Goal: Task Accomplishment & Management: Complete application form

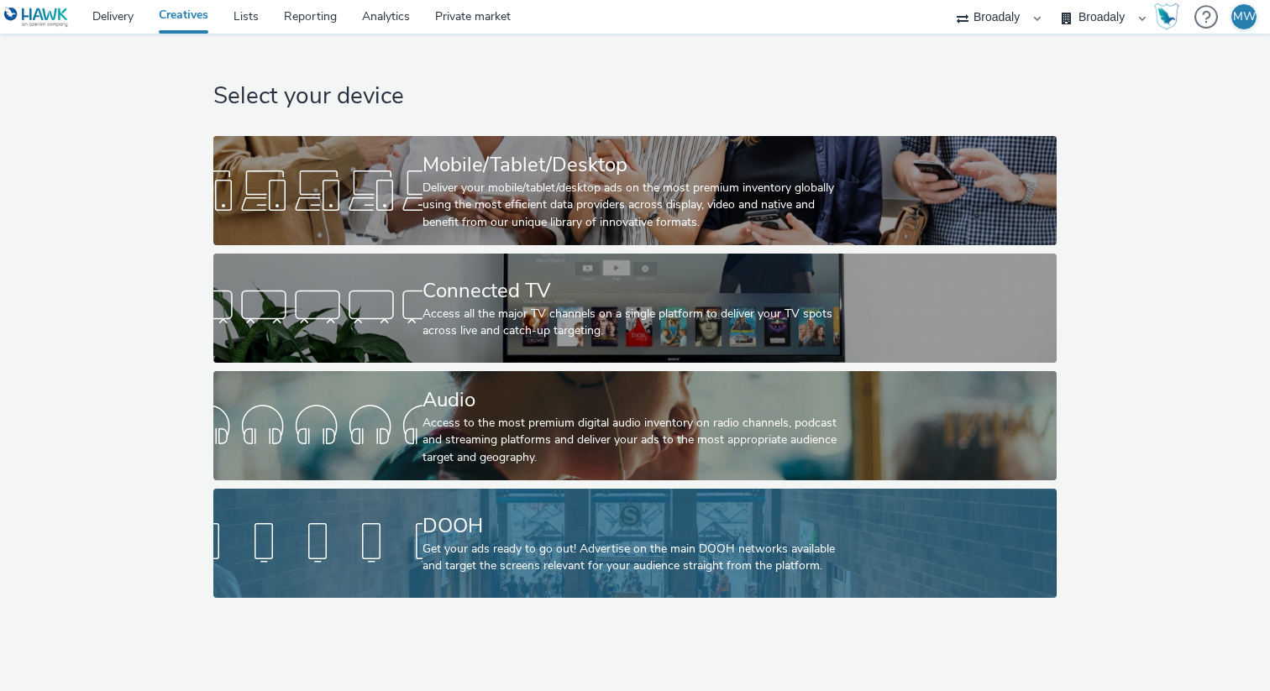
click at [549, 582] on div "DOOH Get your ads ready to go out! Advertise on the main DOOH networks availabl…" at bounding box center [632, 543] width 418 height 109
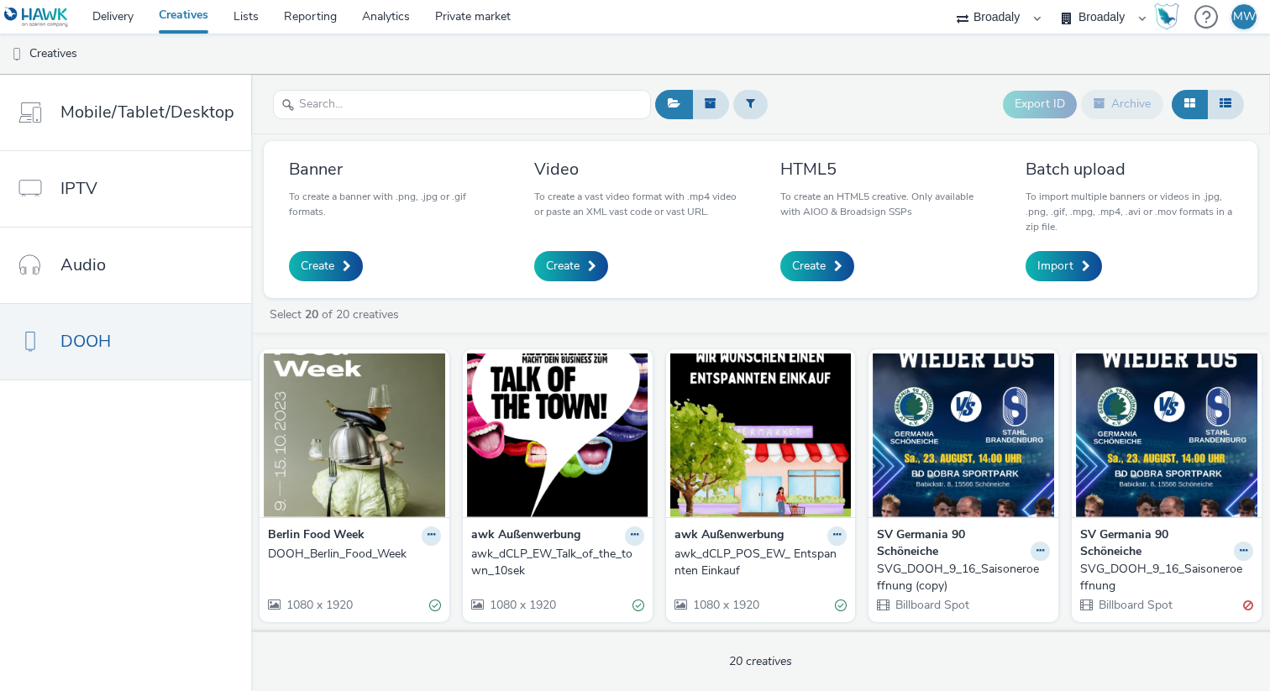
click at [217, 71] on ul "Creatives" at bounding box center [635, 54] width 1270 height 40
click at [115, 16] on link "Delivery" at bounding box center [113, 17] width 66 height 34
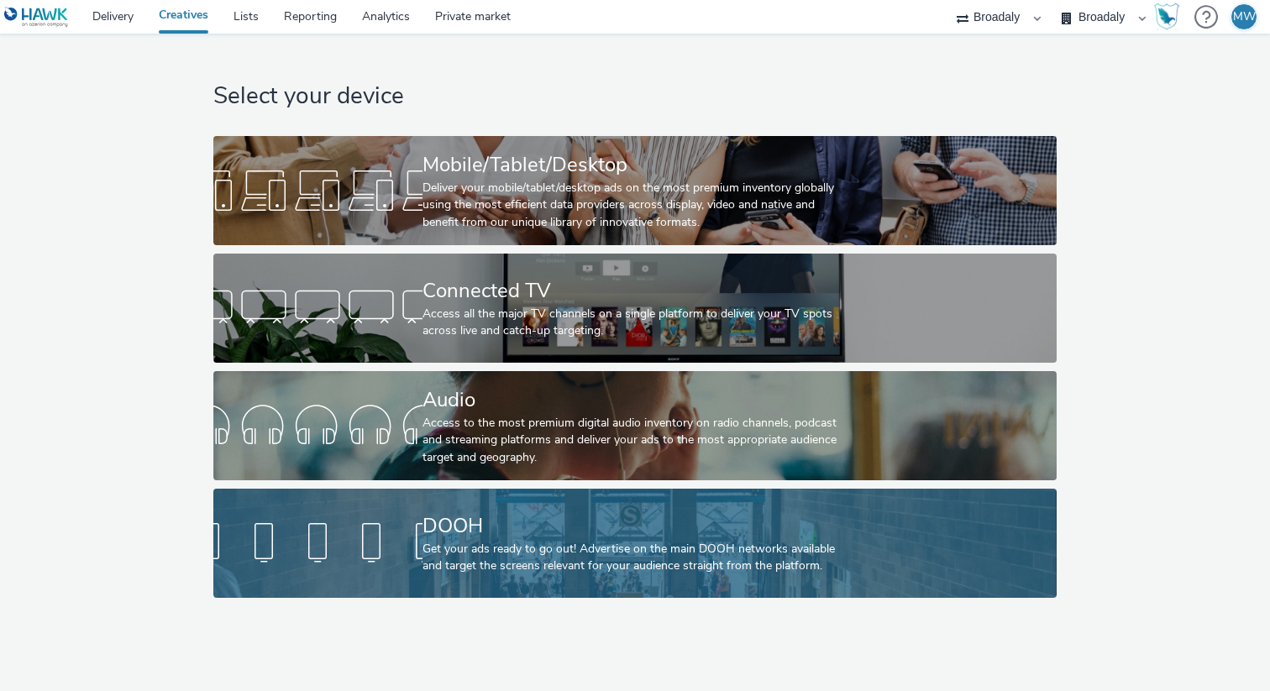
click at [518, 557] on div "Get your ads ready to go out! Advertise on the main DOOH networks available and…" at bounding box center [632, 558] width 418 height 34
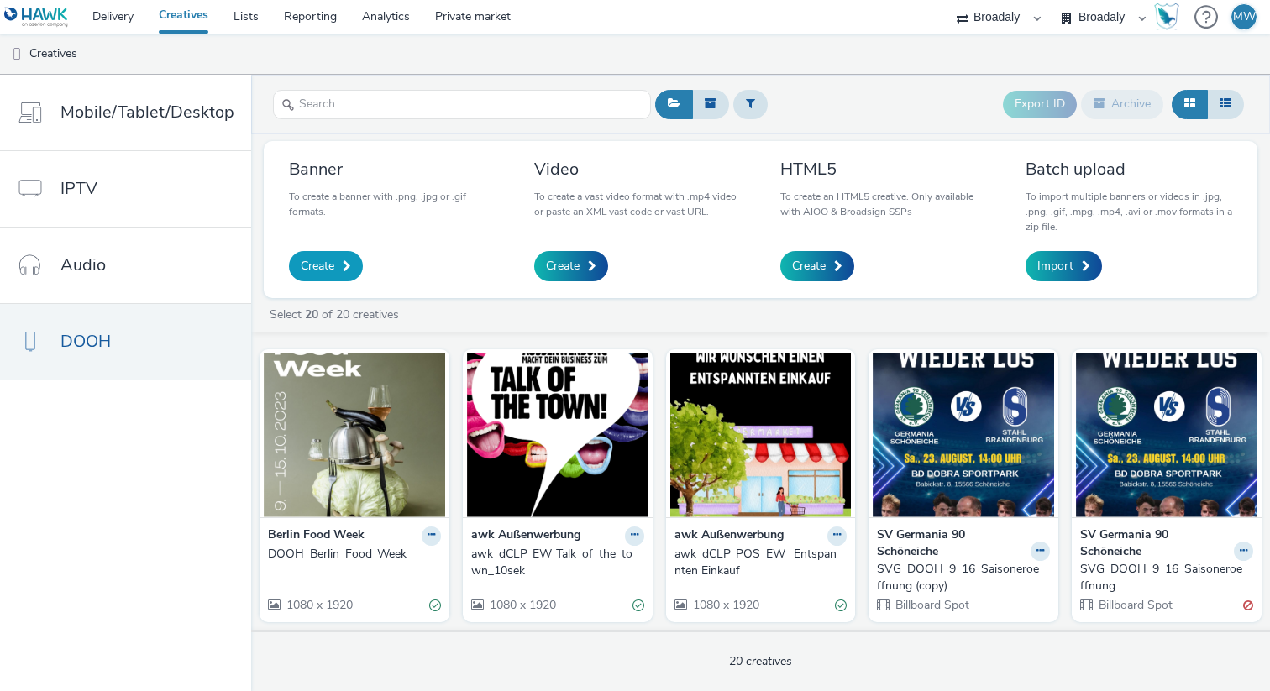
click at [343, 261] on span at bounding box center [347, 266] width 8 height 12
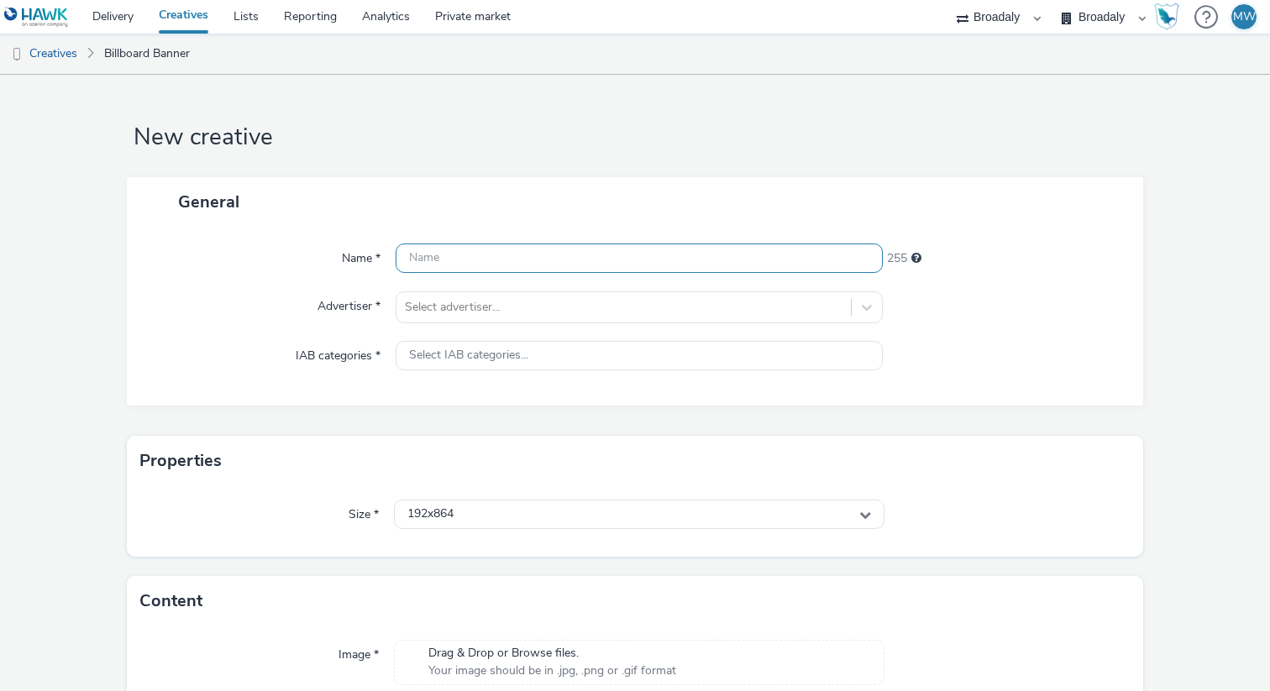
click at [484, 264] on input "text" at bounding box center [639, 258] width 487 height 29
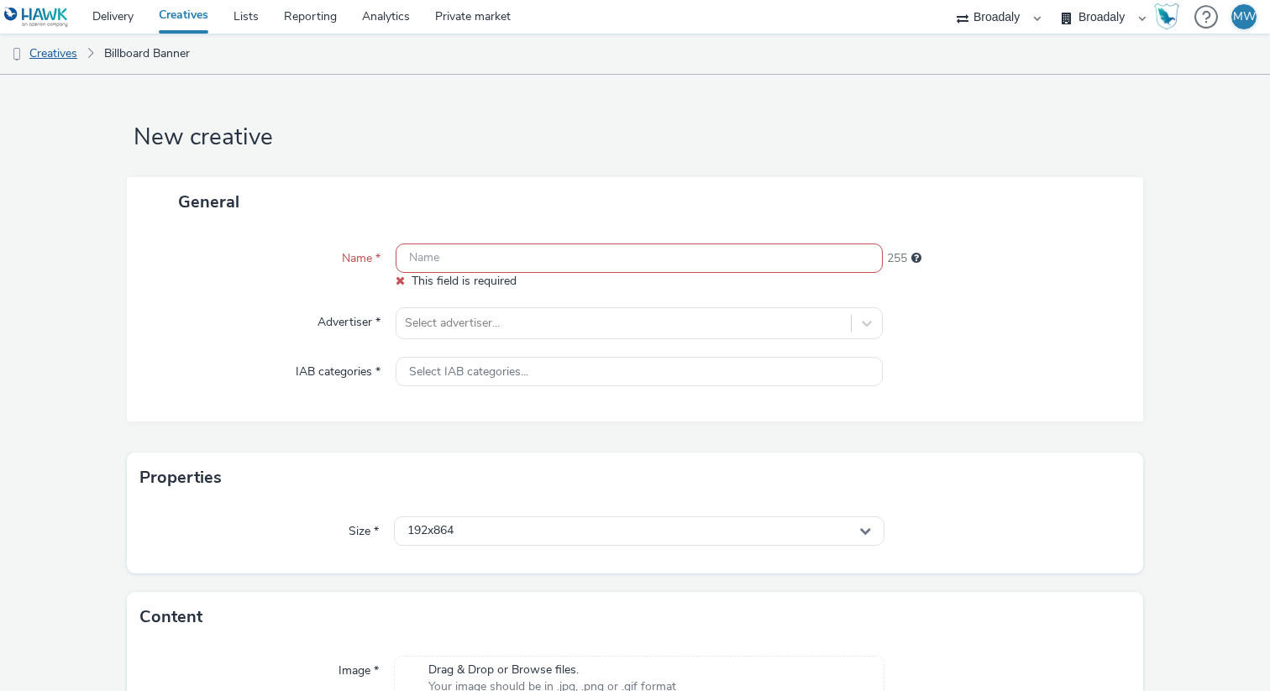
click at [60, 56] on link "Creatives" at bounding box center [43, 54] width 86 height 40
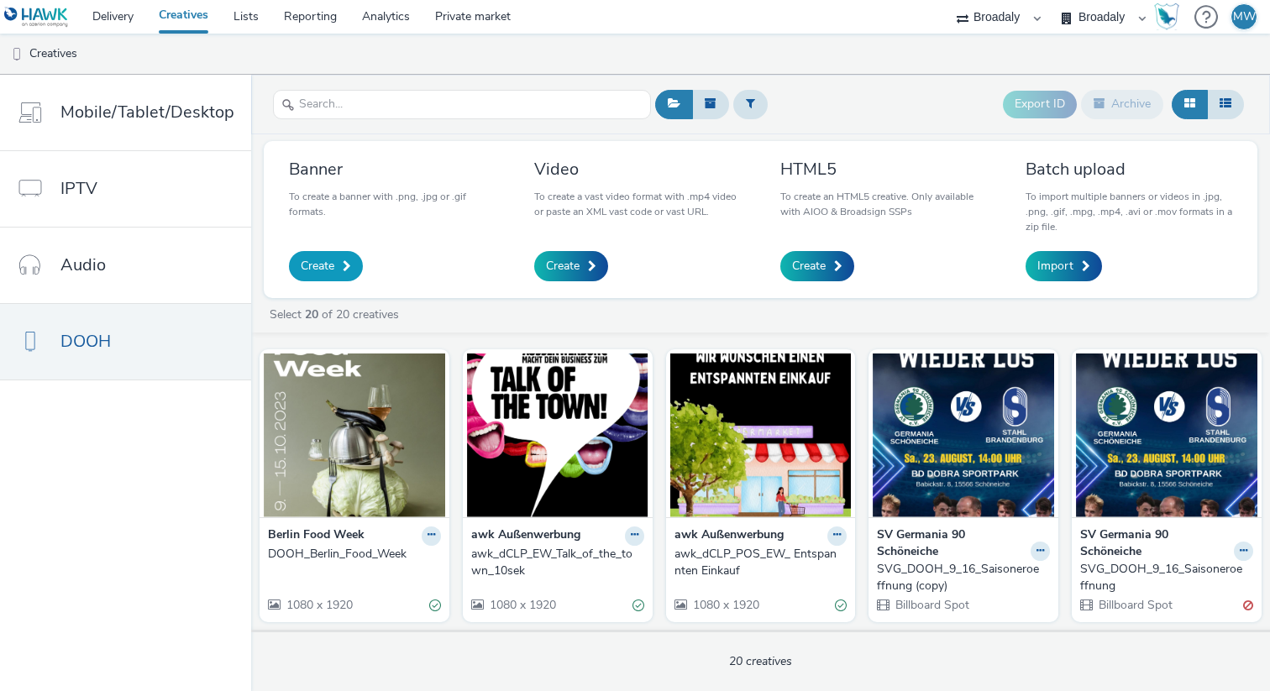
click at [323, 269] on span "Create" at bounding box center [318, 266] width 34 height 17
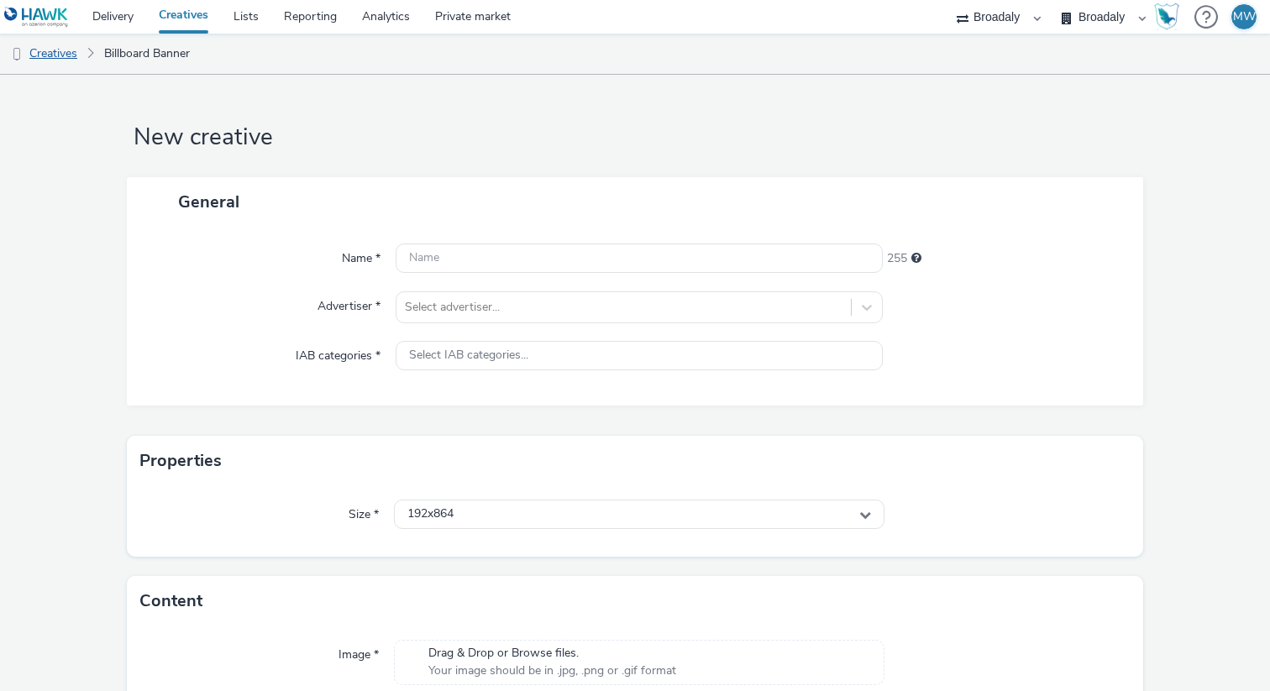
click at [66, 60] on link "Creatives" at bounding box center [43, 54] width 86 height 40
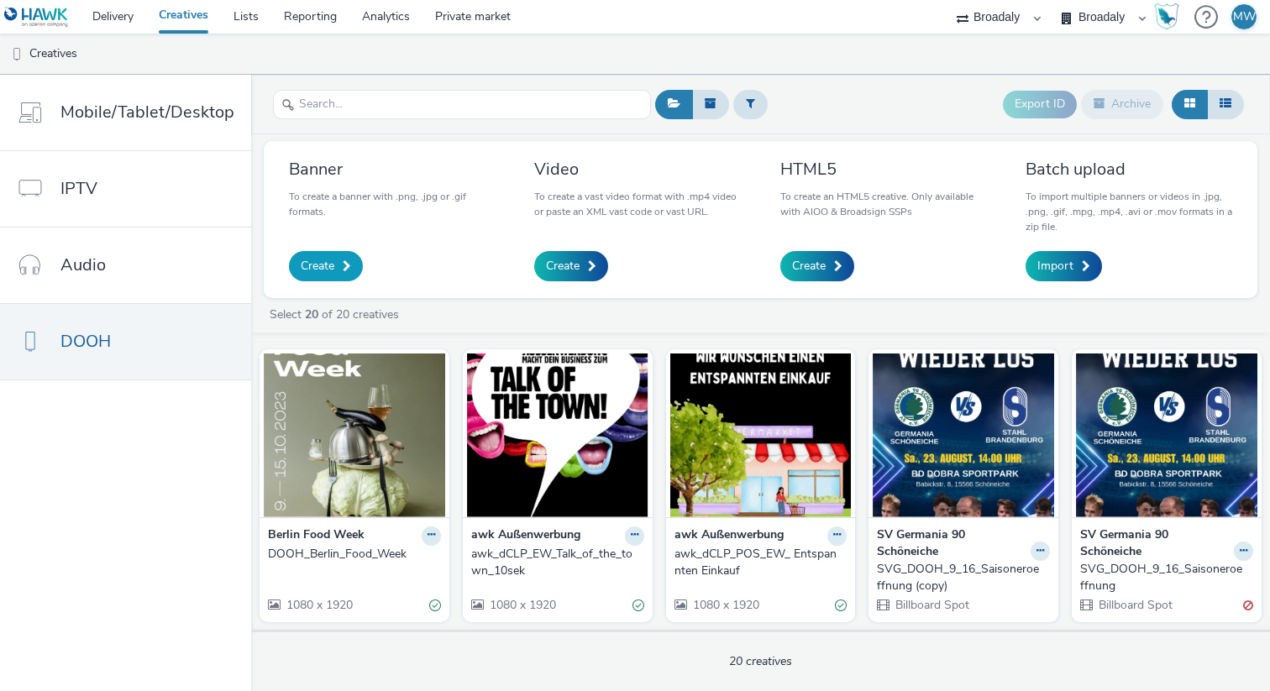
click at [321, 278] on link "Create" at bounding box center [326, 266] width 74 height 30
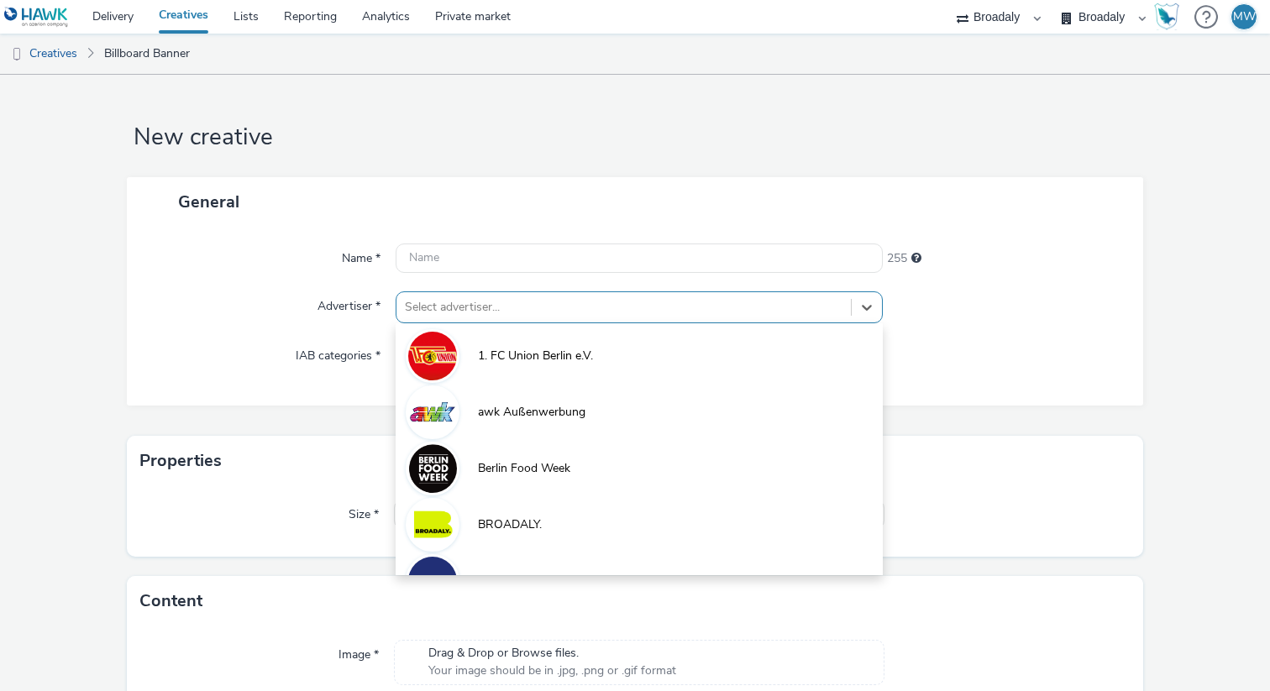
click at [460, 318] on div "Select advertiser..." at bounding box center [624, 307] width 455 height 27
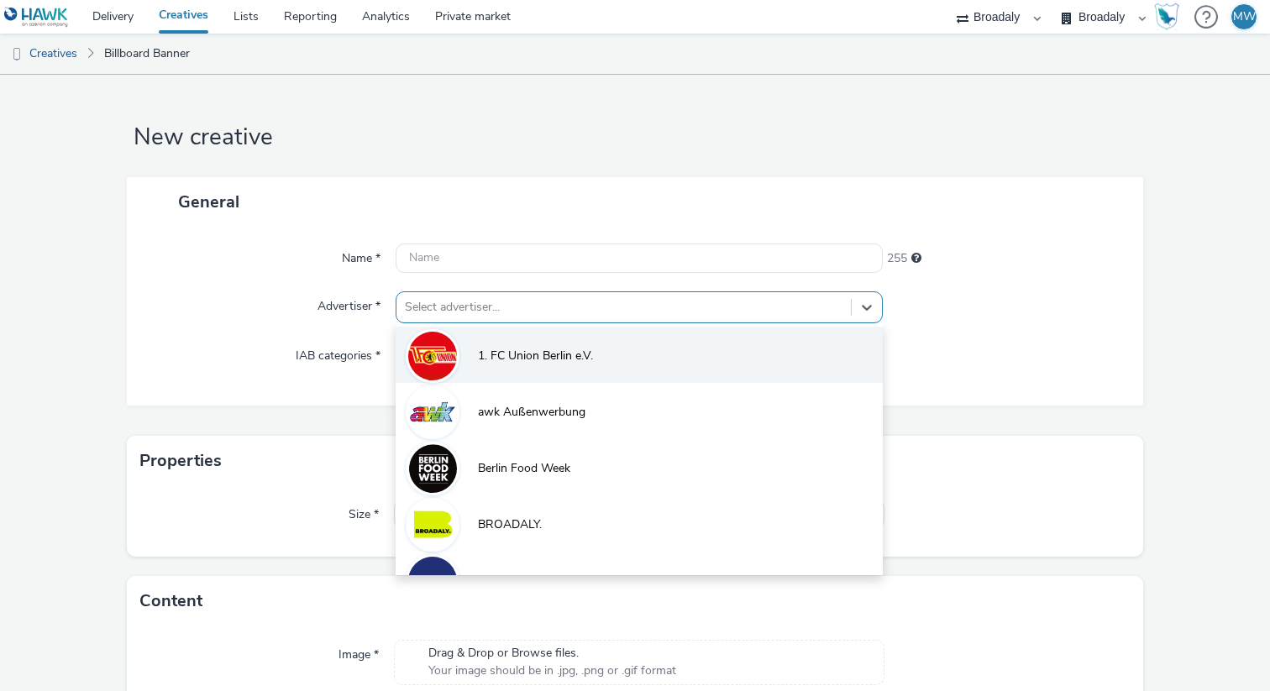
click at [483, 367] on li "1. FC Union Berlin e.V." at bounding box center [639, 355] width 487 height 56
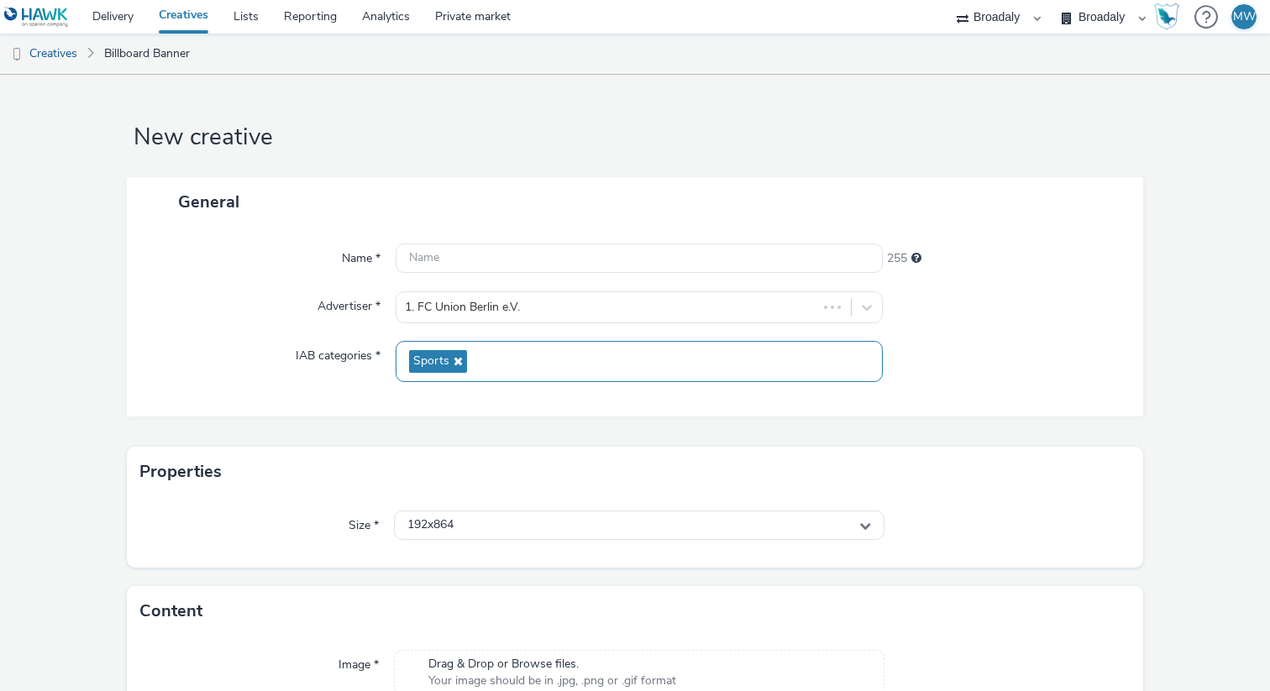
click at [455, 363] on icon at bounding box center [456, 361] width 13 height 12
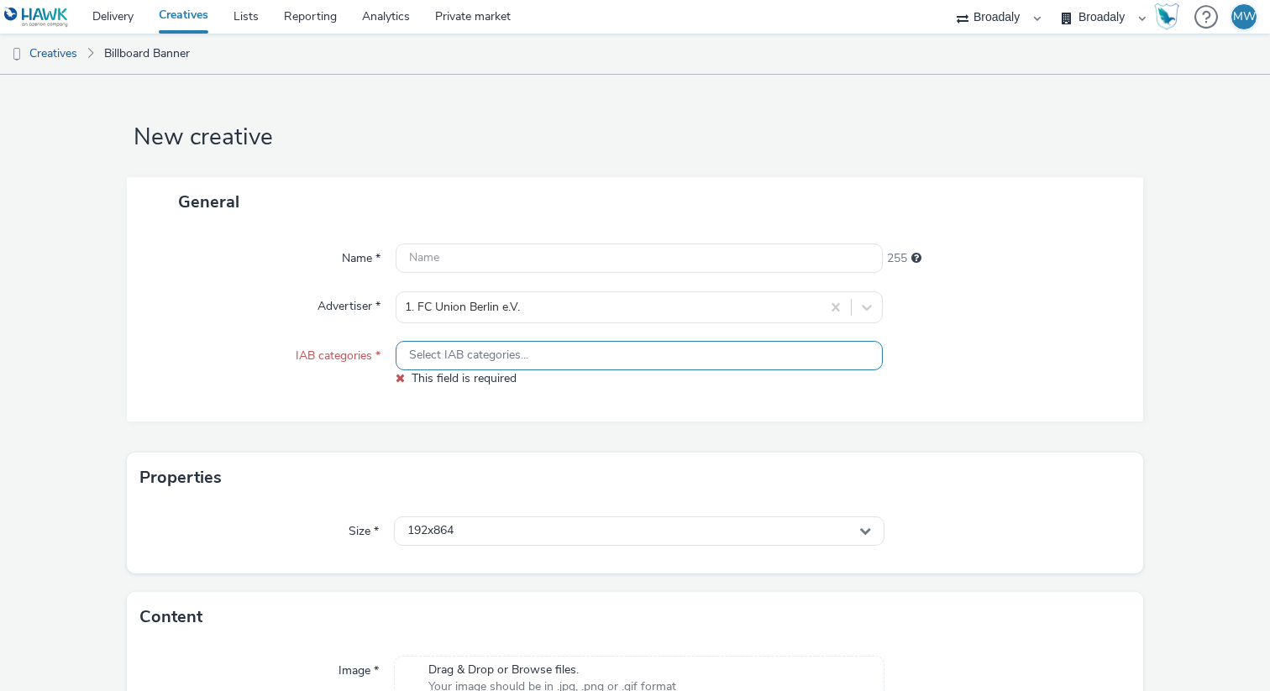
click at [451, 360] on span "Select IAB categories..." at bounding box center [468, 356] width 119 height 14
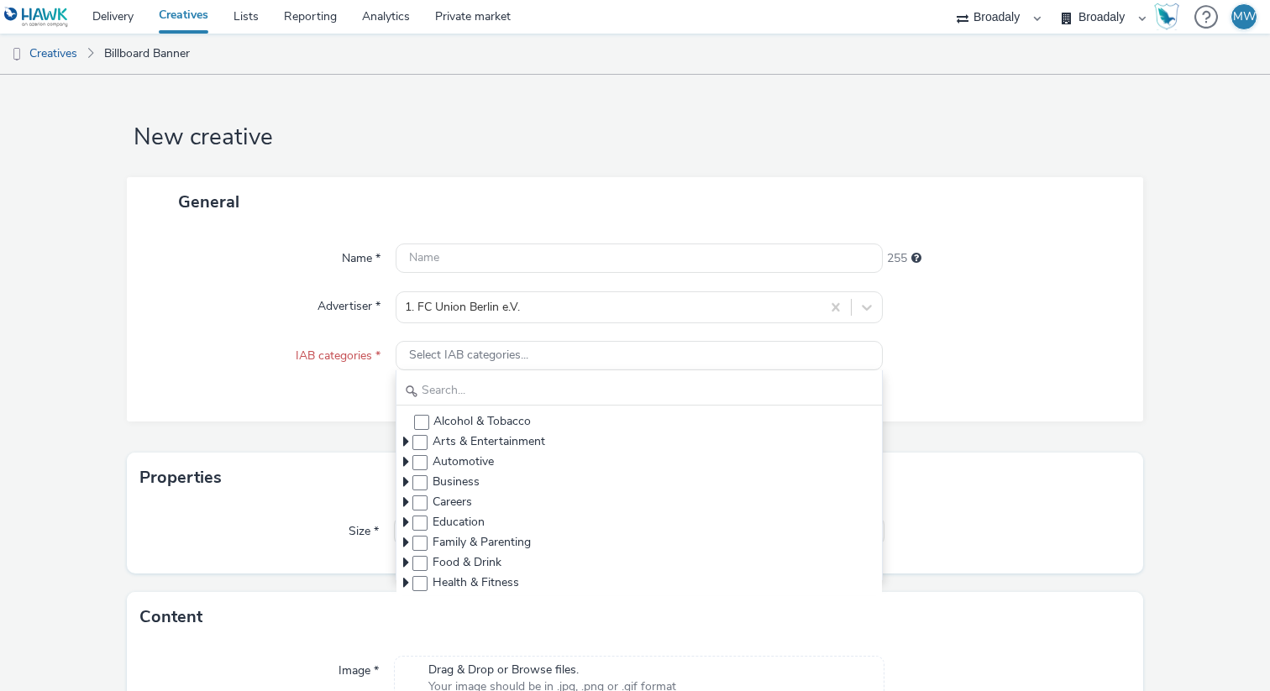
click at [325, 426] on div "General Name * 255 Advertiser * 1. FC Union Berlin e.V. IAB categories * Select…" at bounding box center [635, 315] width 1017 height 276
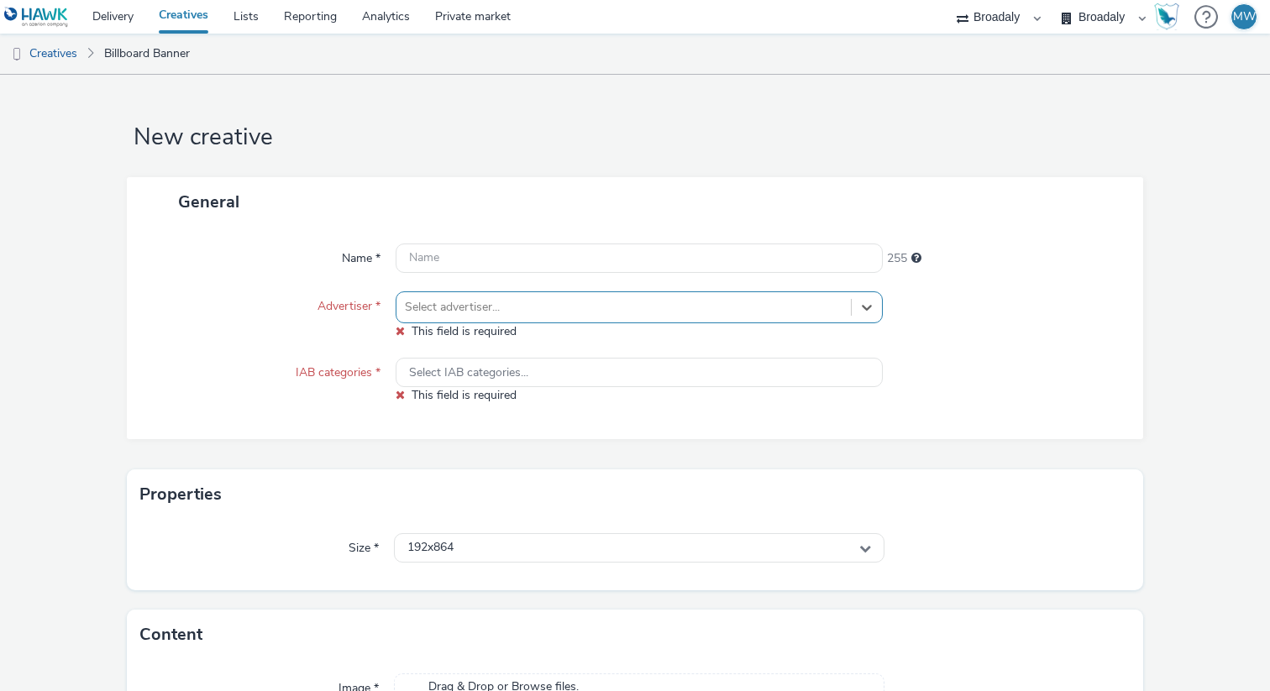
click at [649, 308] on div at bounding box center [624, 307] width 438 height 20
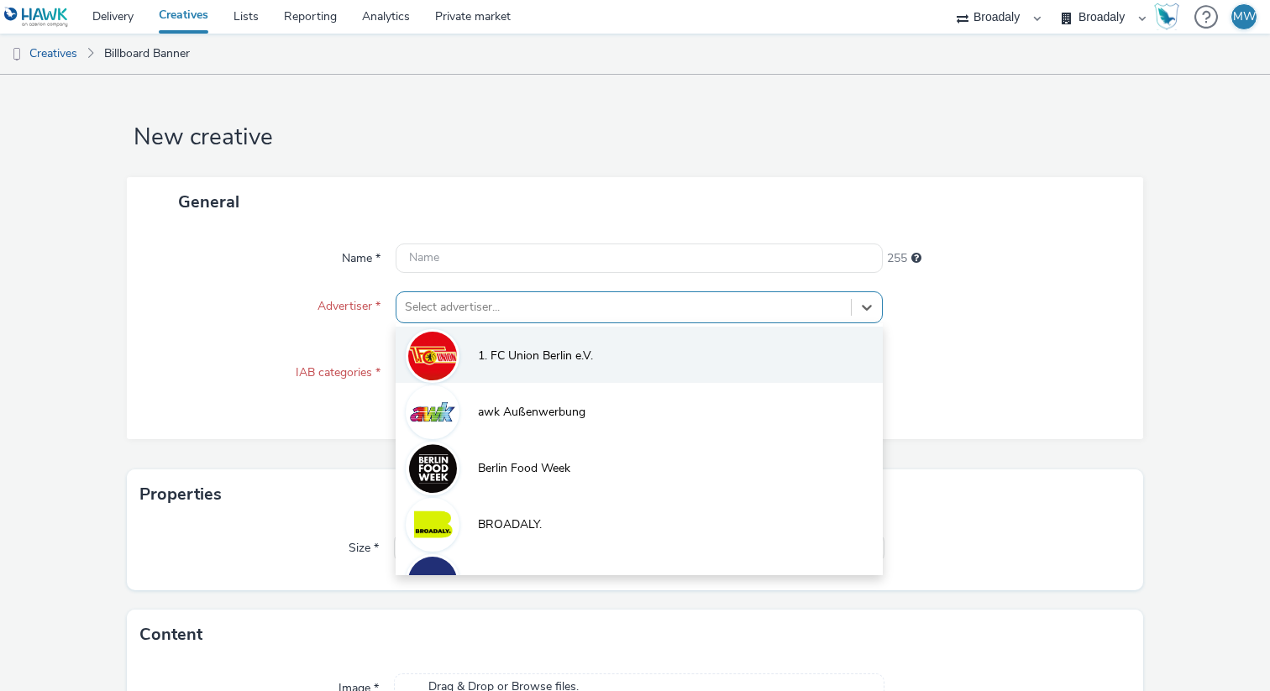
click at [549, 367] on li "1. FC Union Berlin e.V." at bounding box center [639, 355] width 487 height 56
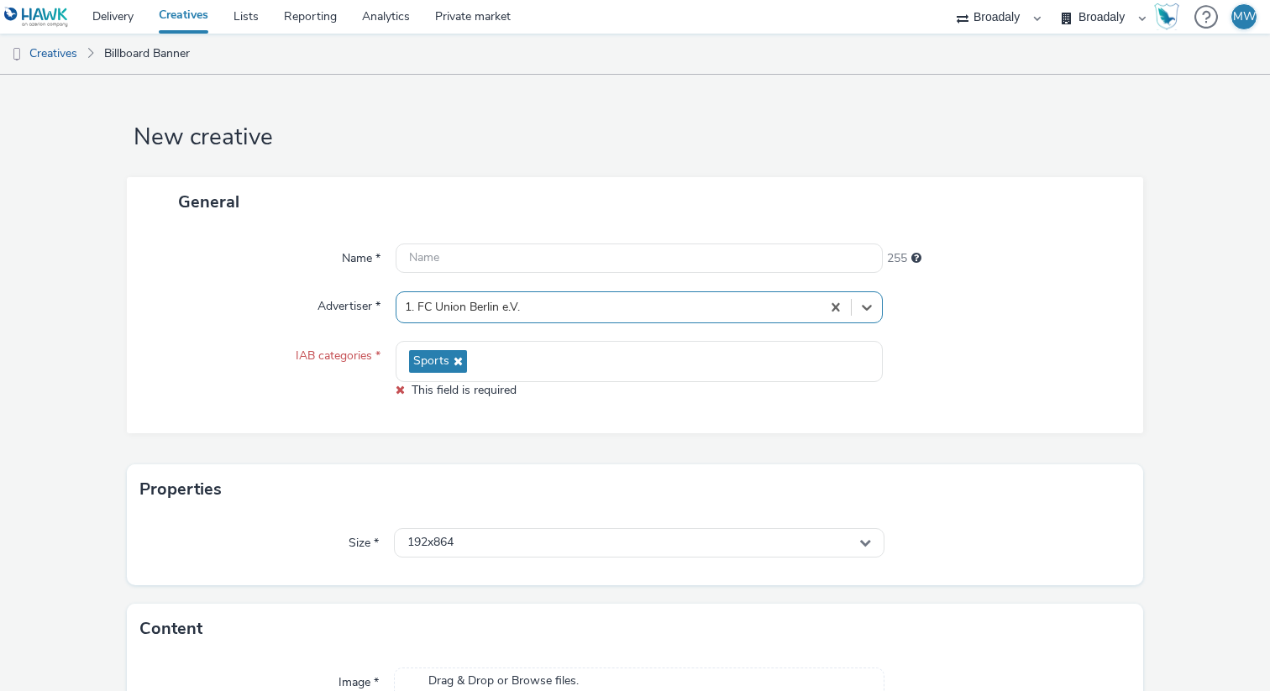
click at [274, 442] on div "General Name * 255 Advertiser * option 1. FC Union Berlin e.V., selected. Selec…" at bounding box center [635, 320] width 1017 height 287
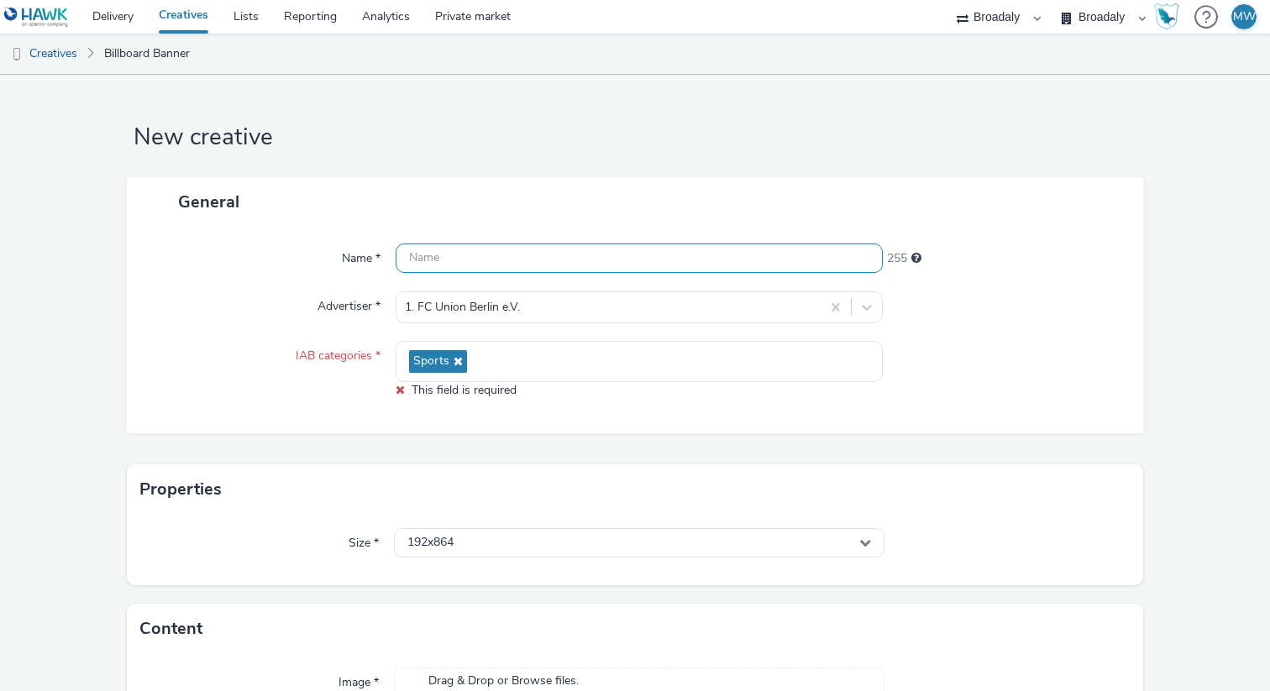
click at [448, 253] on input "text" at bounding box center [639, 258] width 487 height 29
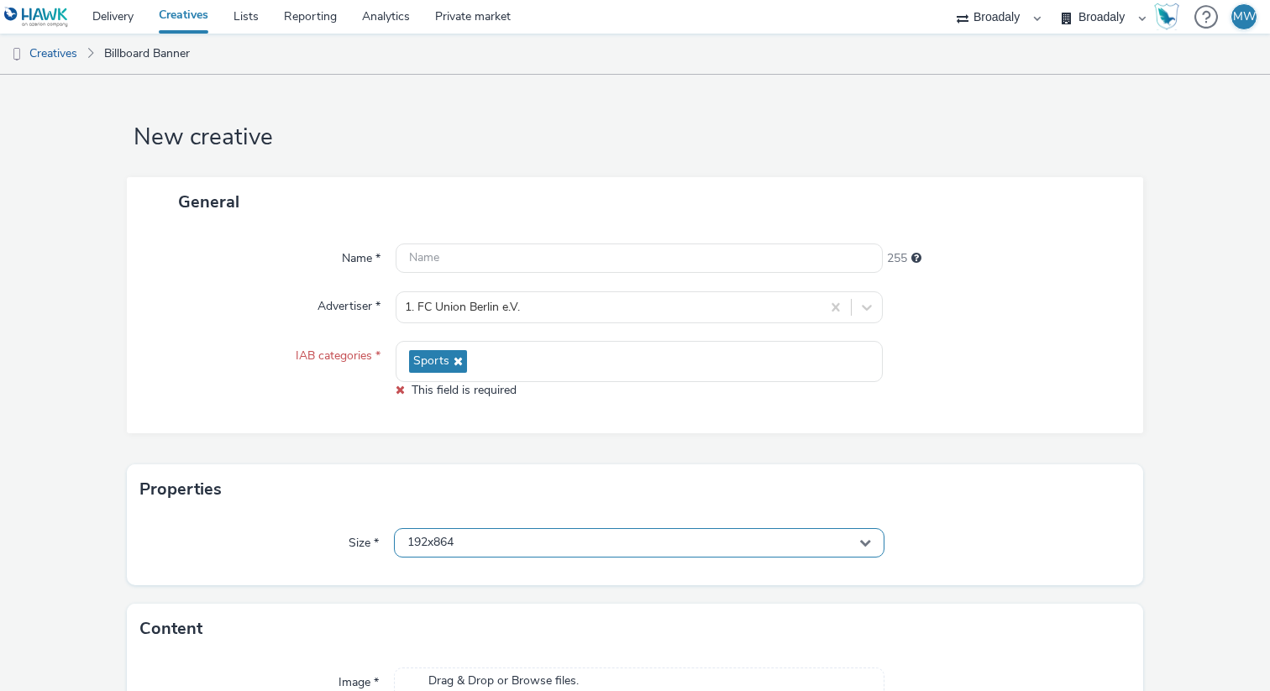
click at [494, 552] on div "192x864" at bounding box center [639, 542] width 491 height 29
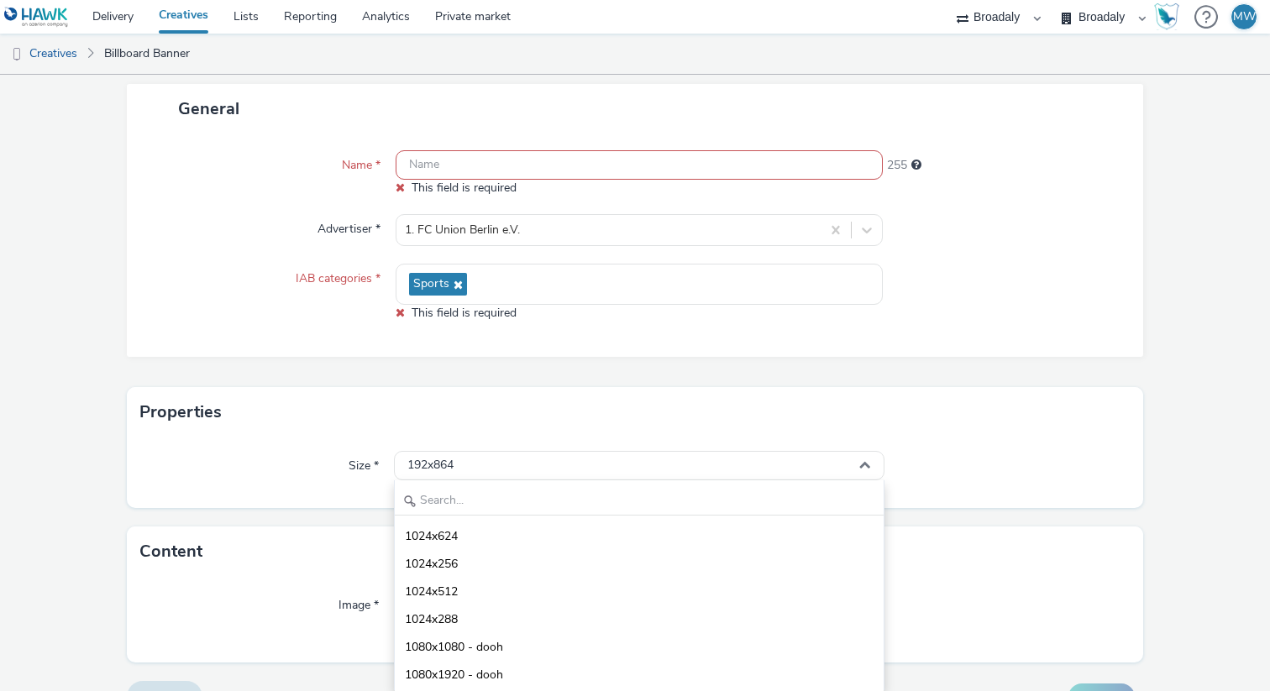
scroll to position [3756, 0]
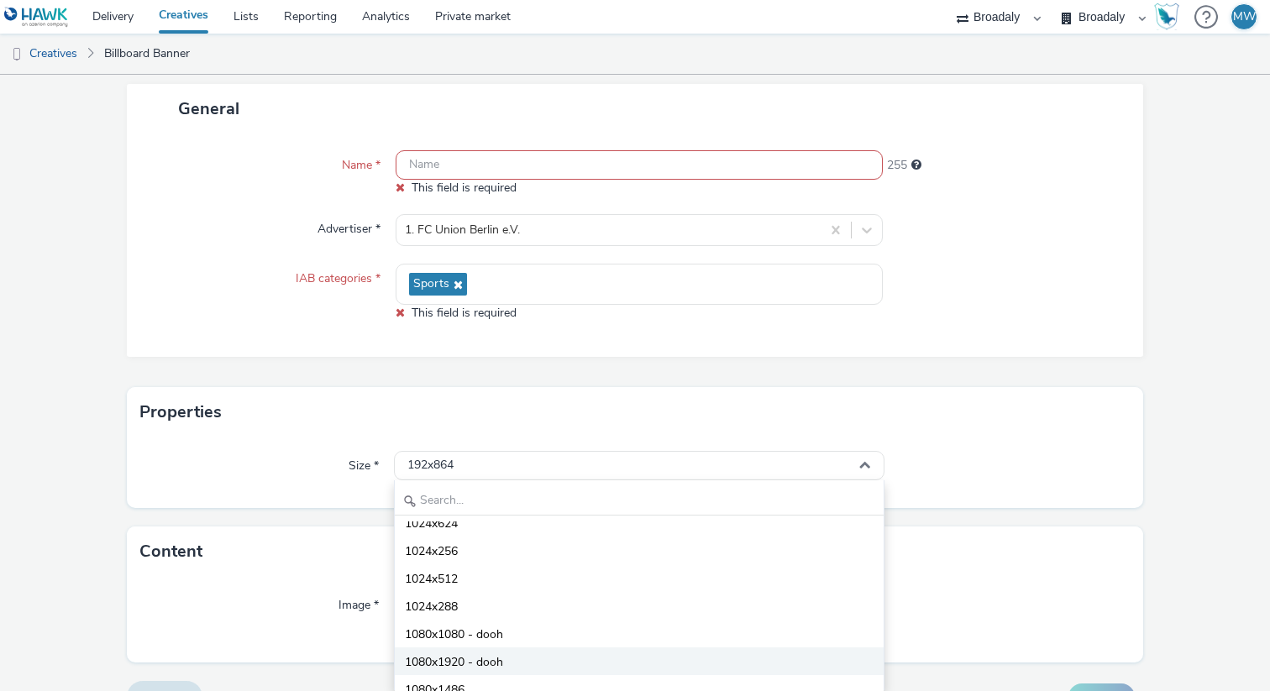
click at [466, 664] on span "1080x1920 - dooh" at bounding box center [454, 663] width 98 height 17
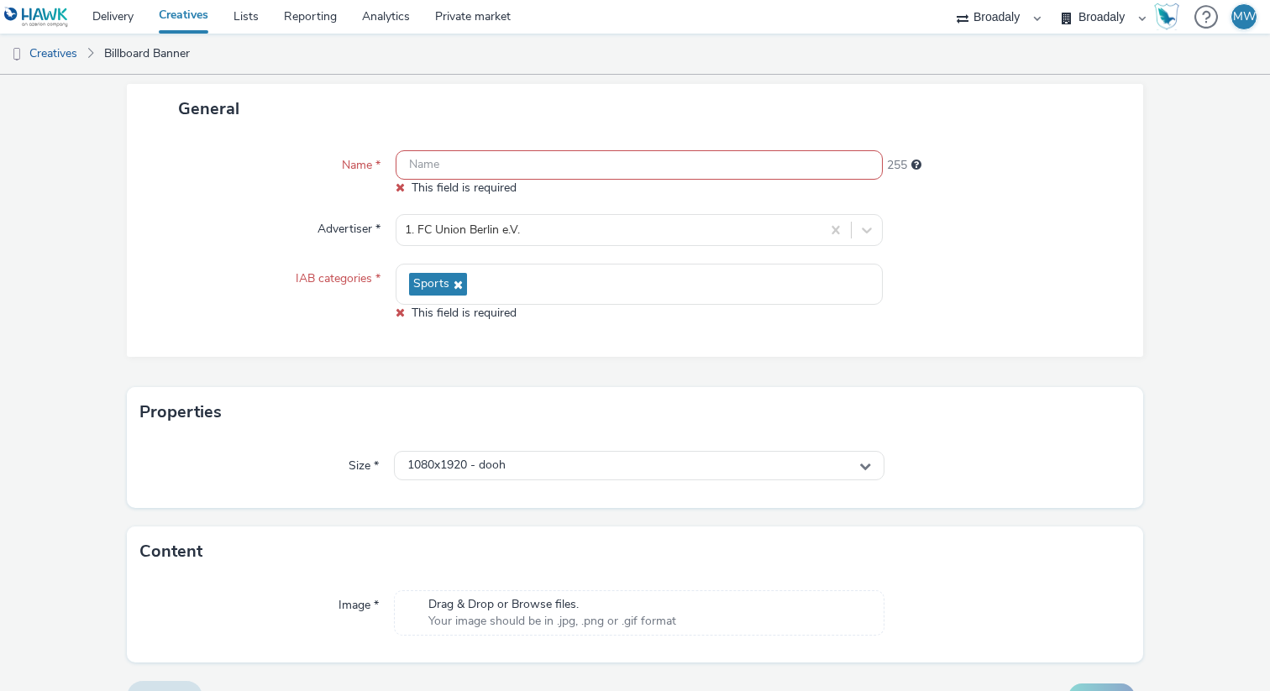
click at [285, 608] on div "Image *" at bounding box center [267, 613] width 254 height 45
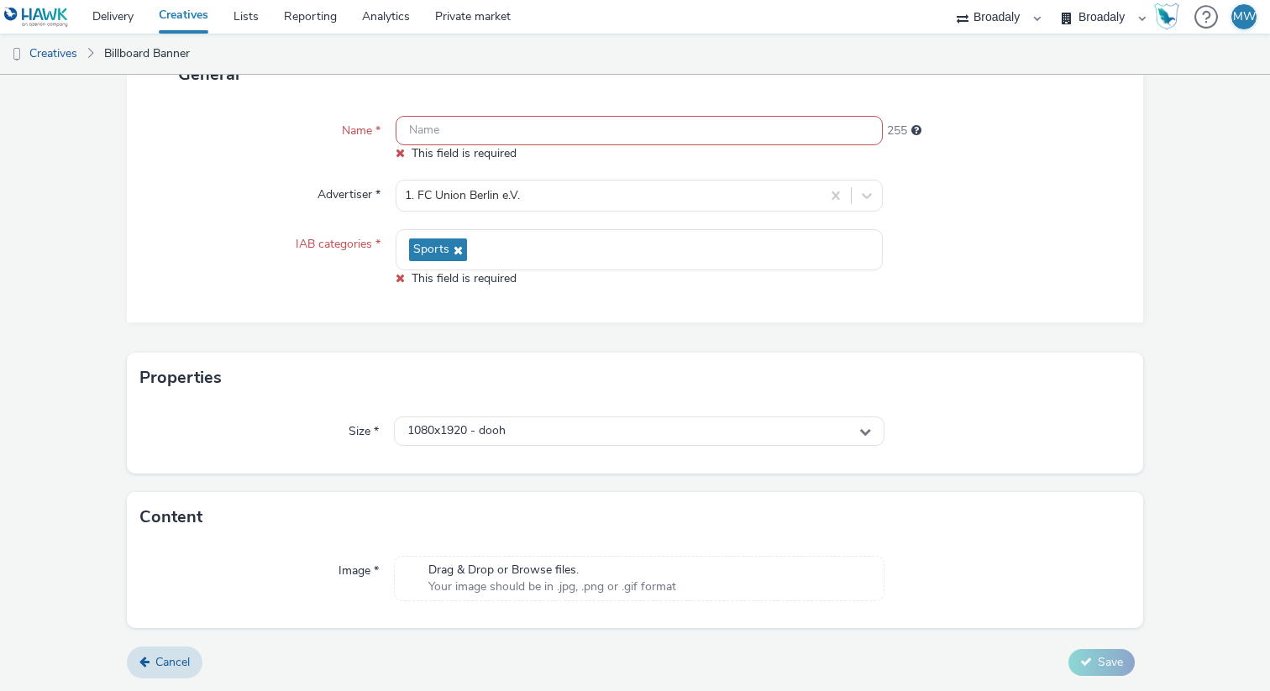
click at [562, 557] on div "Drag & Drop or Browse files. Your image should be in .jpg, .png or .gif format" at bounding box center [639, 578] width 491 height 45
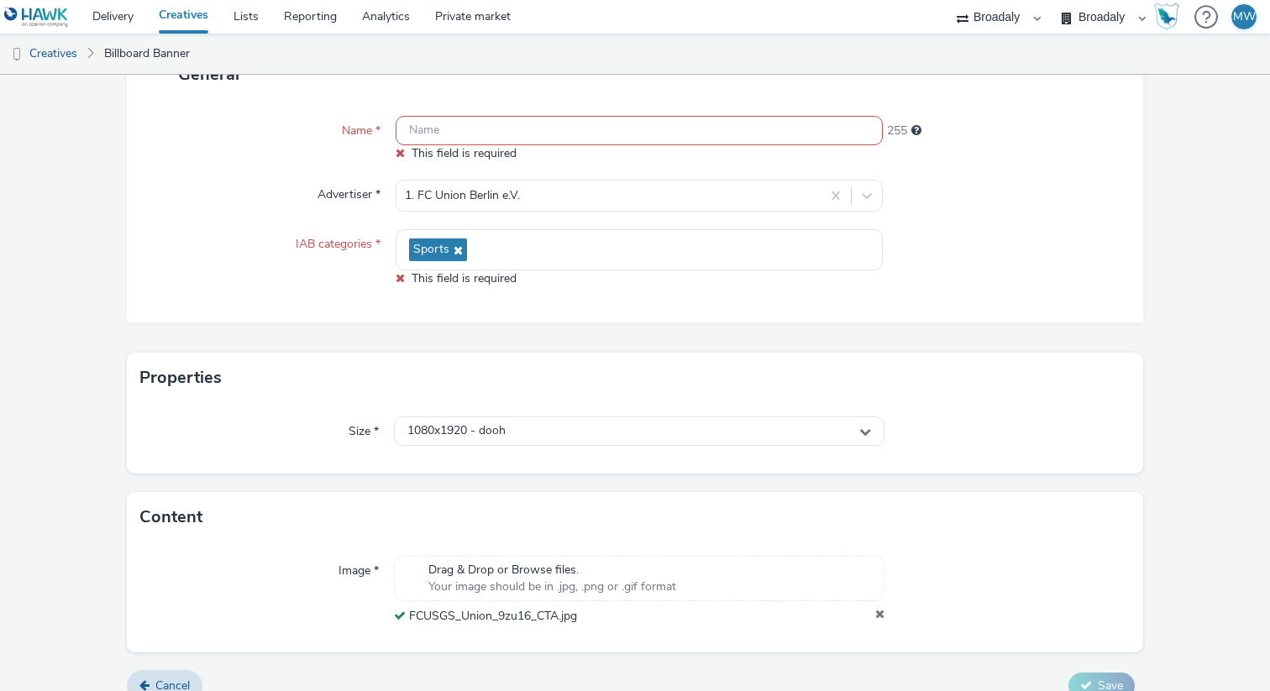
click at [613, 131] on input "text" at bounding box center [639, 130] width 487 height 29
paste input "FCUSGS_Union_9zu16_CTA"
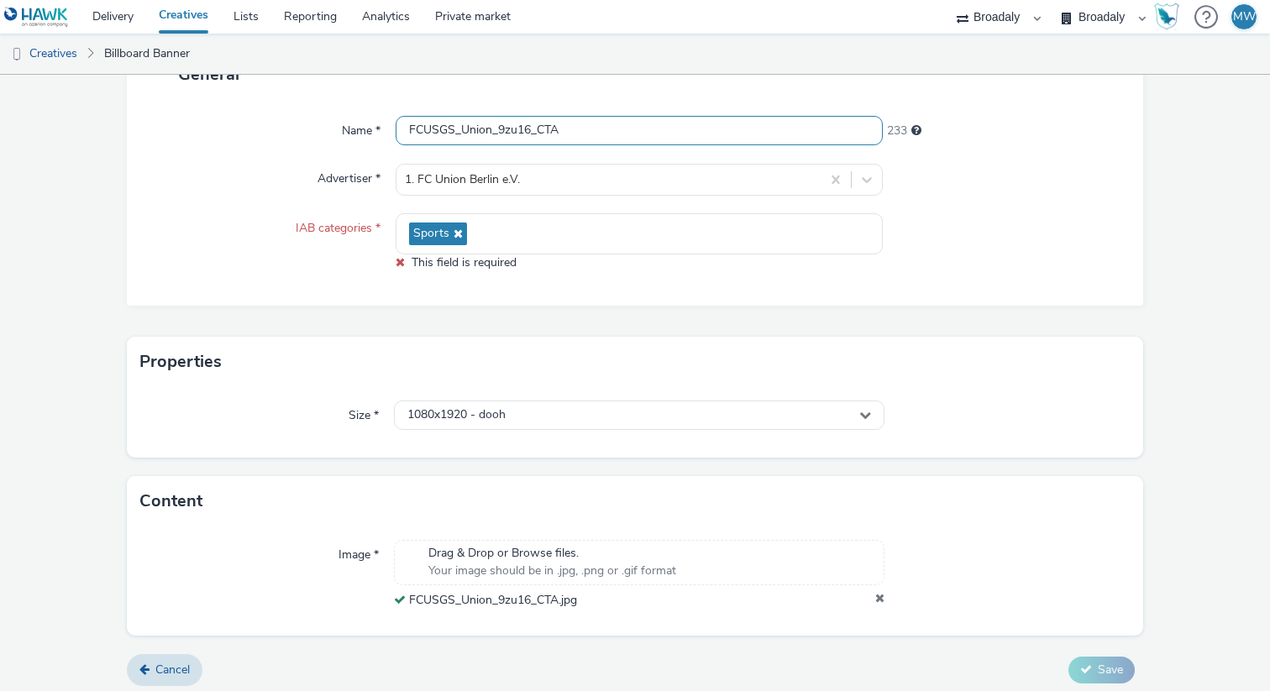
type input "FCUSGS_Union_9zu16_CTA"
click at [686, 287] on div "Name * FCUSGS_Union_9zu16_CTA 233 Advertiser * 1. FC Union Berlin e.V. IAB cate…" at bounding box center [635, 202] width 1017 height 207
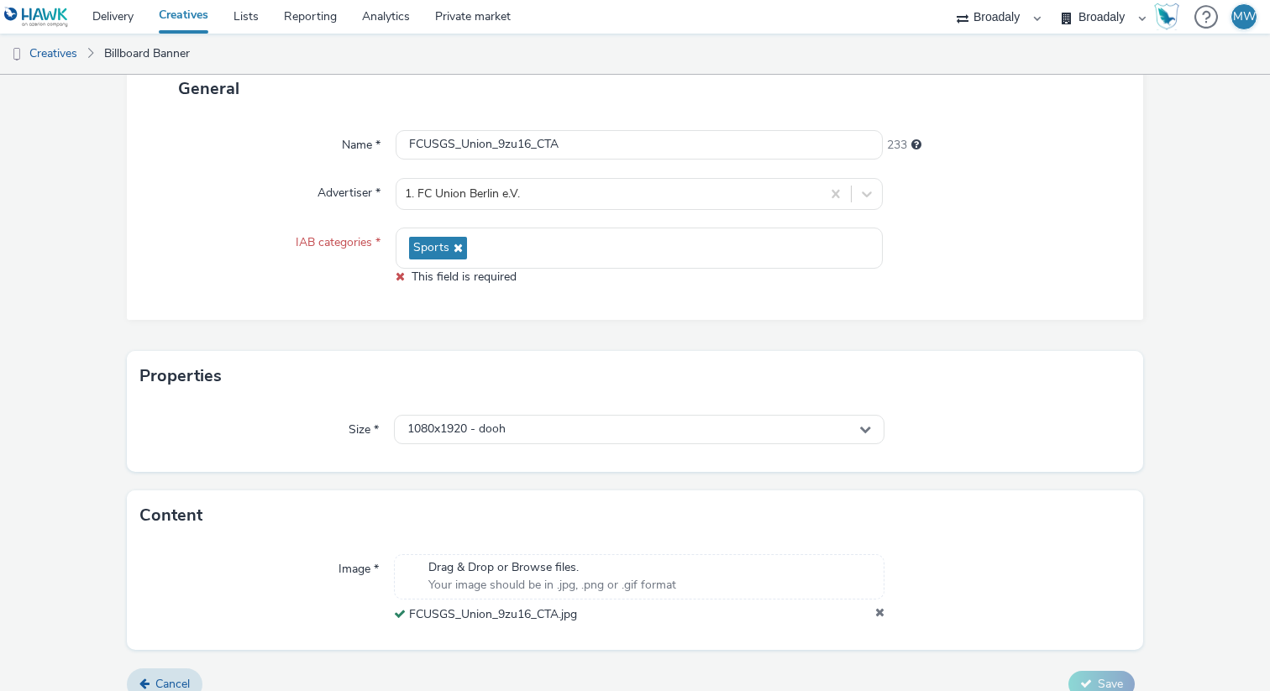
scroll to position [114, 0]
click at [864, 434] on div "1080x1920 - dooh" at bounding box center [639, 428] width 491 height 29
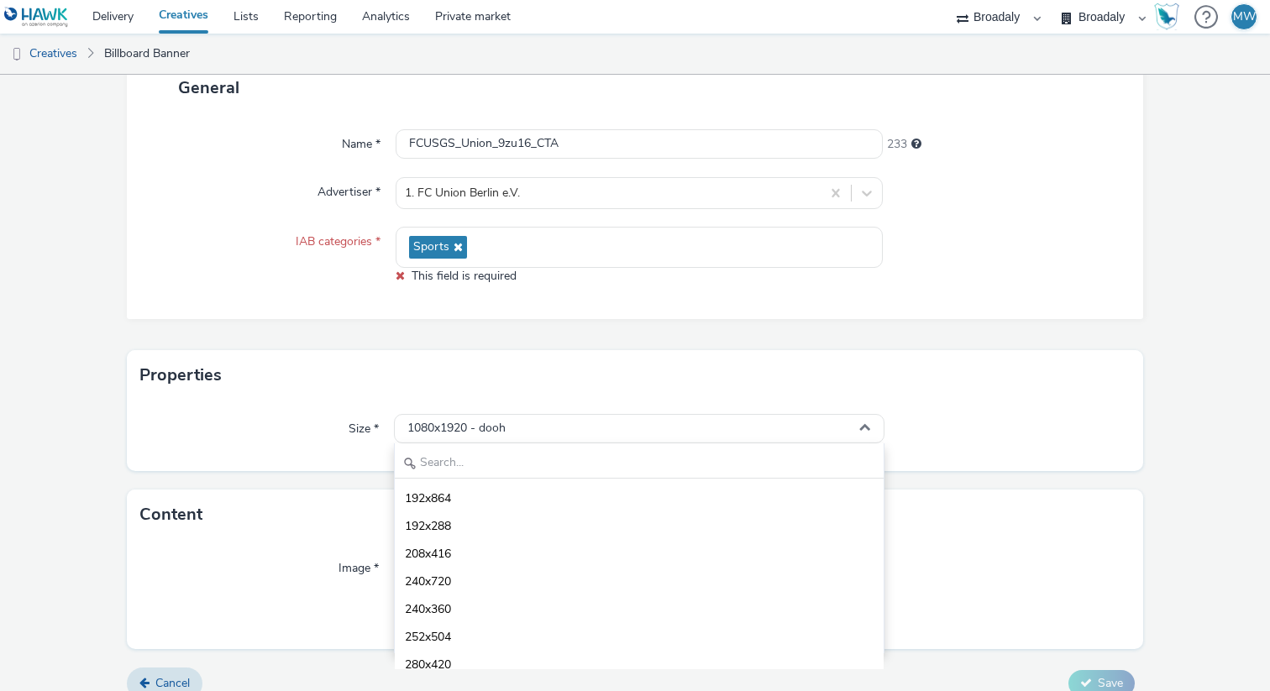
click at [944, 412] on div "Size * 1080x1920 - dooh 192x864 192x288 208x416 240x720 240x360 252x504 280x420…" at bounding box center [635, 436] width 1017 height 71
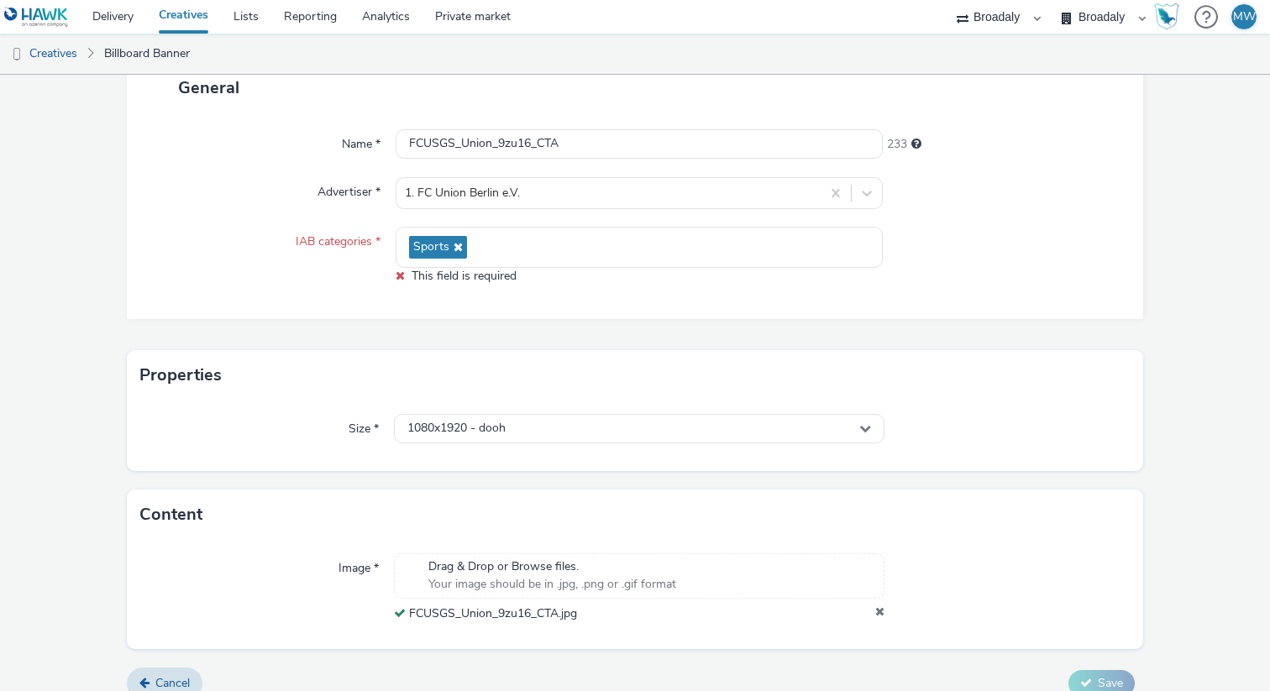
scroll to position [135, 0]
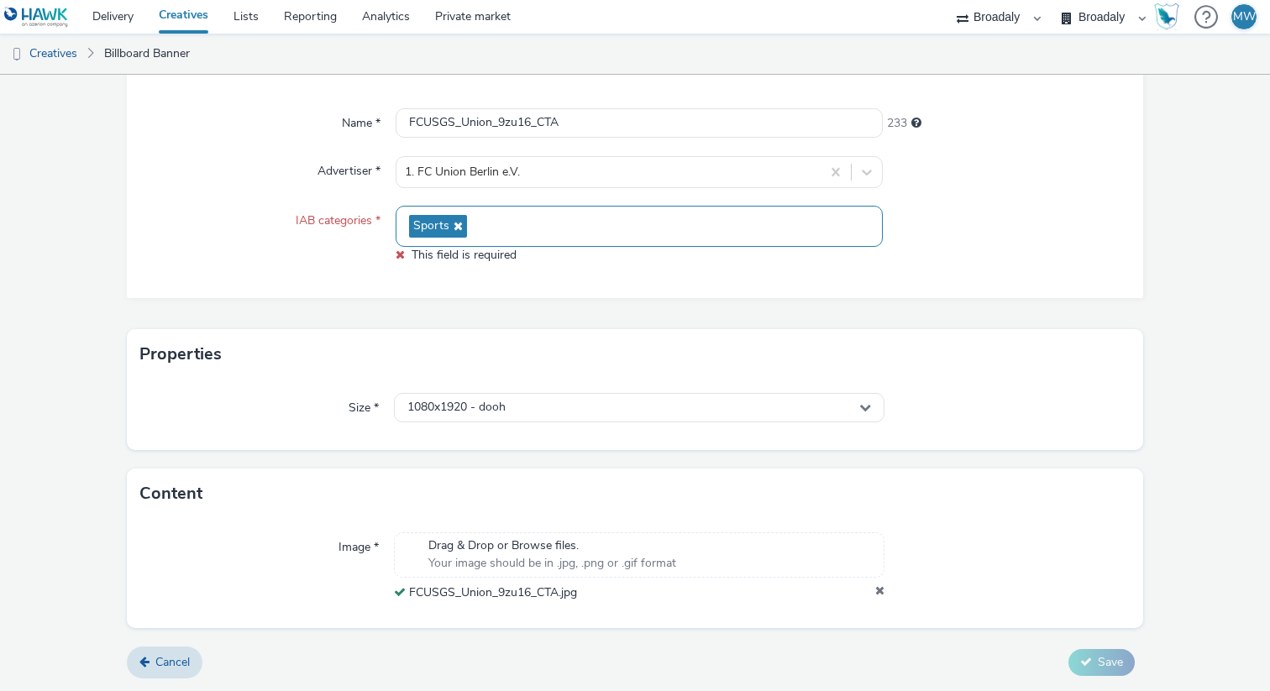
click at [651, 238] on div "Sports" at bounding box center [639, 226] width 487 height 41
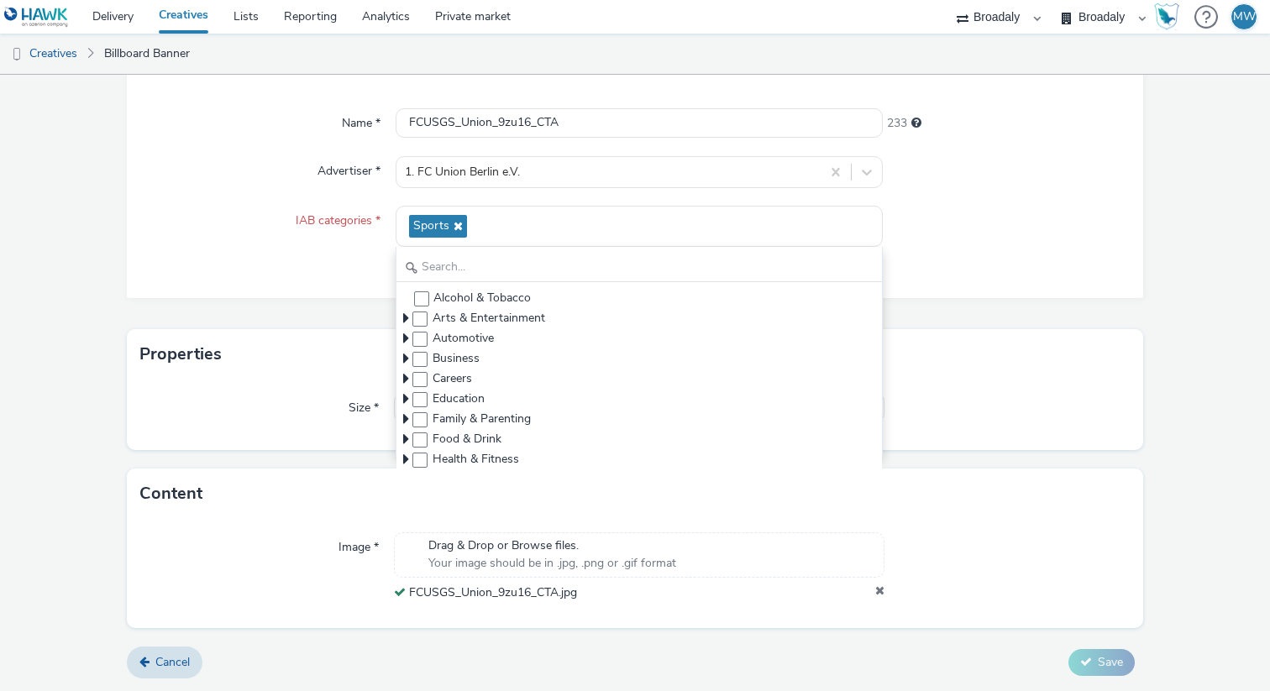
click at [941, 350] on div "Properties" at bounding box center [635, 354] width 1017 height 50
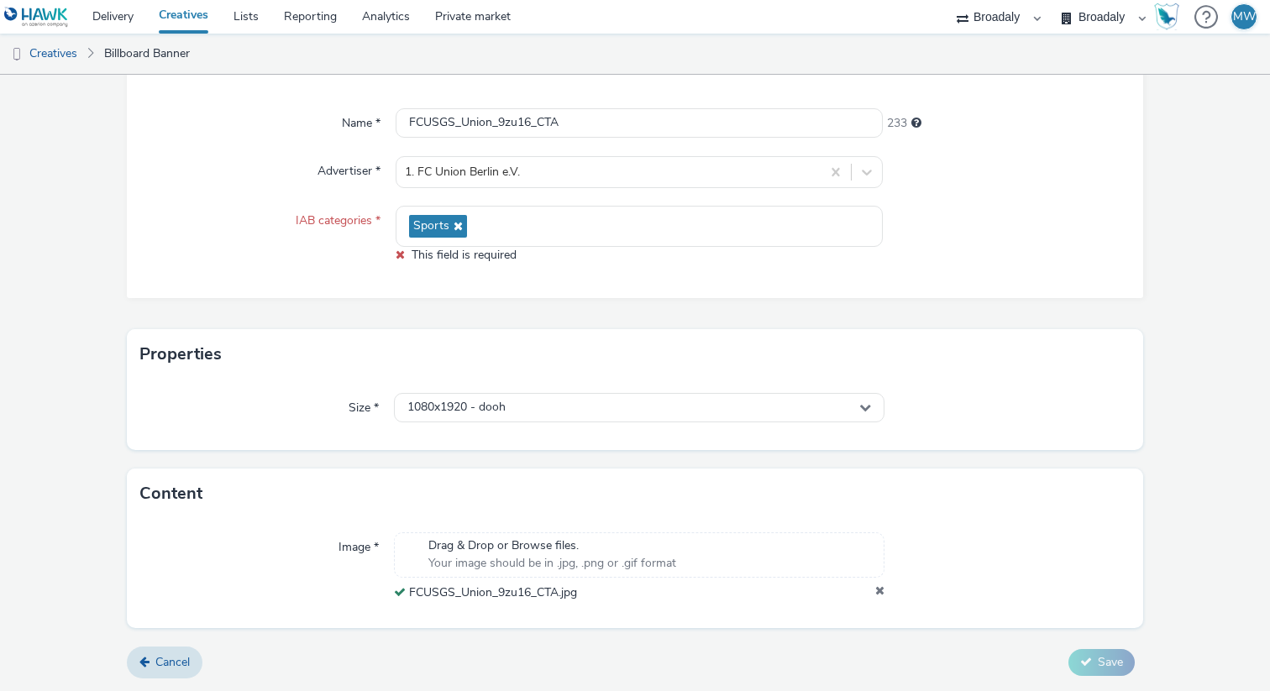
scroll to position [0, 0]
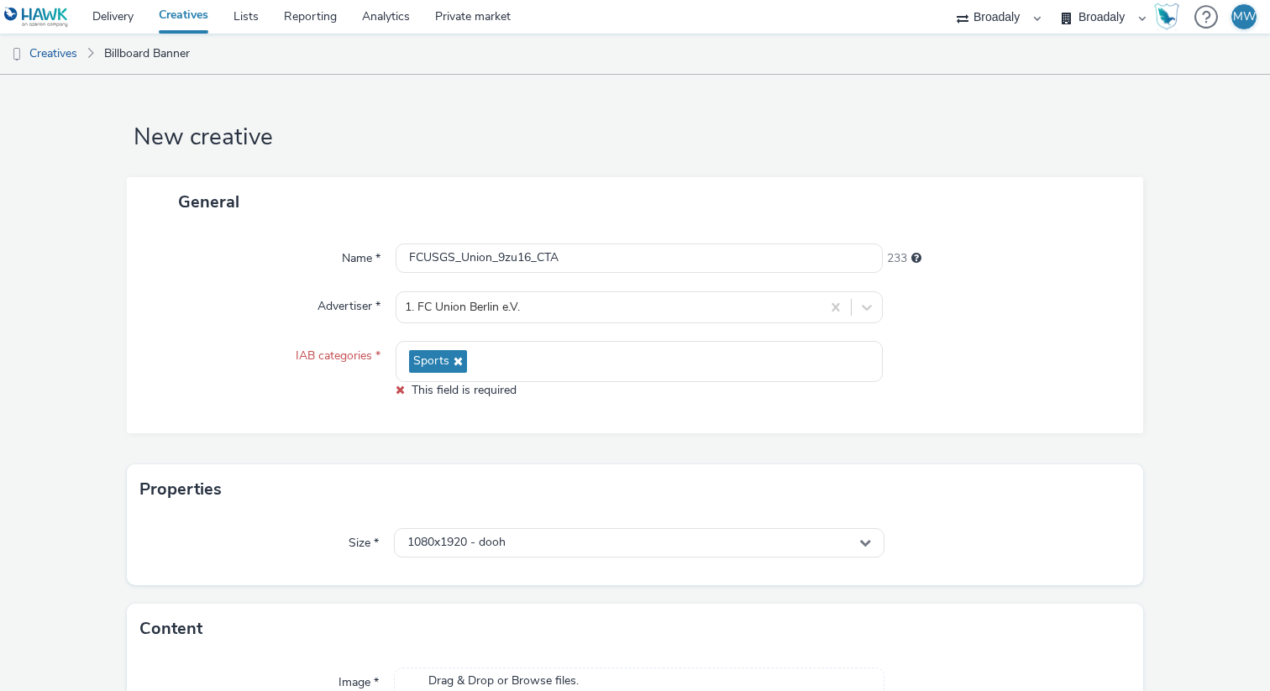
click at [971, 418] on div "Name * FCUSGS_Union_9zu16_CTA 233 Advertiser * 1. FC Union Berlin e.V. IAB cate…" at bounding box center [635, 330] width 1017 height 207
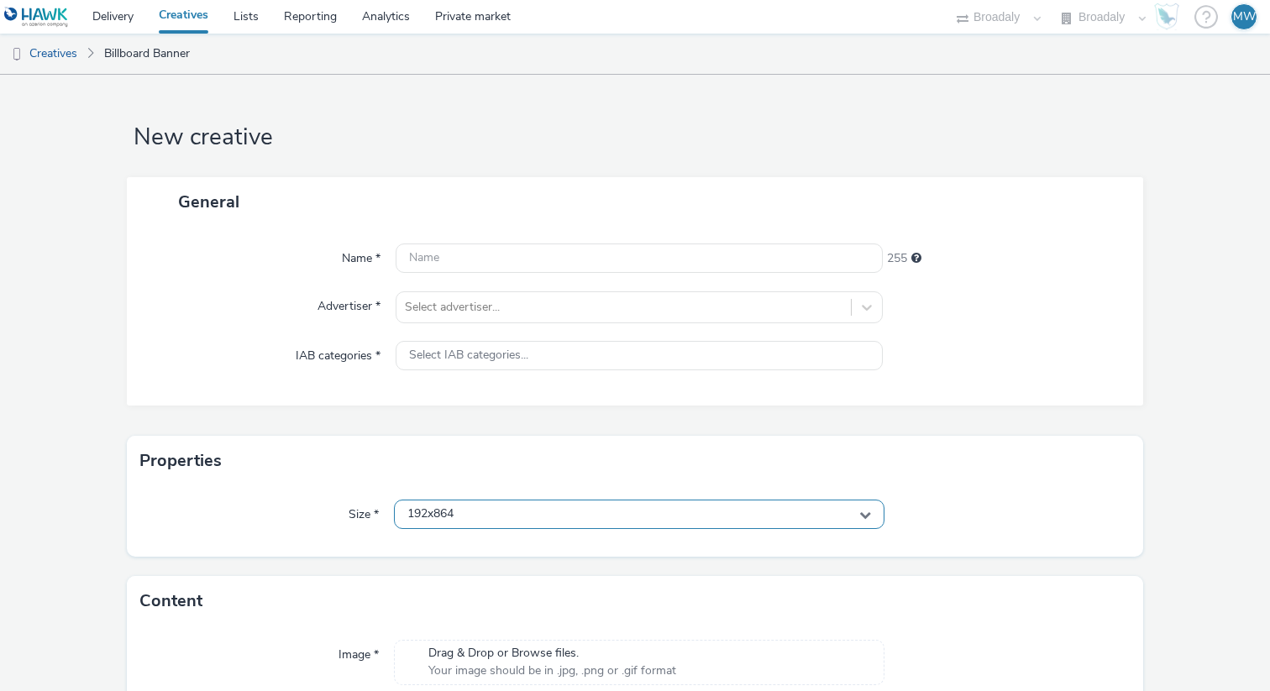
scroll to position [34, 0]
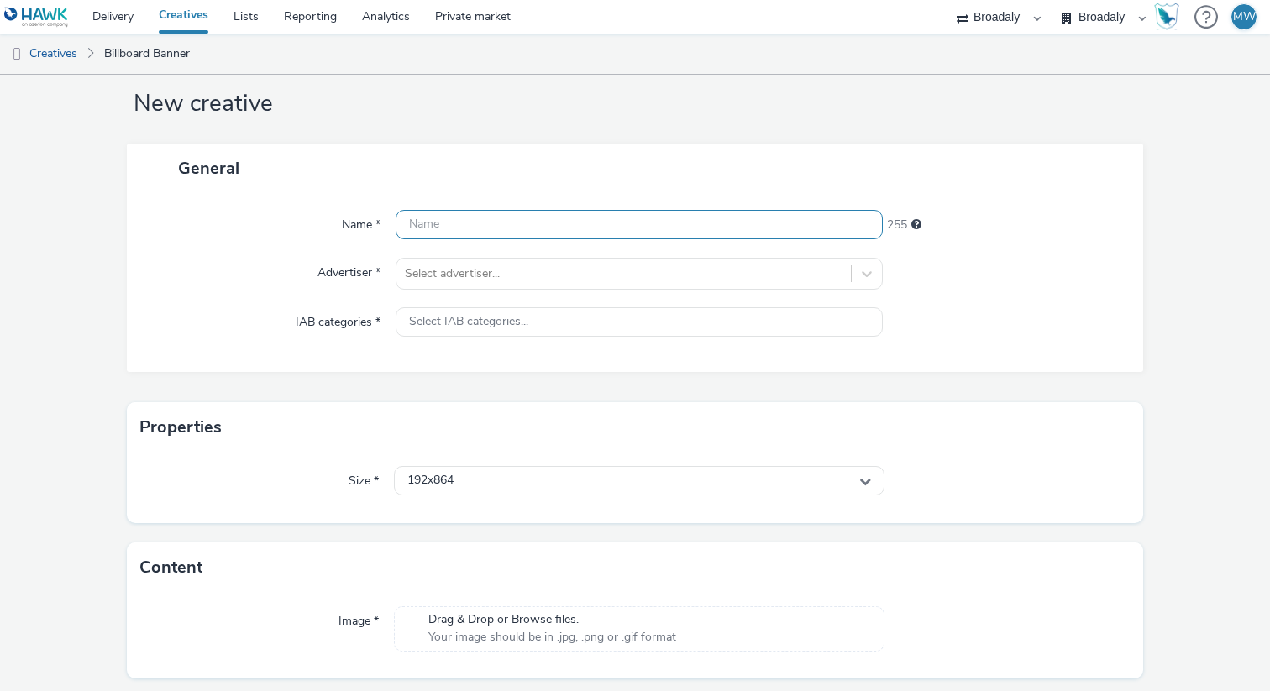
click at [455, 223] on input "text" at bounding box center [639, 224] width 487 height 29
paste input "FCUSGS_Union_9zu16_CTA"
type input "FCUSGS_Union_9zu16_CTA"
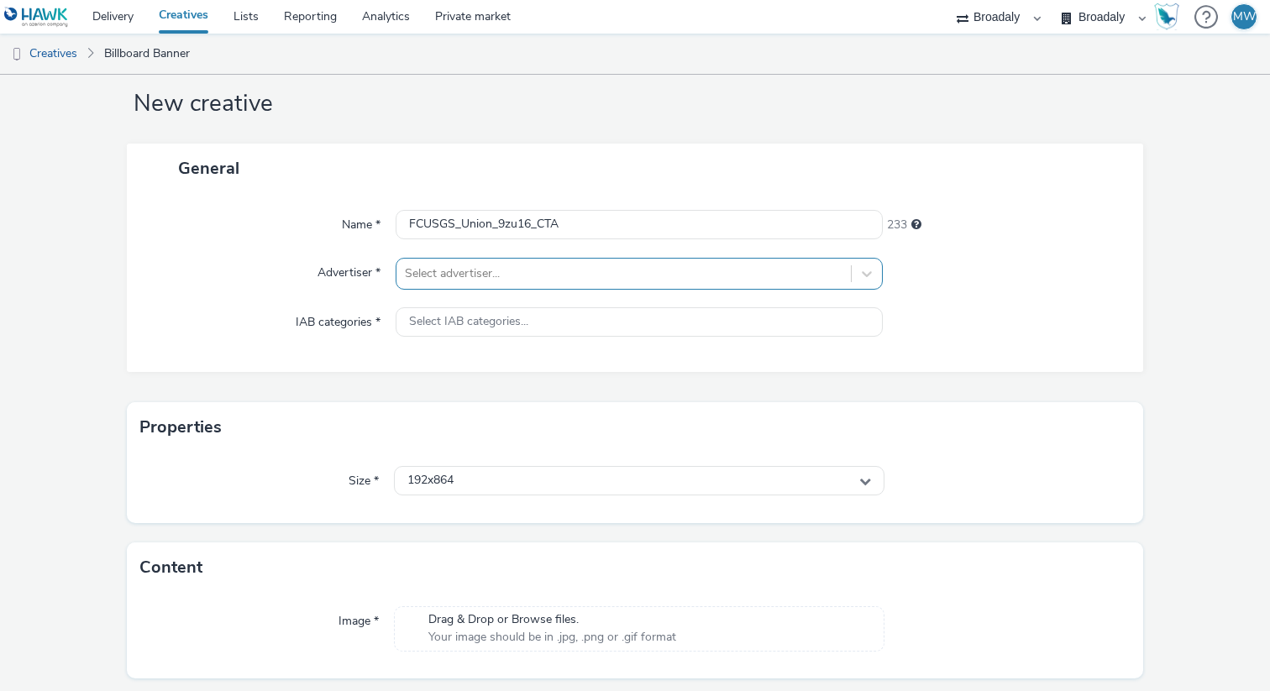
click at [457, 273] on div at bounding box center [624, 274] width 438 height 20
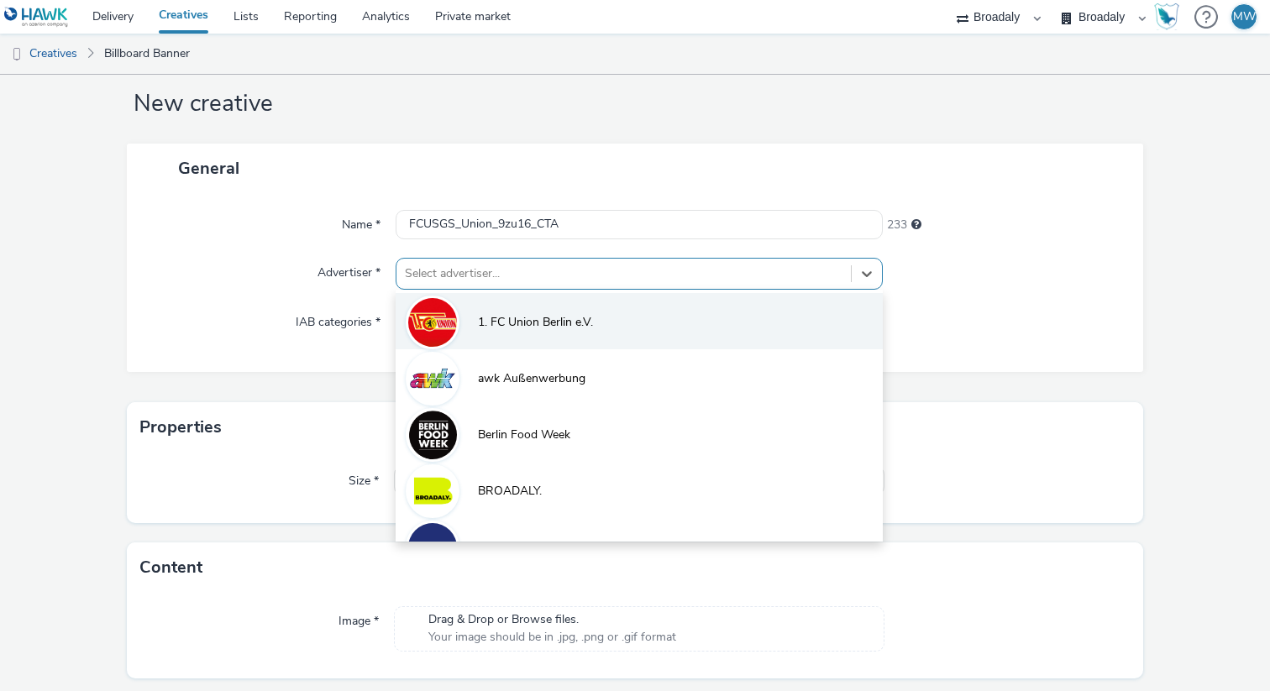
click at [469, 313] on li "1. FC Union Berlin e.V." at bounding box center [639, 321] width 487 height 56
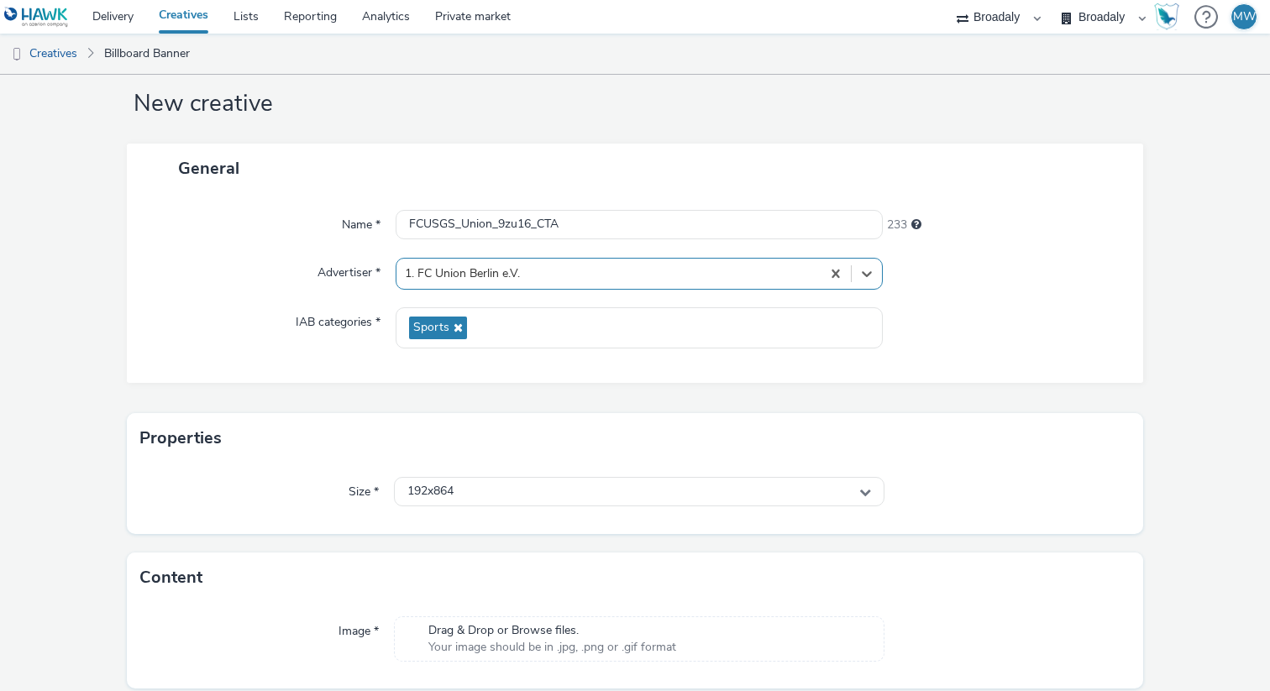
click at [469, 313] on div "Sports" at bounding box center [639, 328] width 487 height 41
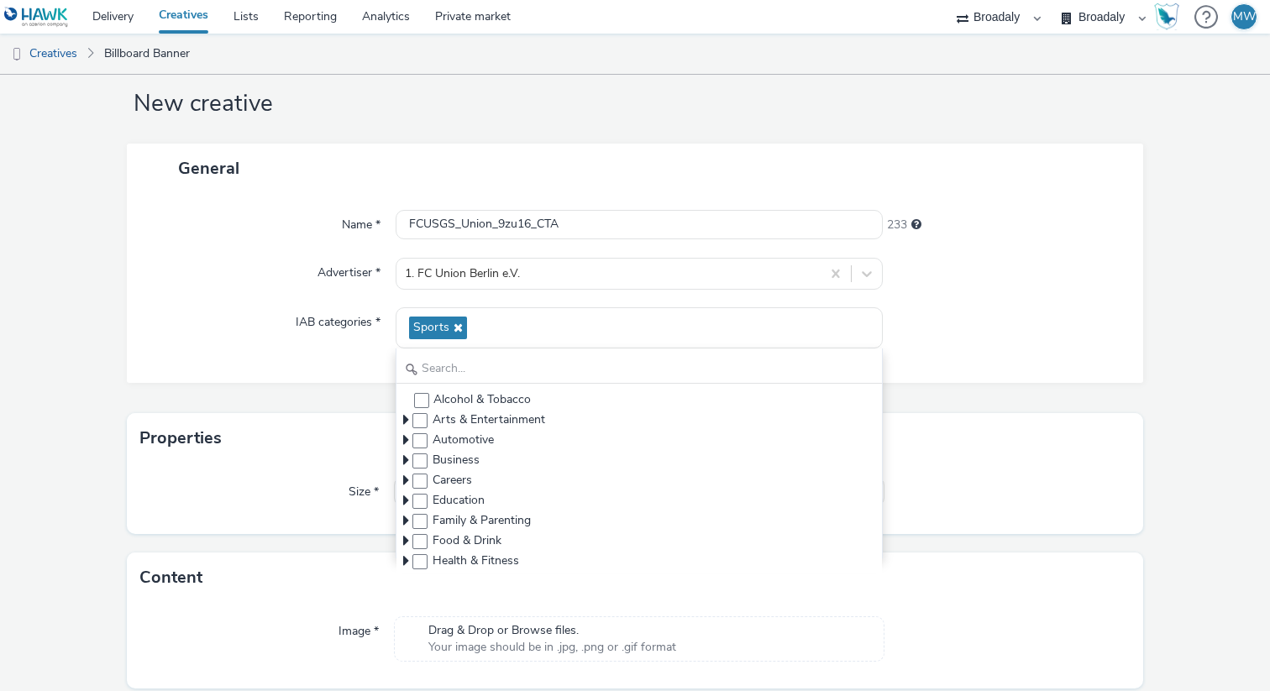
click at [1044, 362] on div "Name * FCUSGS_Union_9zu16_CTA 233 Advertiser * 1. FC Union Berlin e.V. IAB cate…" at bounding box center [635, 288] width 1017 height 190
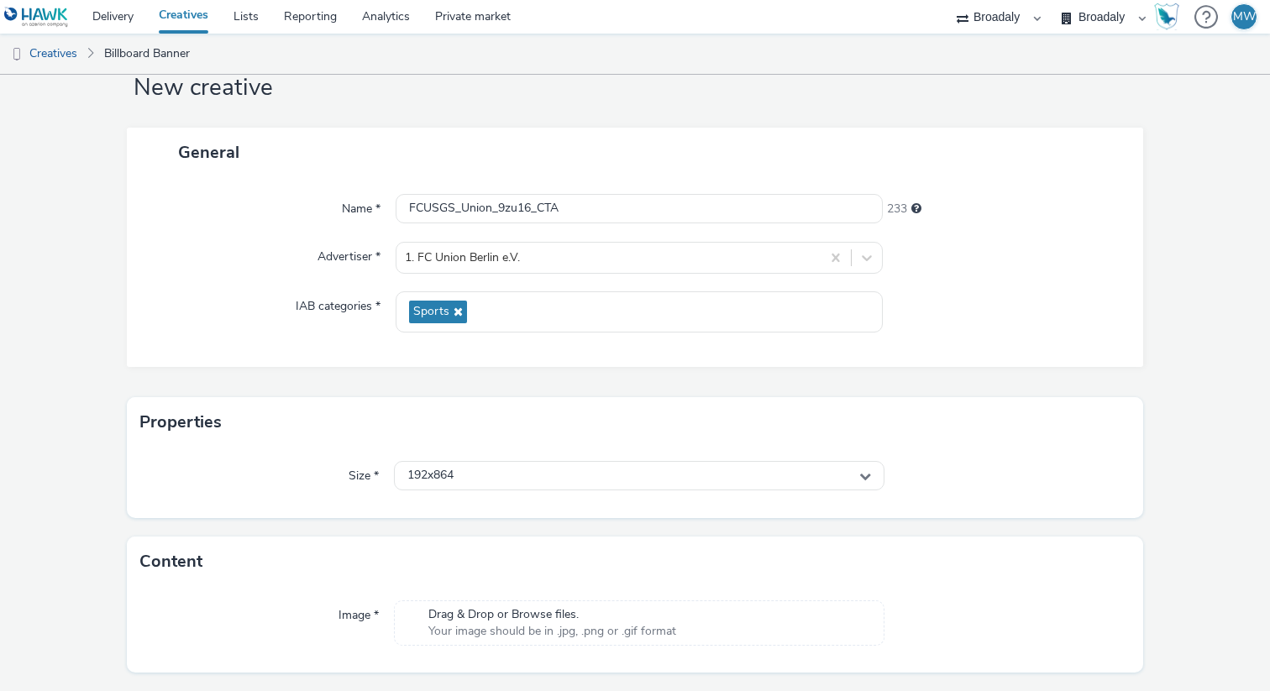
scroll to position [94, 0]
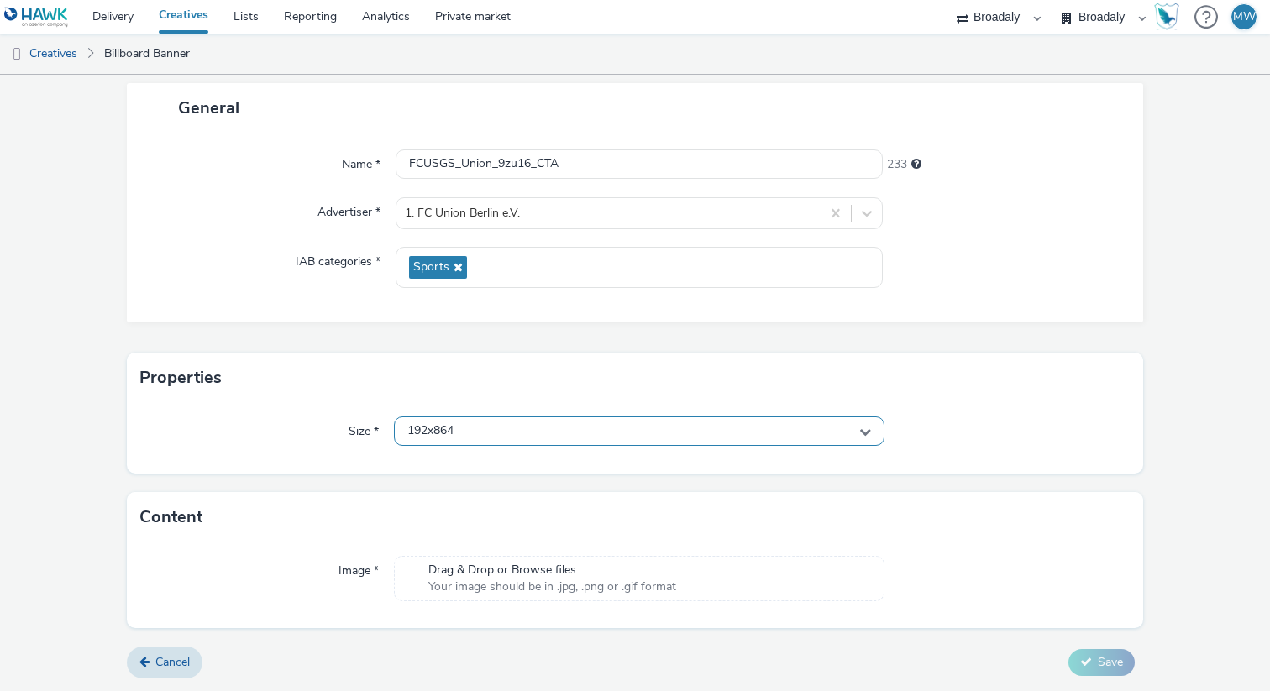
click at [663, 435] on div "192x864" at bounding box center [639, 431] width 491 height 29
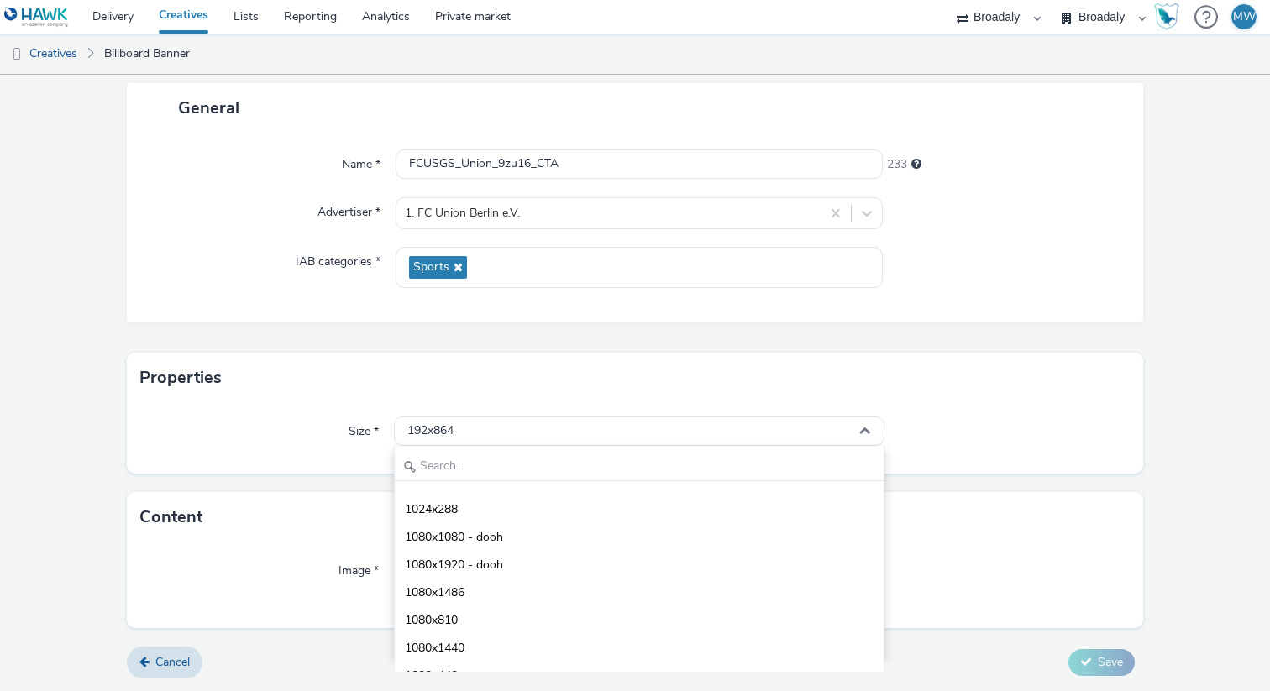
scroll to position [3835, 0]
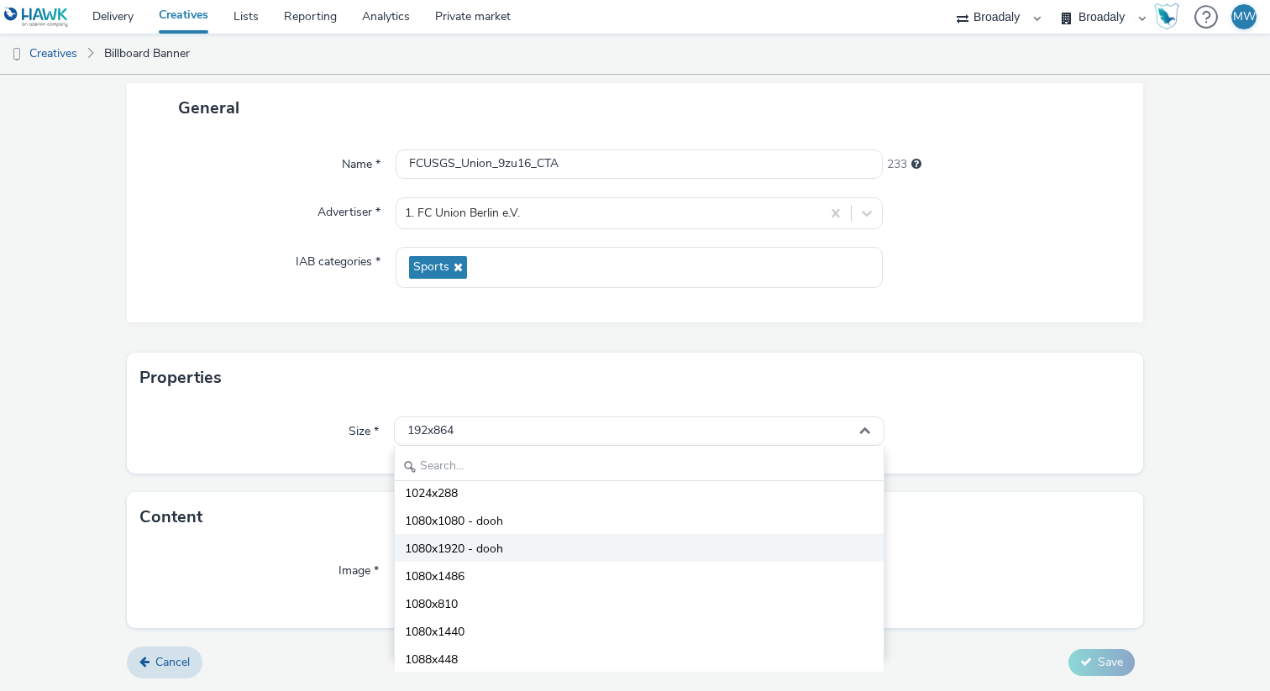
click at [481, 547] on span "1080x1920 - dooh" at bounding box center [454, 549] width 98 height 17
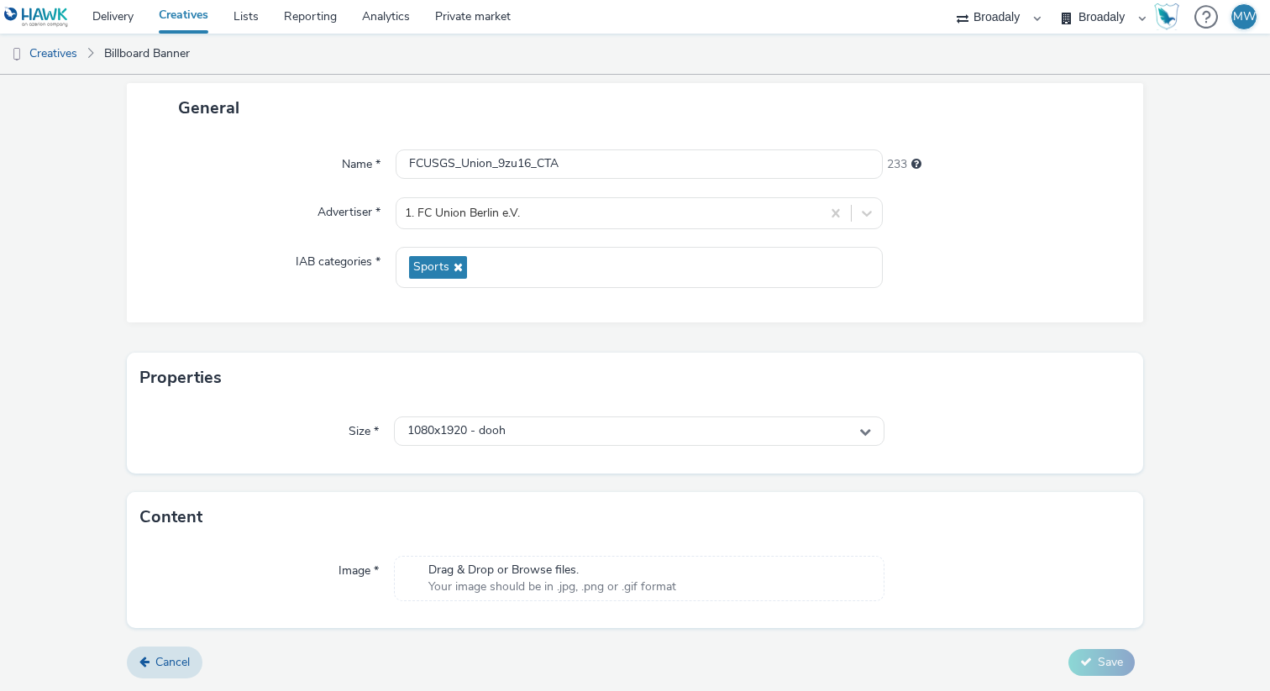
click at [465, 583] on span "Your image should be in .jpg, .png or .gif format" at bounding box center [553, 587] width 248 height 17
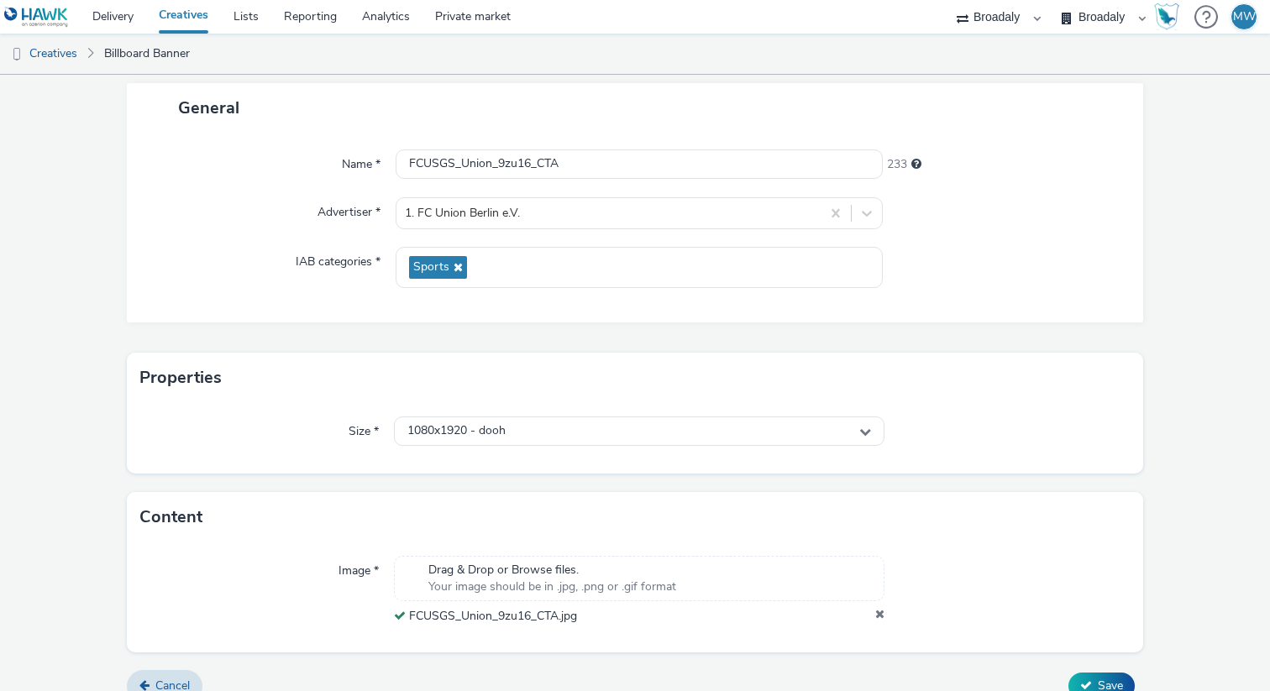
scroll to position [118, 0]
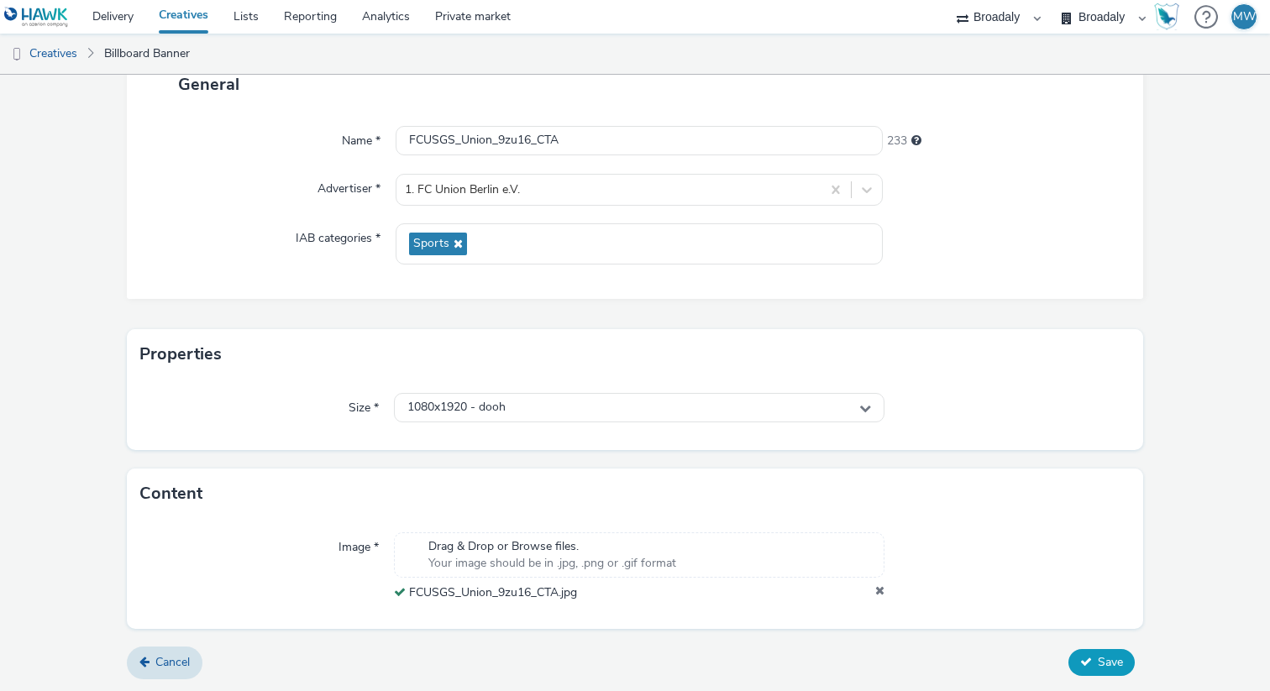
click at [1100, 651] on button "Save" at bounding box center [1102, 662] width 66 height 27
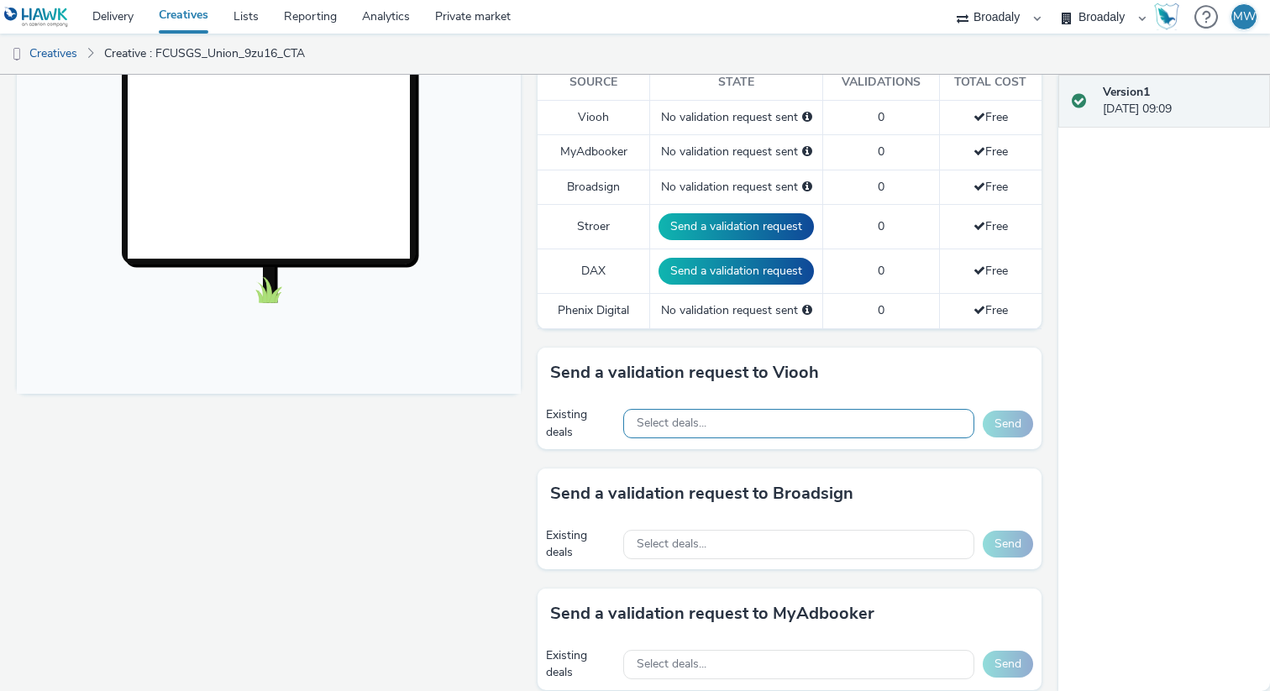
scroll to position [491, 0]
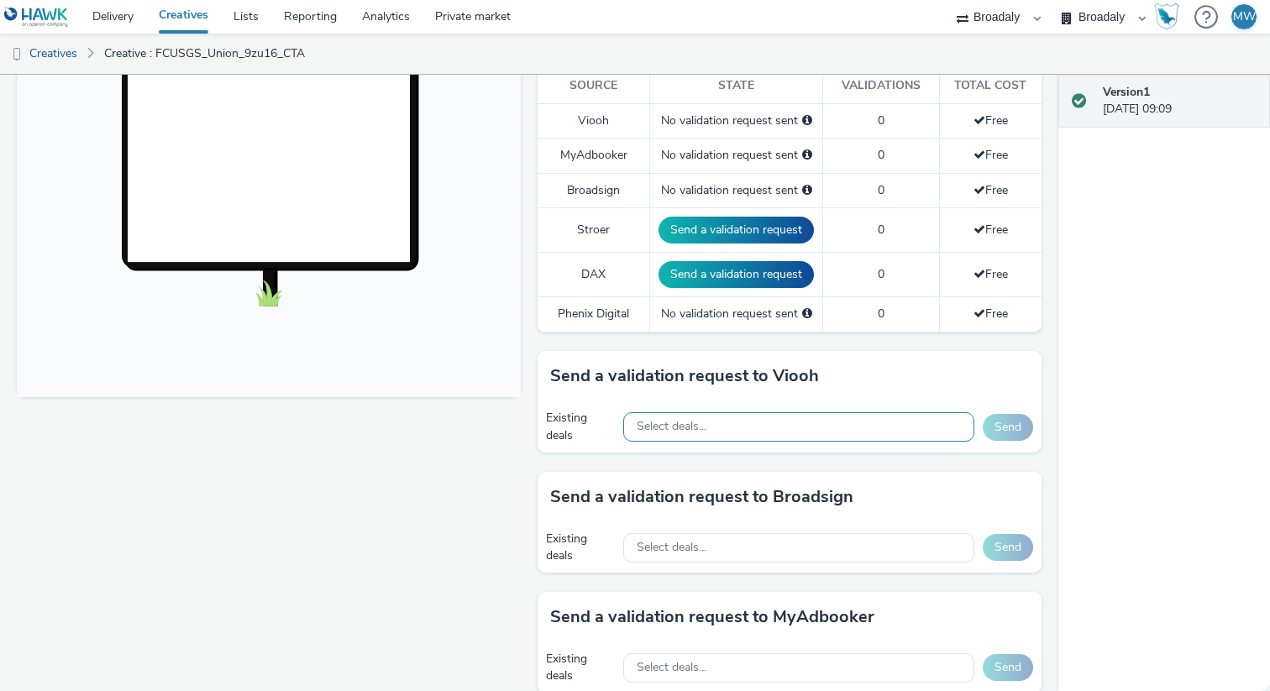
click at [712, 434] on div "Select deals..." at bounding box center [798, 427] width 351 height 29
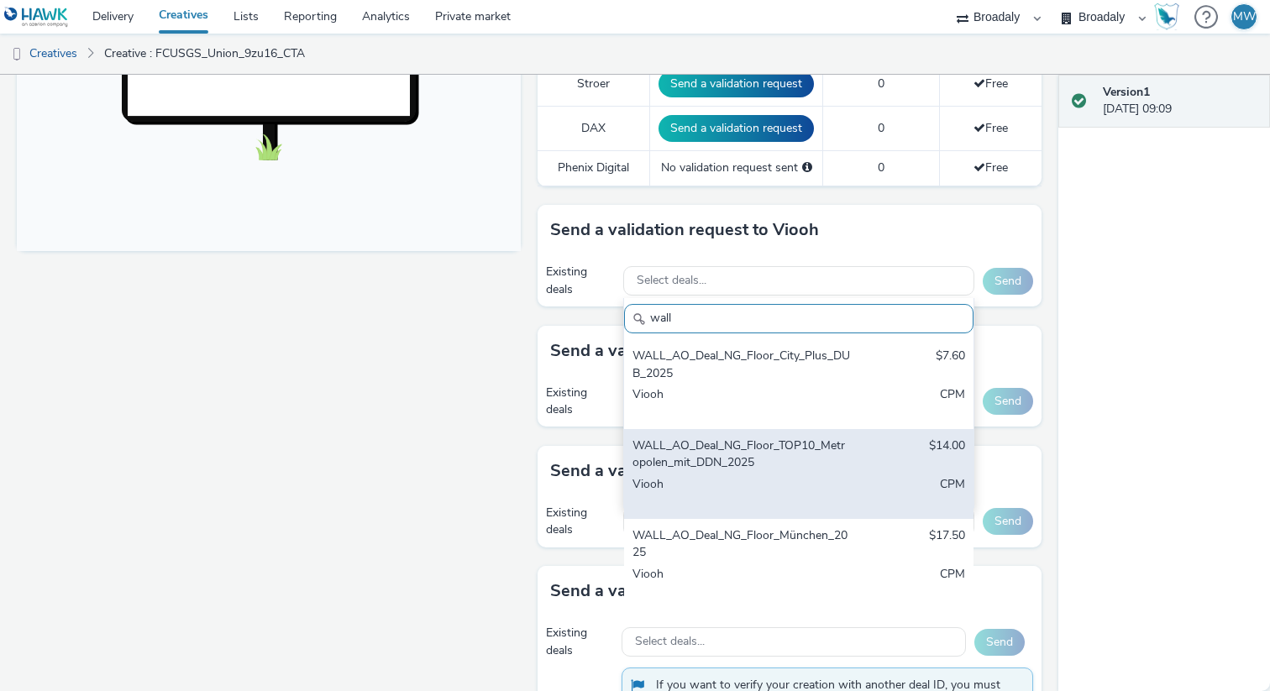
scroll to position [637, 0]
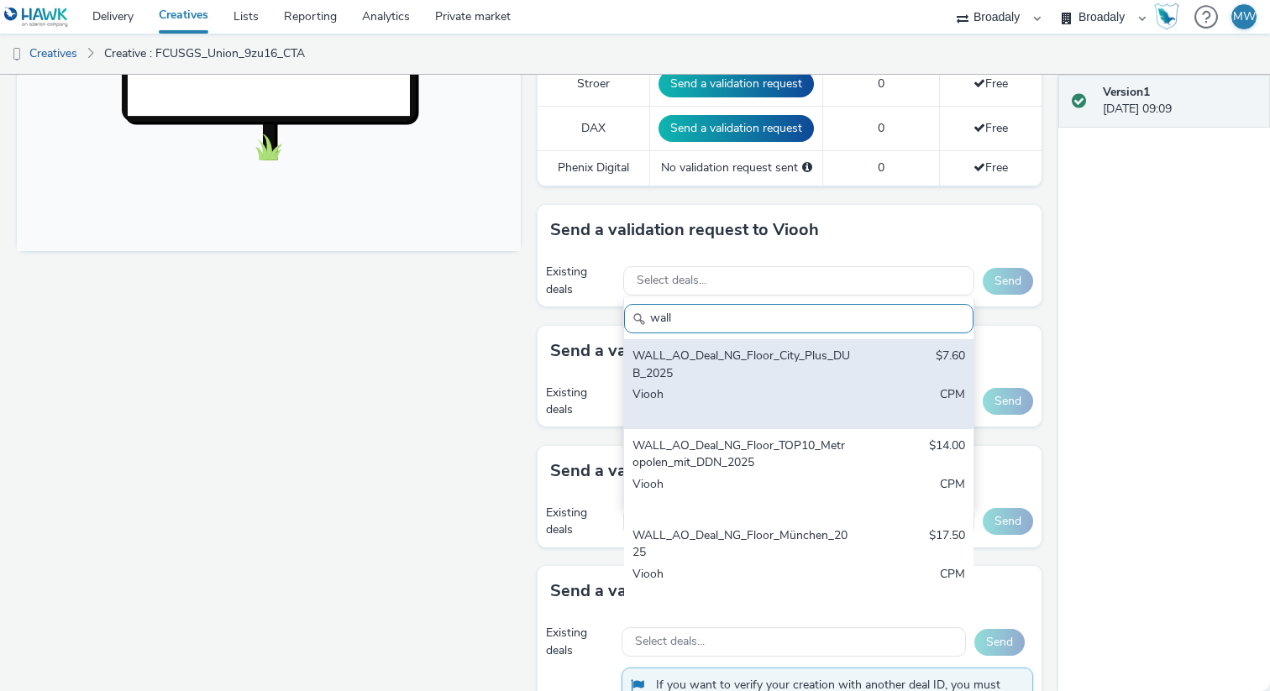
type input "wall"
click at [707, 392] on div "Viooh" at bounding box center [742, 403] width 219 height 34
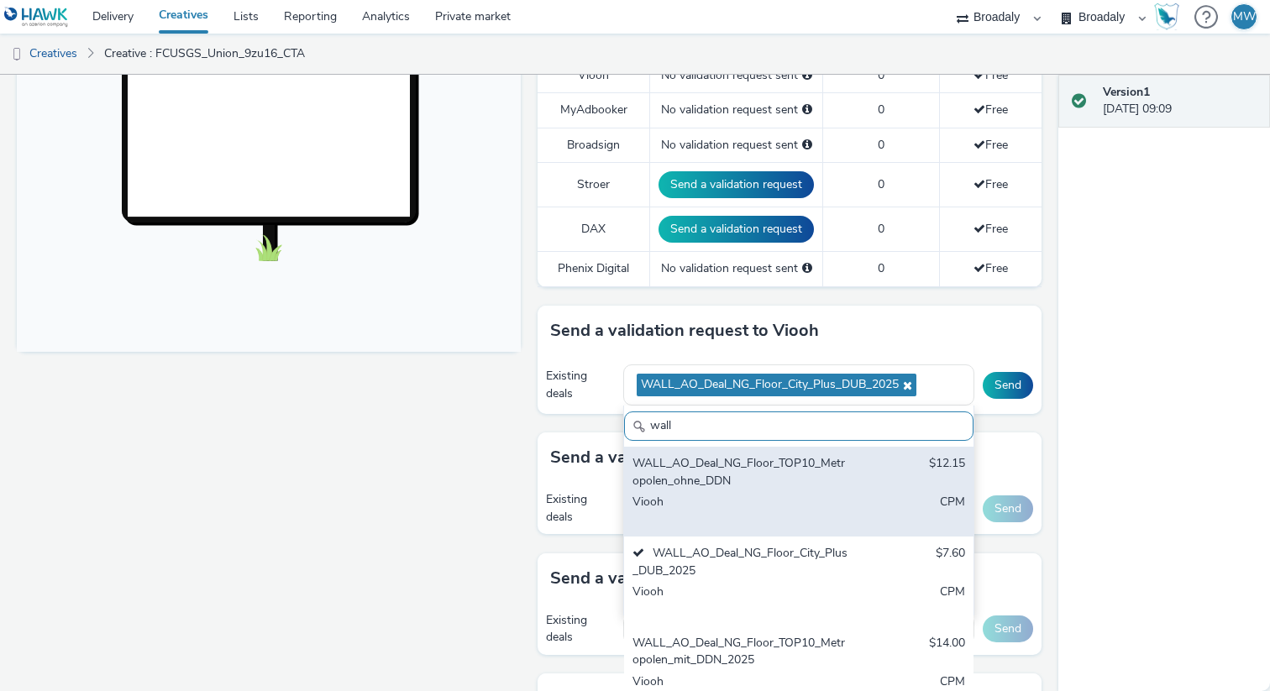
scroll to position [520, 0]
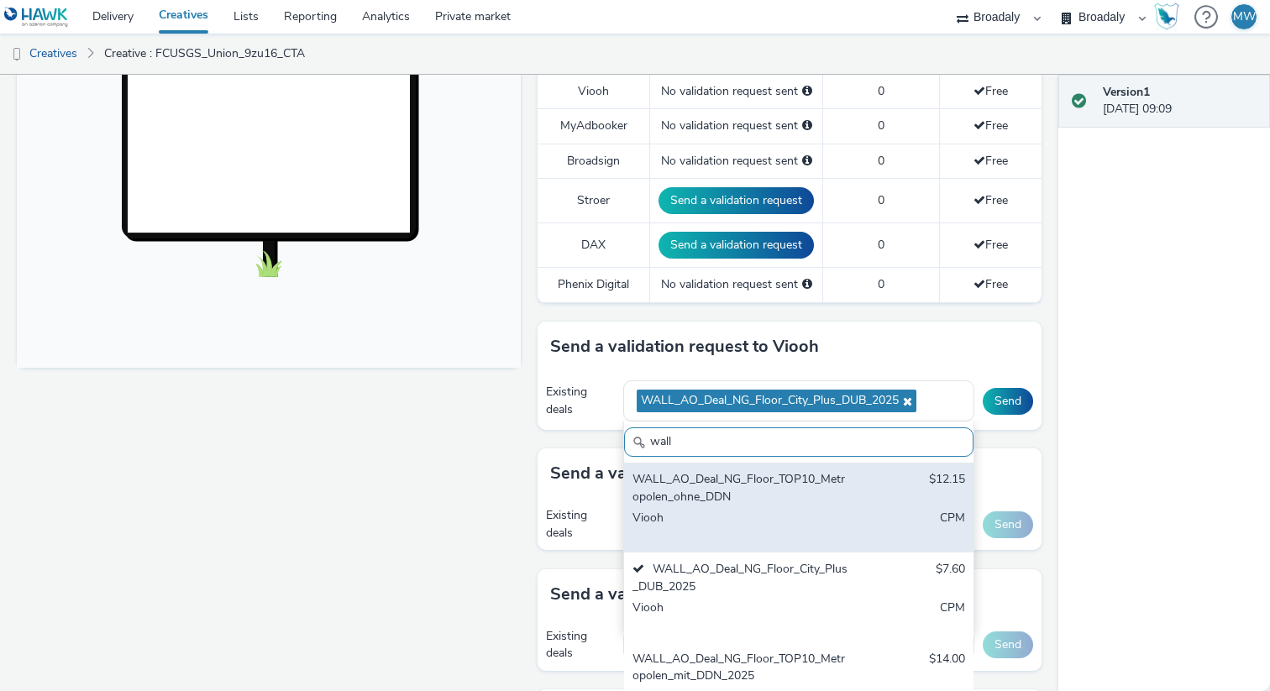
click at [773, 508] on div "WALL_AO_Deal_NG_Floor_TOP10_Metropolen_ohne_DDN $12.15 Viooh CPM" at bounding box center [799, 508] width 350 height 90
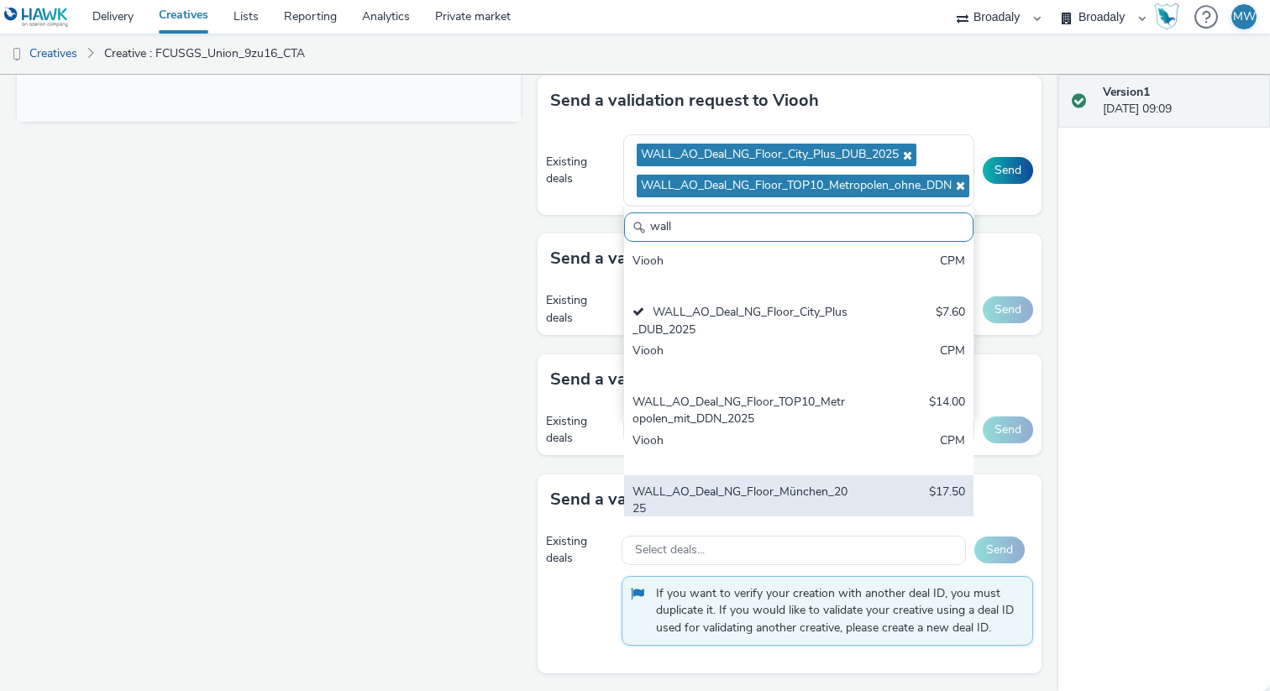
scroll to position [90, 0]
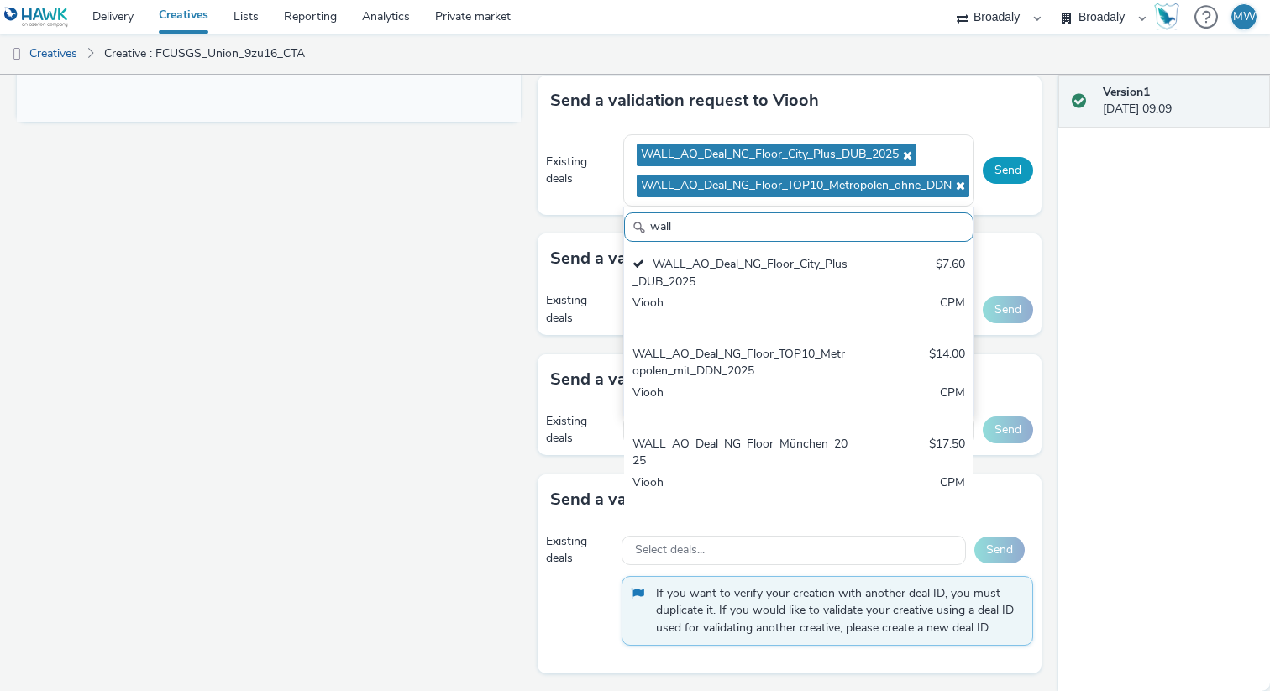
click at [1007, 170] on button "Send" at bounding box center [1008, 170] width 50 height 27
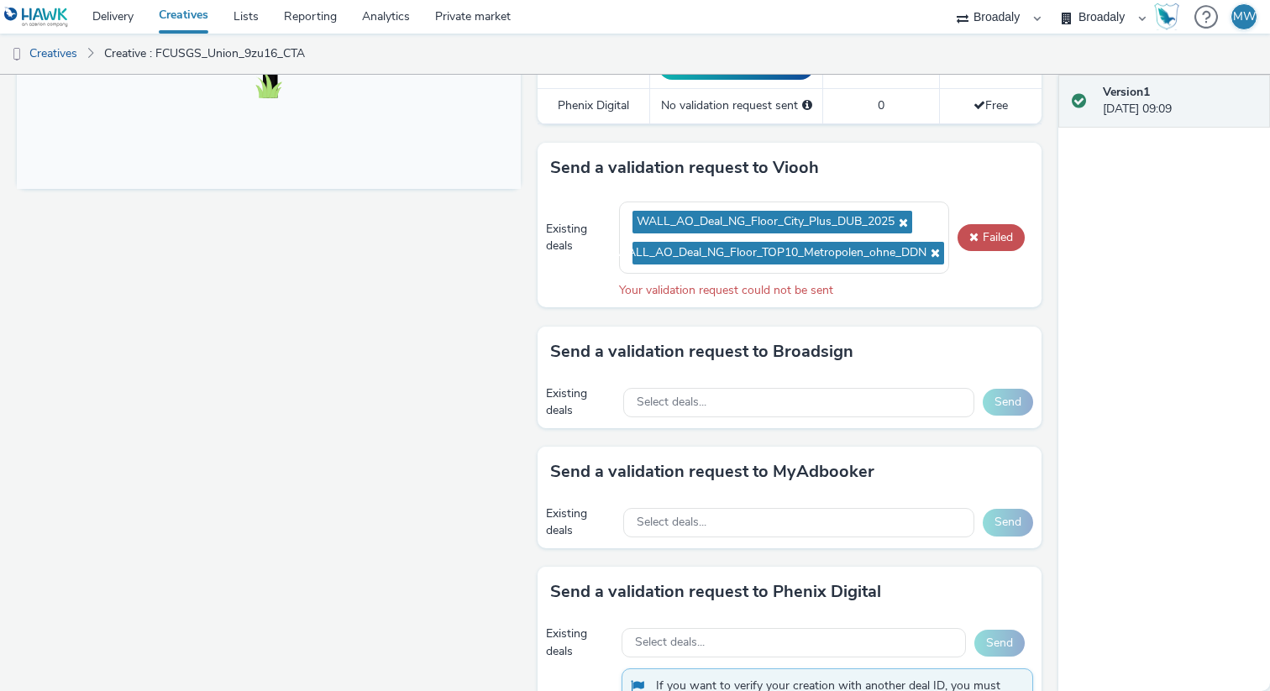
scroll to position [698, 0]
click at [833, 320] on div "Send a validation request to Viooh Existing deals WALL_AO_Deal_NG_Floor_City_Pl…" at bounding box center [790, 235] width 504 height 183
click at [829, 285] on div "Your validation request could not be sent" at bounding box center [826, 291] width 414 height 17
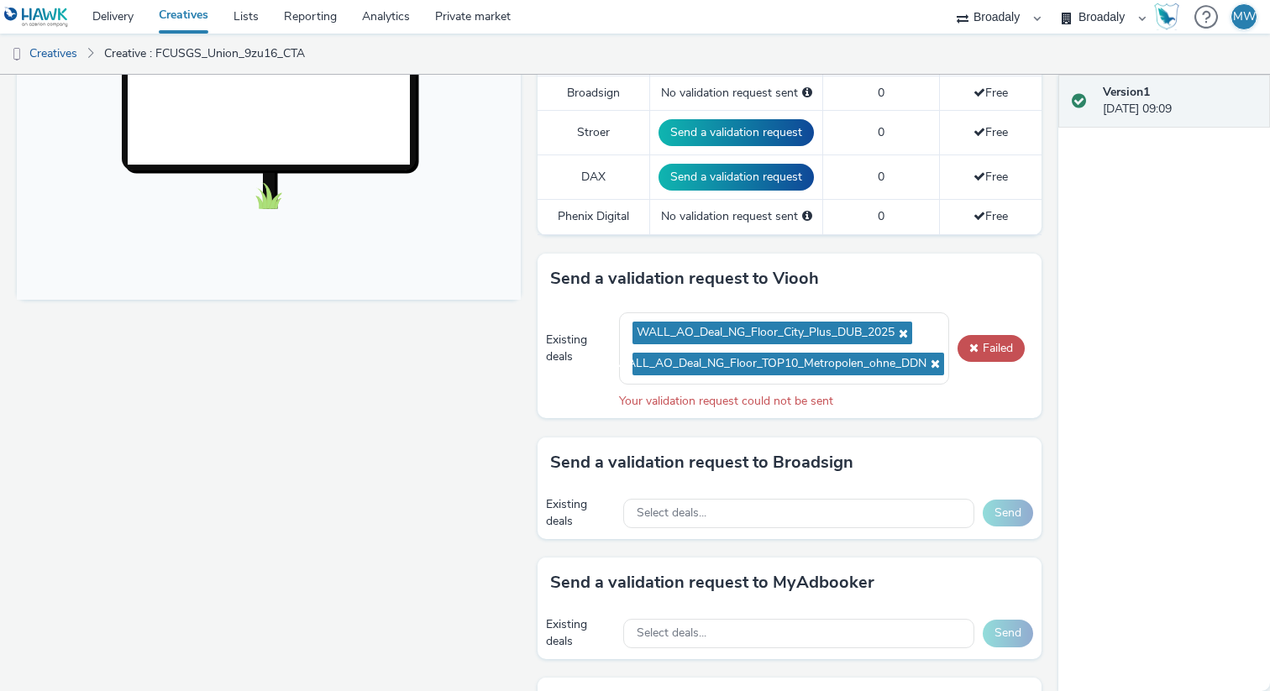
scroll to position [580, 0]
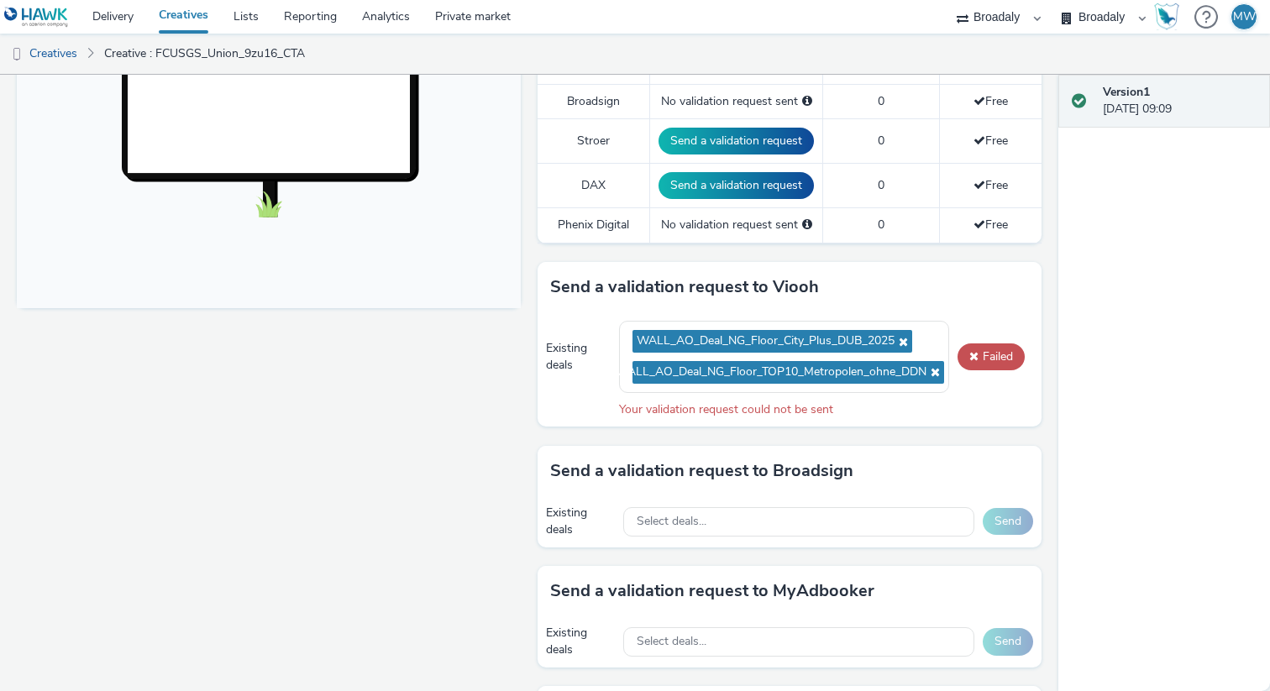
click at [593, 386] on div "Existing deals WALL_AO_Deal_NG_Floor_City_Plus_DUB_2025 WALL_AO_Deal_NG_Floor_T…" at bounding box center [790, 370] width 504 height 114
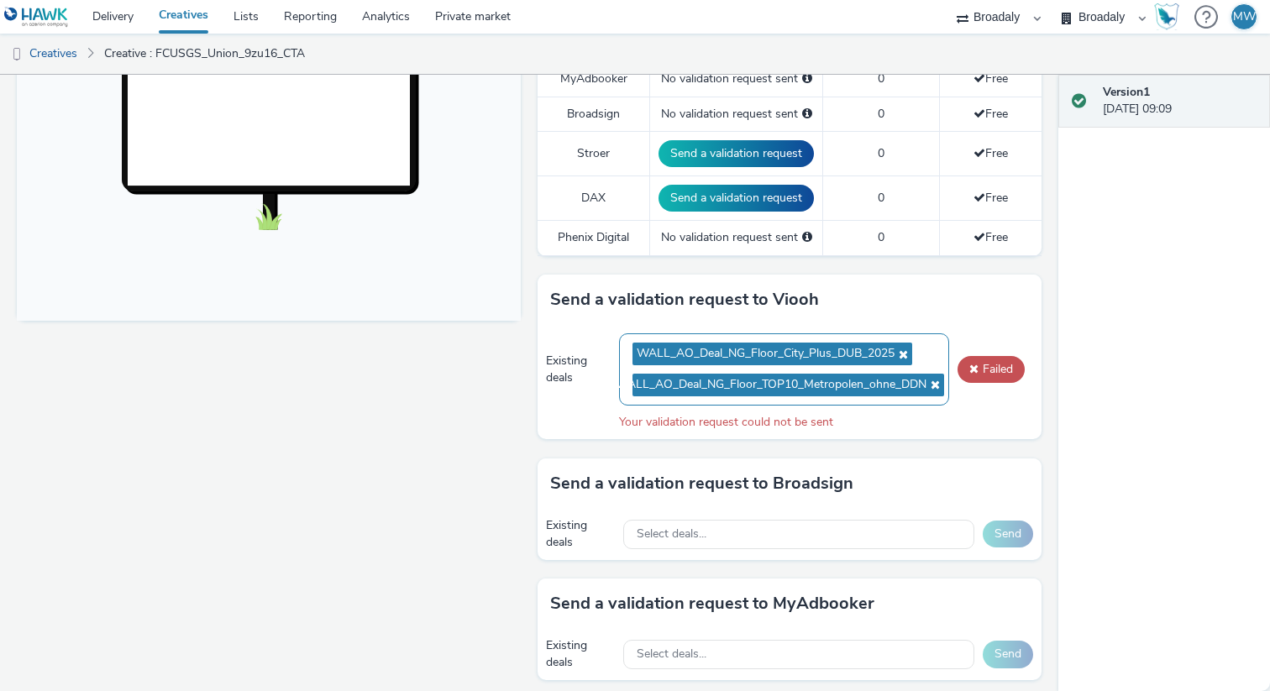
scroll to position [587, 0]
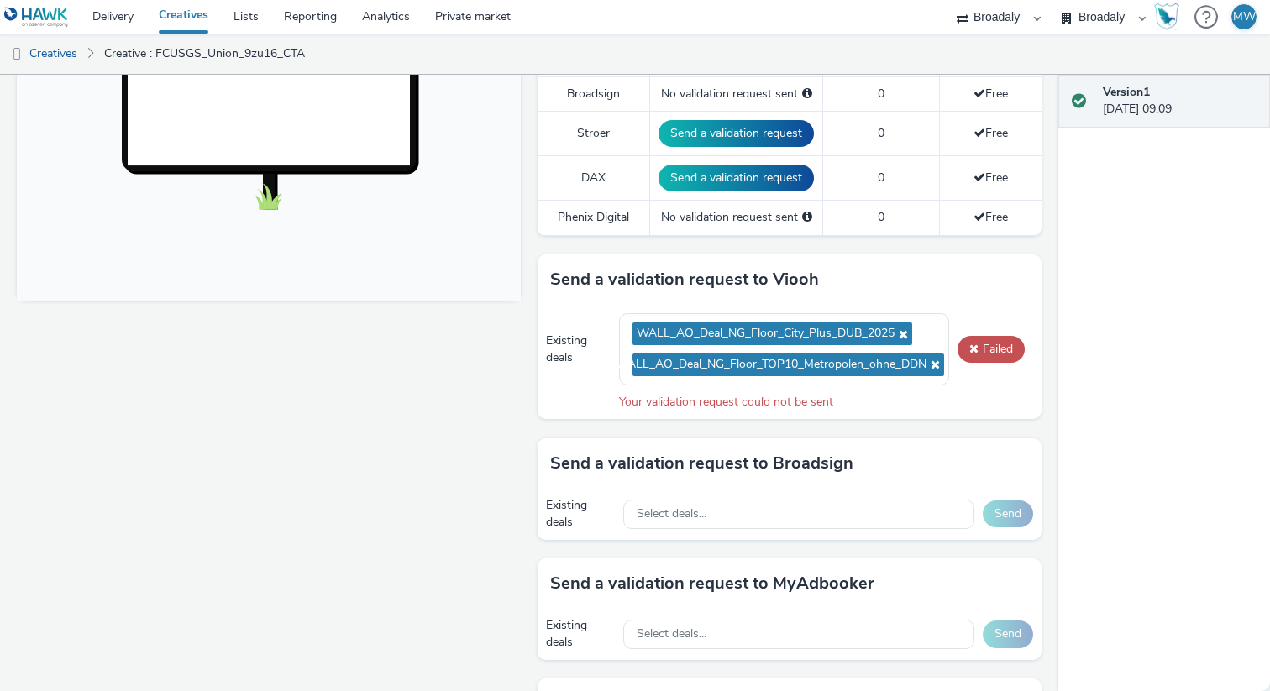
click at [828, 403] on div "Your validation request could not be sent" at bounding box center [826, 402] width 414 height 17
click at [863, 403] on div "Your validation request could not be sent" at bounding box center [826, 402] width 414 height 17
click at [889, 412] on div "Existing deals WALL_AO_Deal_NG_Floor_City_Plus_DUB_2025 WALL_AO_Deal_NG_Floor_T…" at bounding box center [790, 362] width 504 height 114
click at [908, 335] on icon at bounding box center [901, 335] width 13 height 12
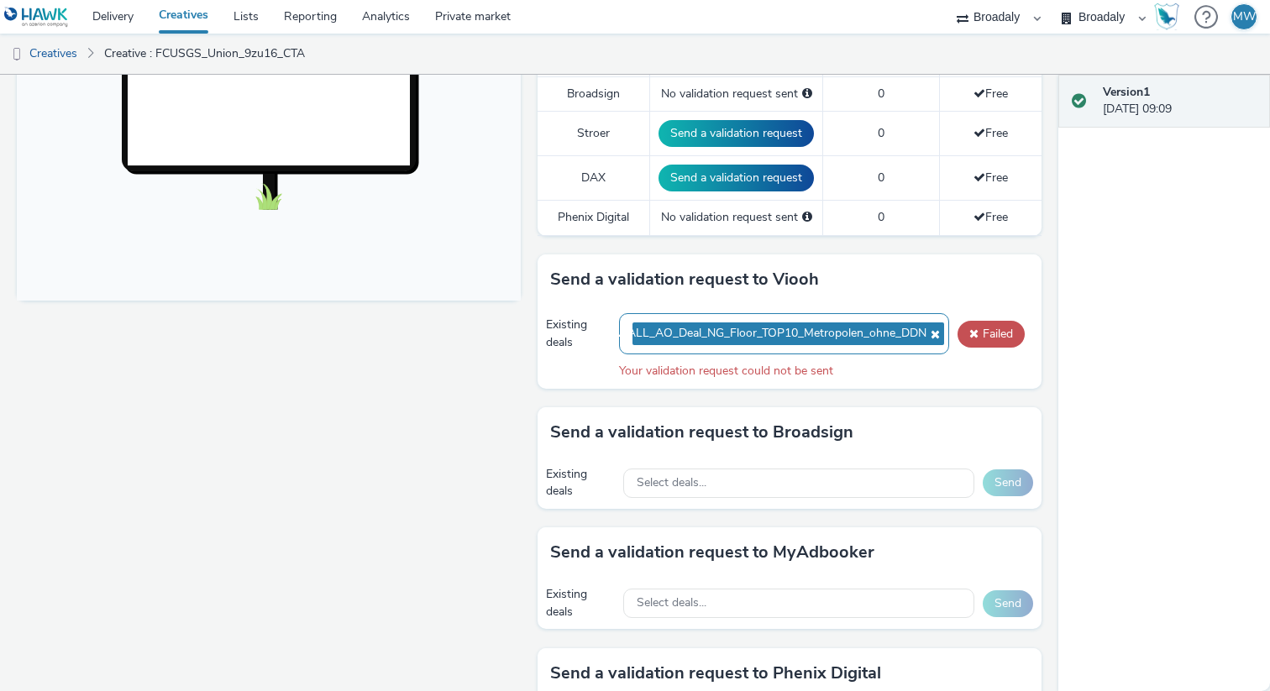
click at [932, 333] on icon at bounding box center [933, 335] width 13 height 12
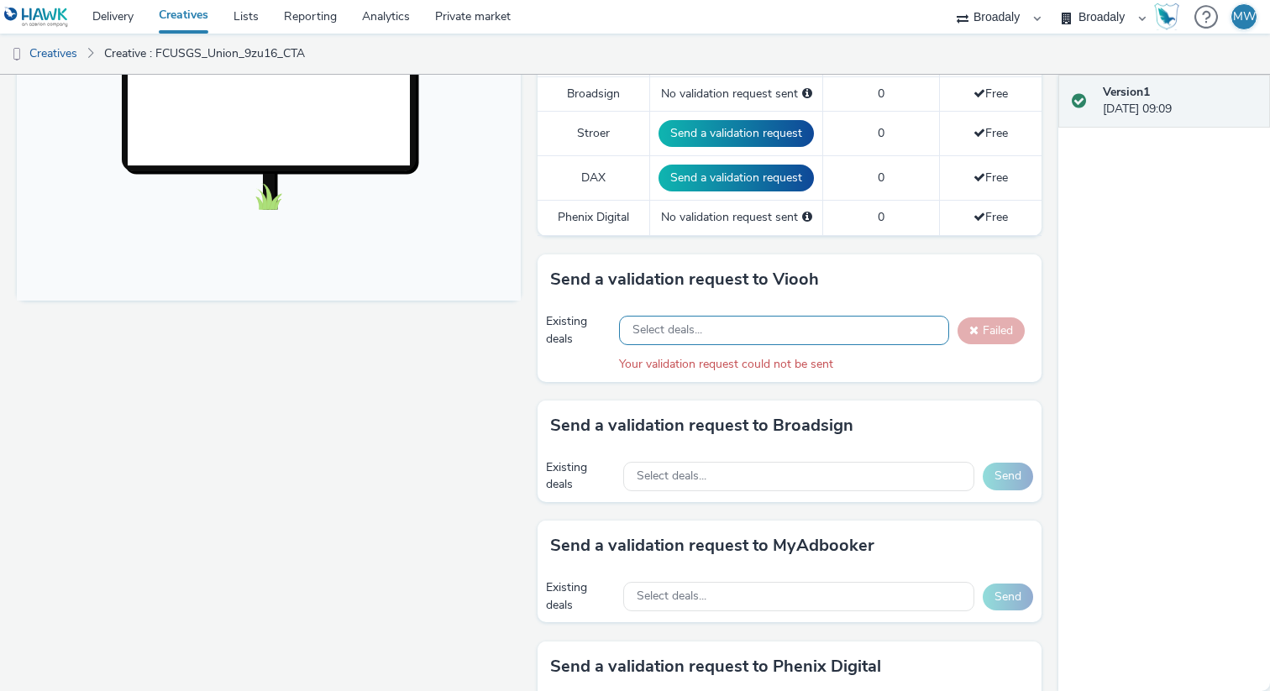
click at [803, 340] on div "Select deals..." at bounding box center [784, 330] width 330 height 29
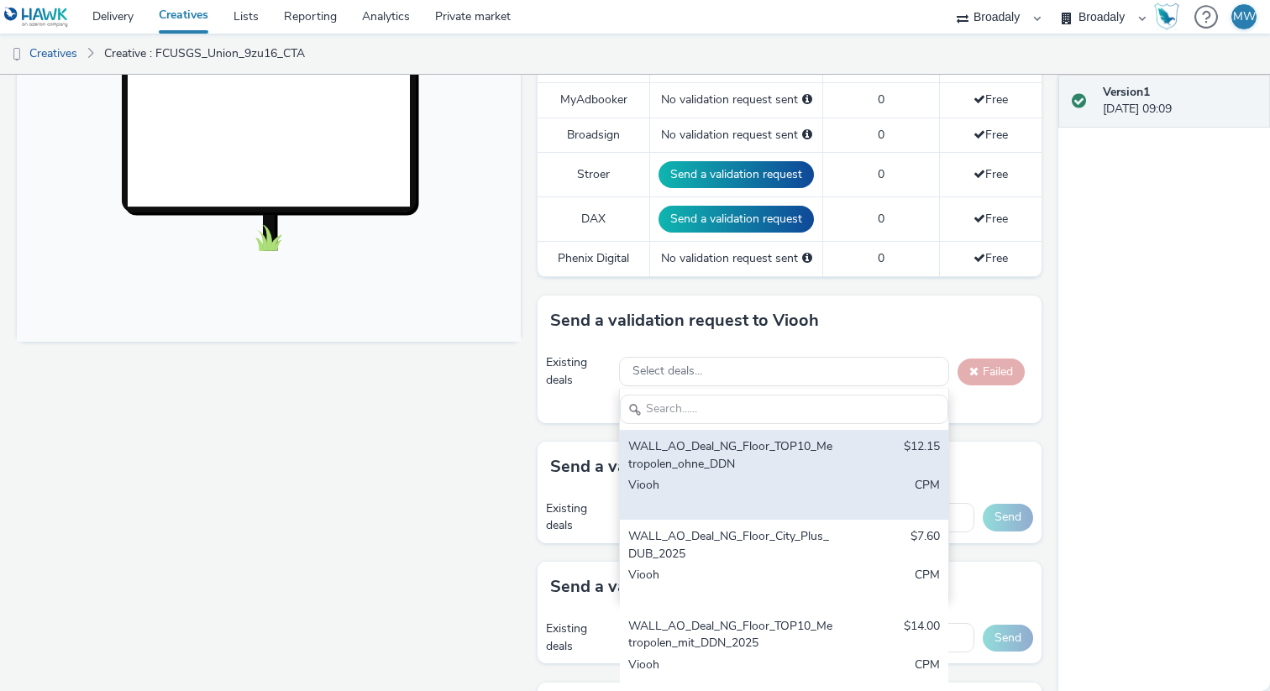
scroll to position [573, 0]
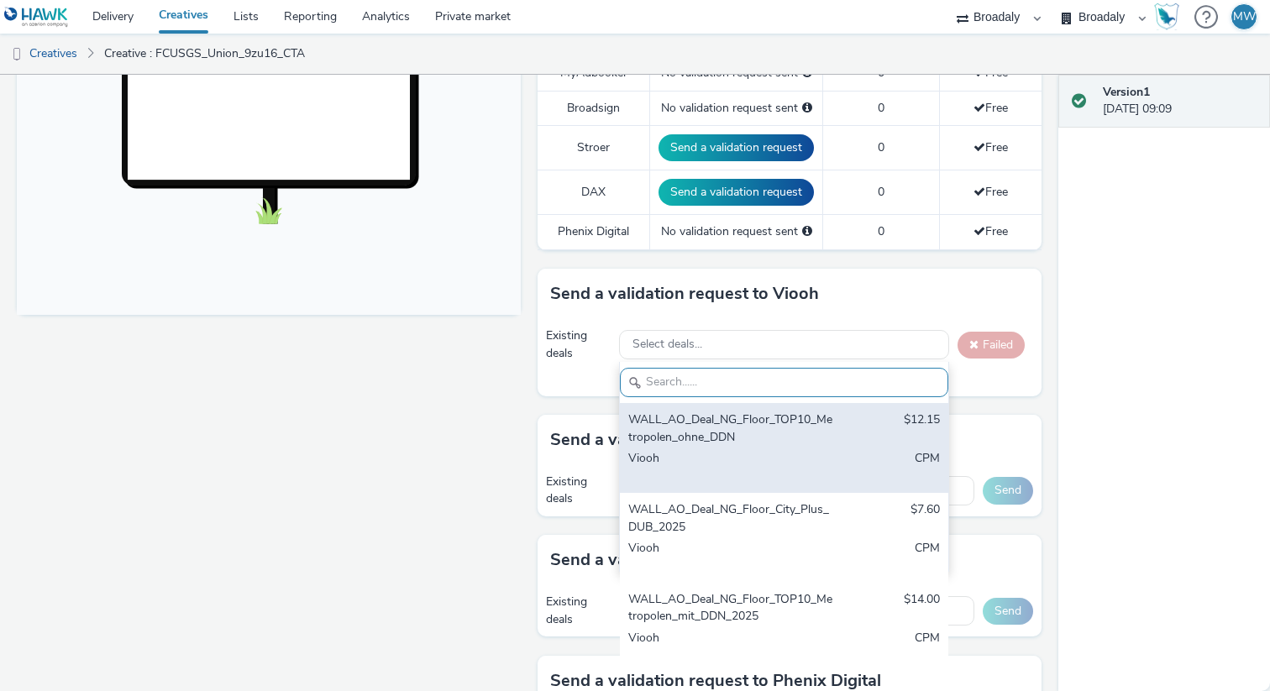
click at [740, 432] on div "WALL_AO_Deal_NG_Floor_TOP10_Metropolen_ohne_DDN" at bounding box center [730, 429] width 205 height 34
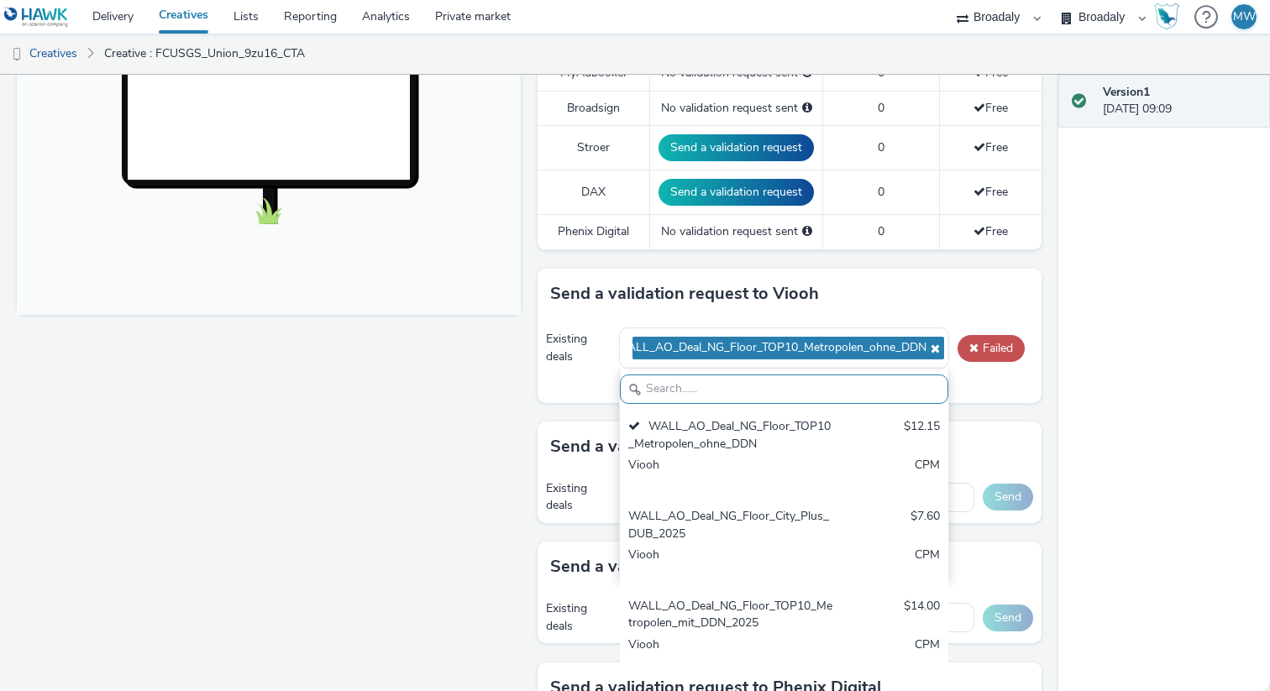
click at [985, 386] on div "Your validation request could not be sent" at bounding box center [826, 385] width 414 height 17
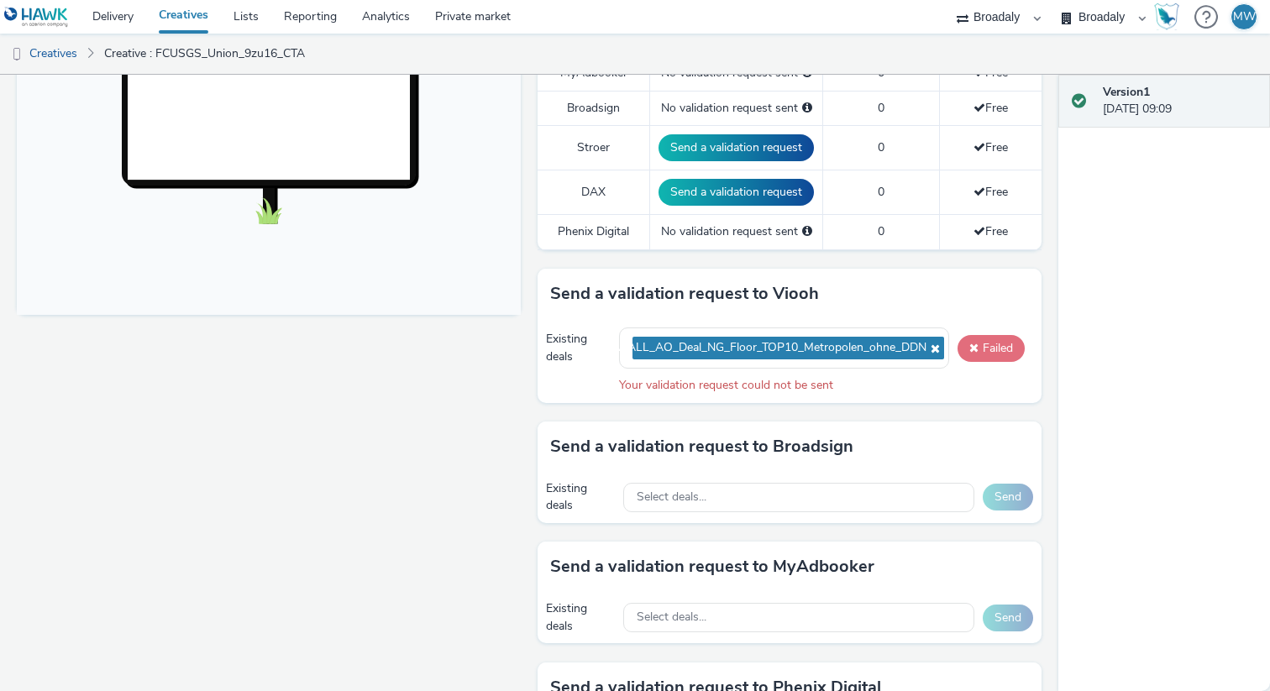
click at [981, 356] on button "Failed" at bounding box center [991, 348] width 67 height 27
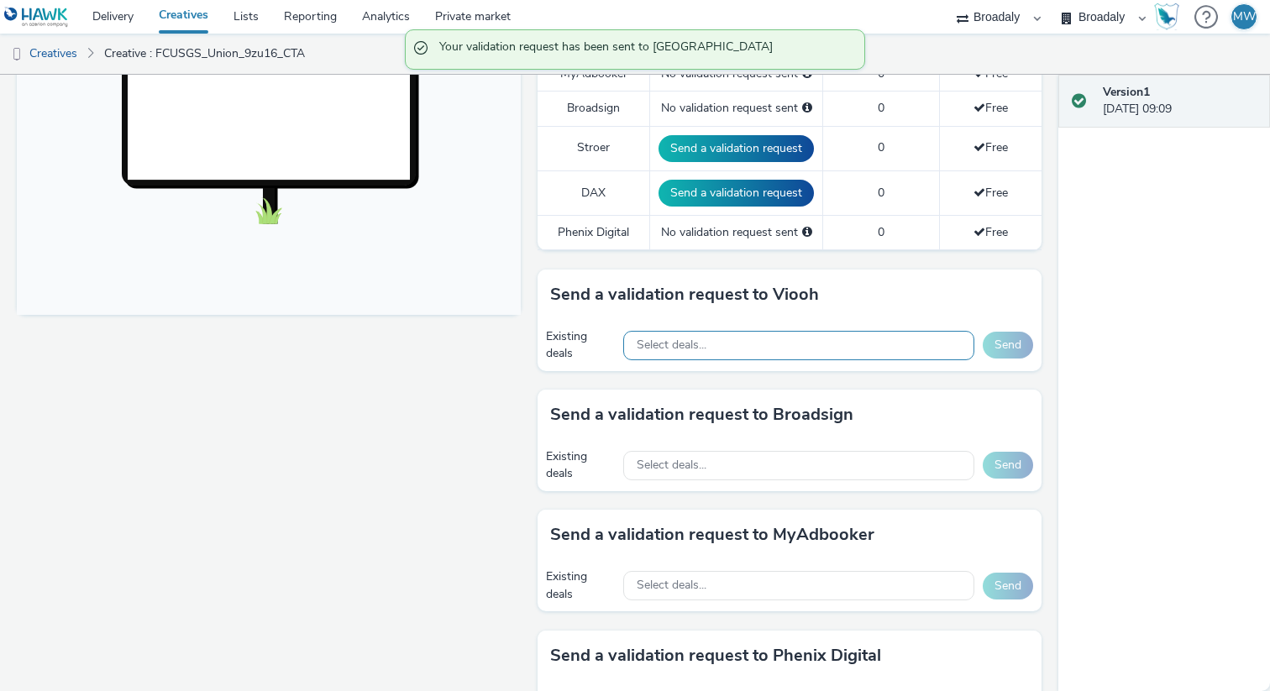
click at [787, 351] on div "Select deals..." at bounding box center [798, 345] width 351 height 29
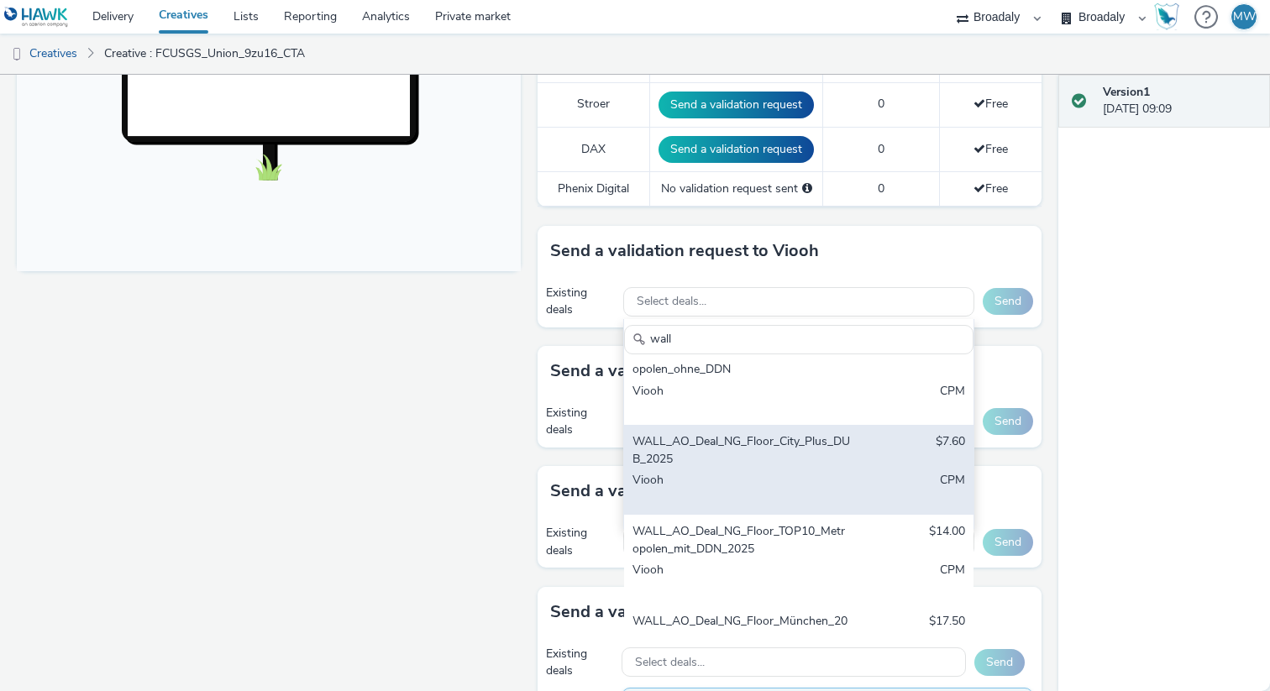
scroll to position [29, 0]
type input "wall"
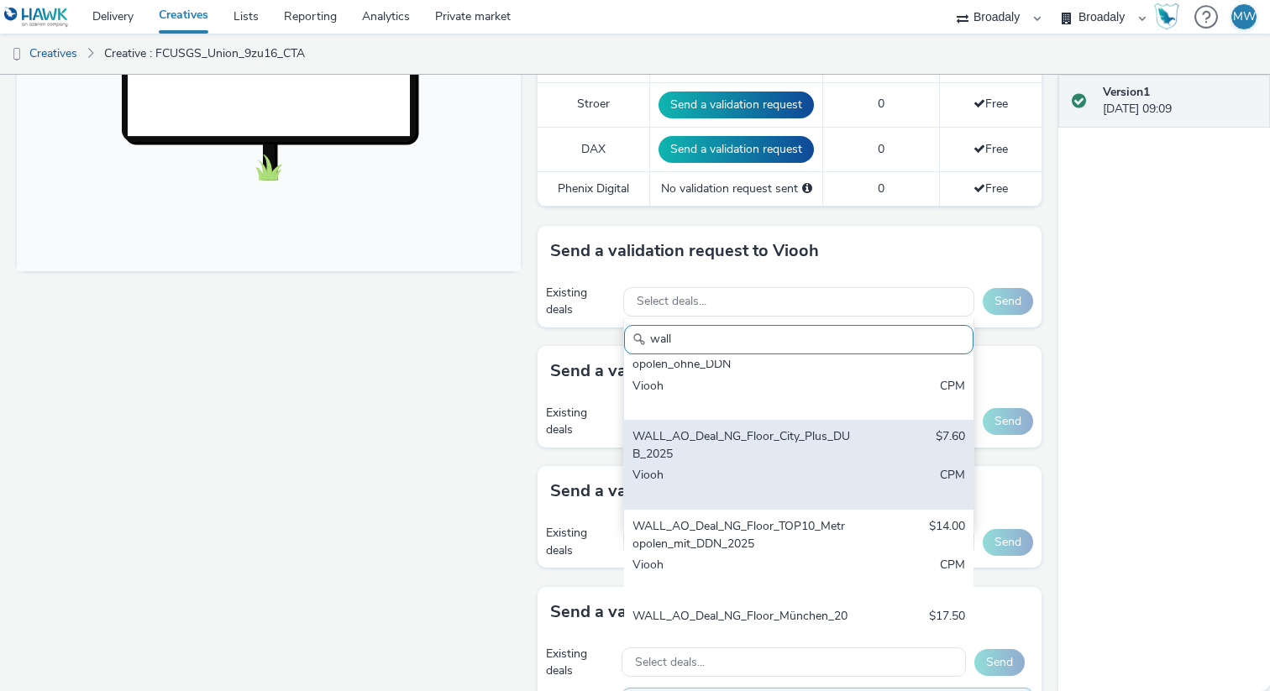
click at [762, 453] on div "WALL_AO_Deal_NG_Floor_City_Plus_DUB_2025" at bounding box center [742, 446] width 219 height 34
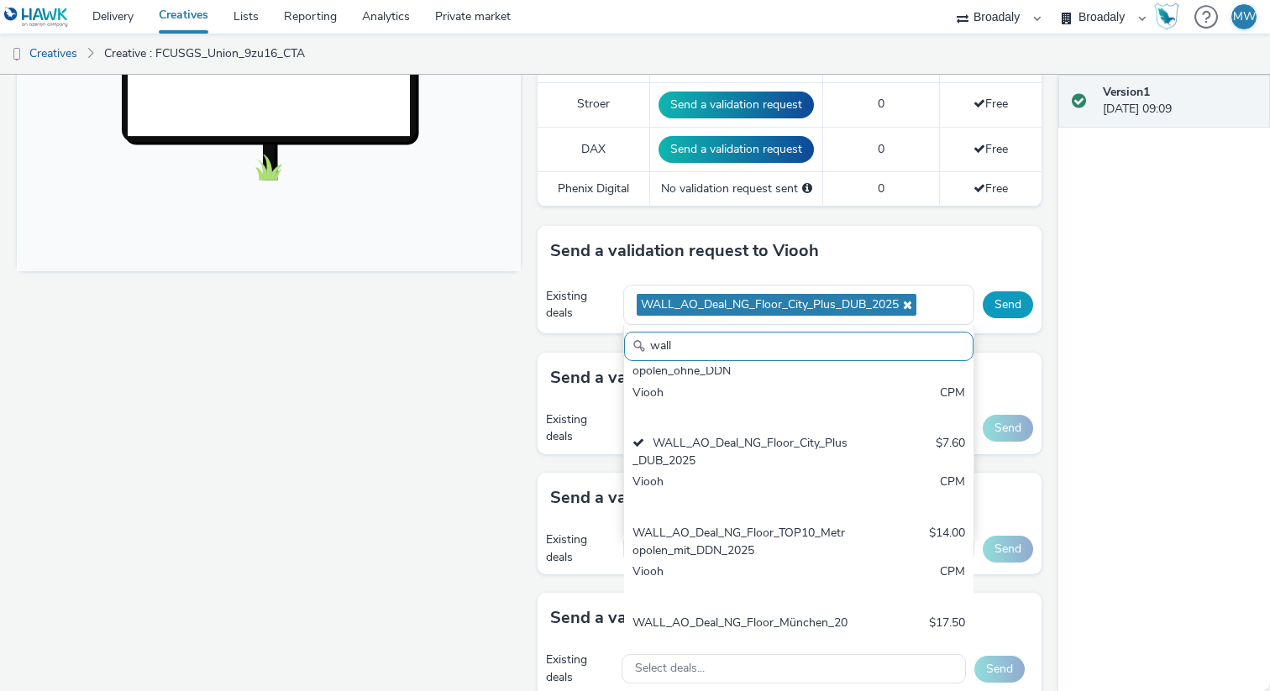
click at [1004, 302] on button "Send" at bounding box center [1008, 305] width 50 height 27
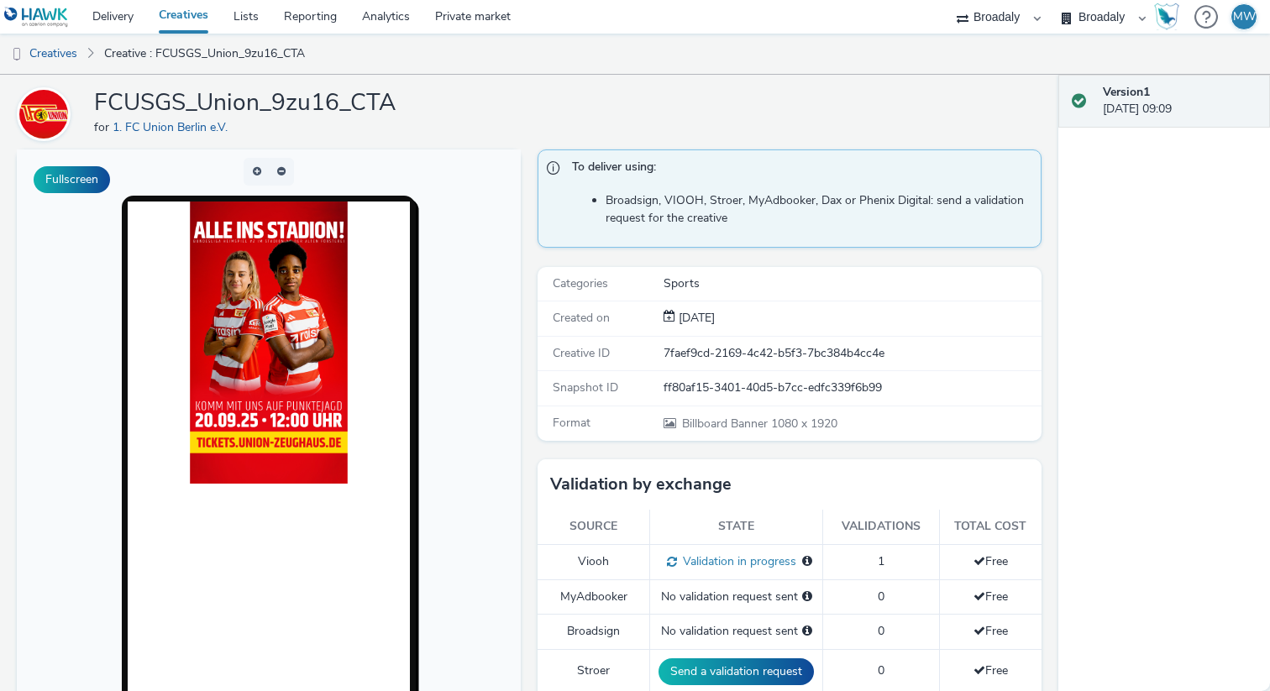
scroll to position [86, 0]
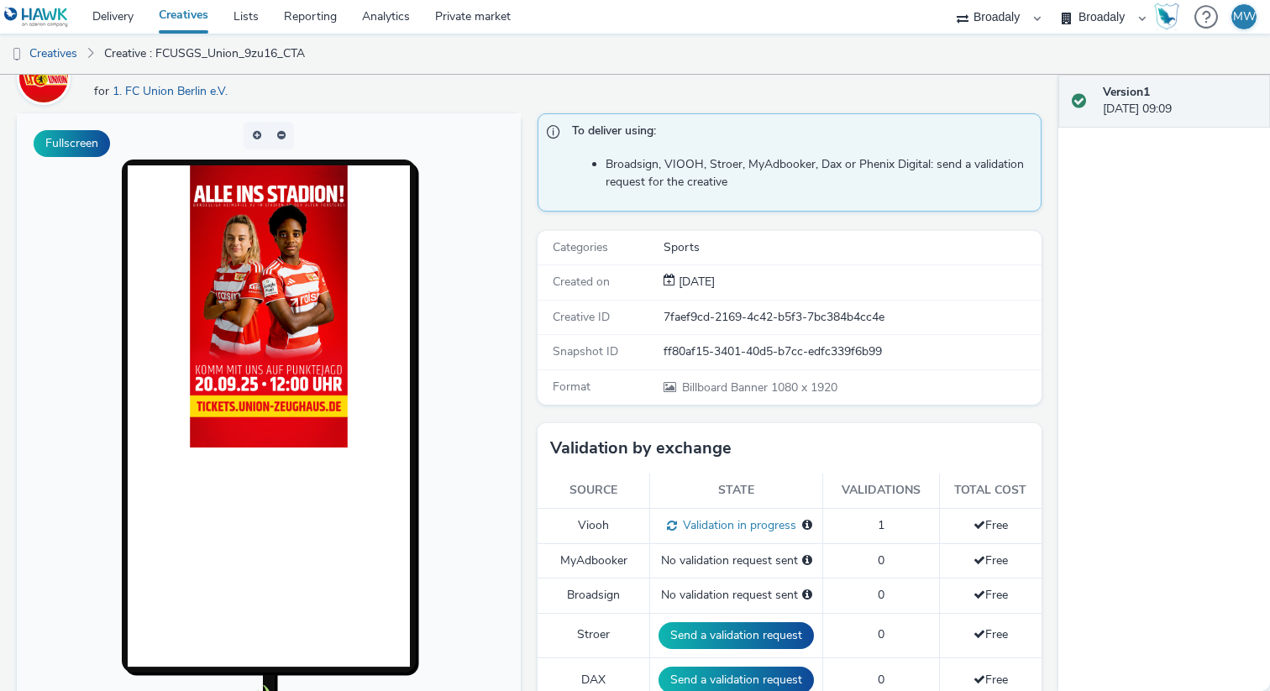
click at [849, 319] on div "7faef9cd-2169-4c42-b5f3-7bc384b4cc4e" at bounding box center [852, 317] width 376 height 17
copy div "7faef9cd-2169-4c42-b5f3-7bc384b4cc4e"
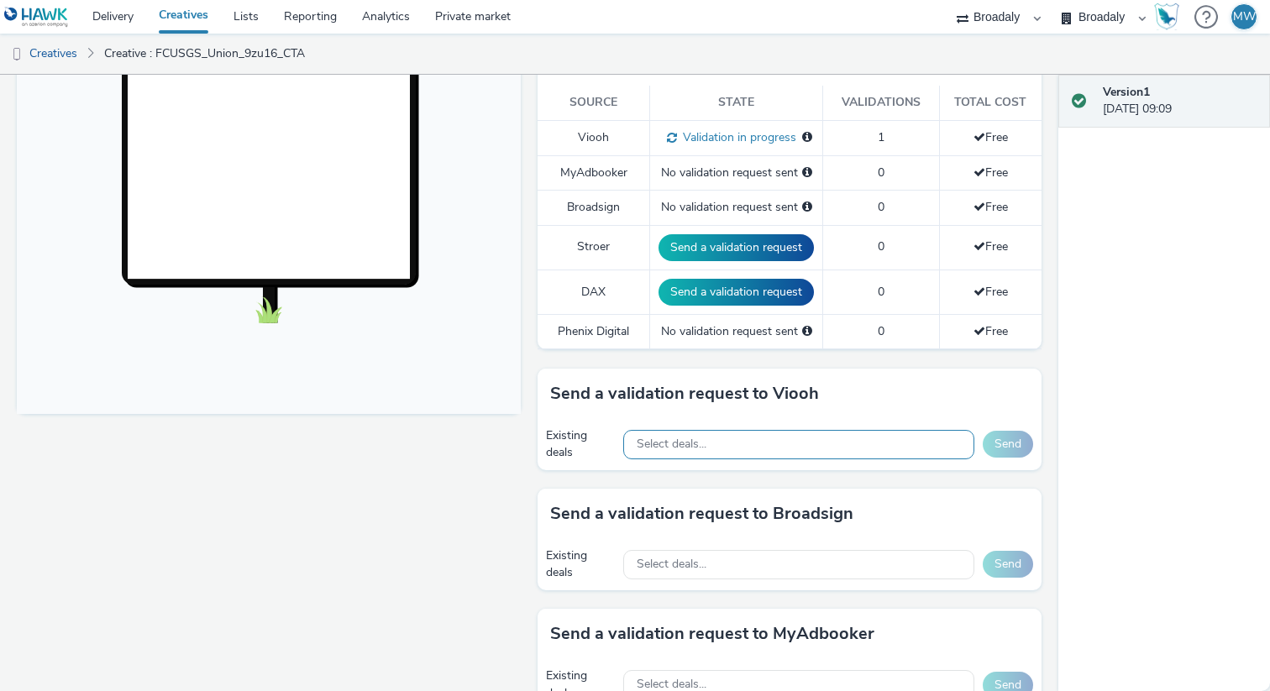
scroll to position [453, 0]
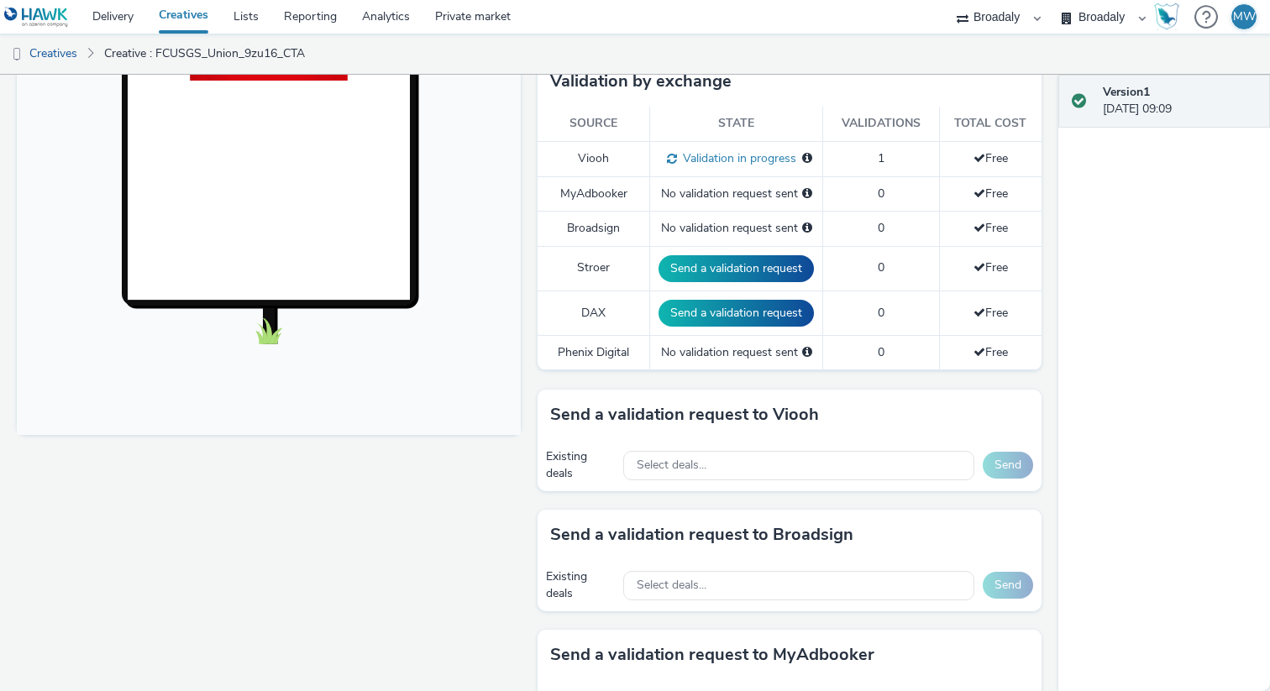
click at [440, 546] on div "Fullscreen" at bounding box center [273, 357] width 513 height 1222
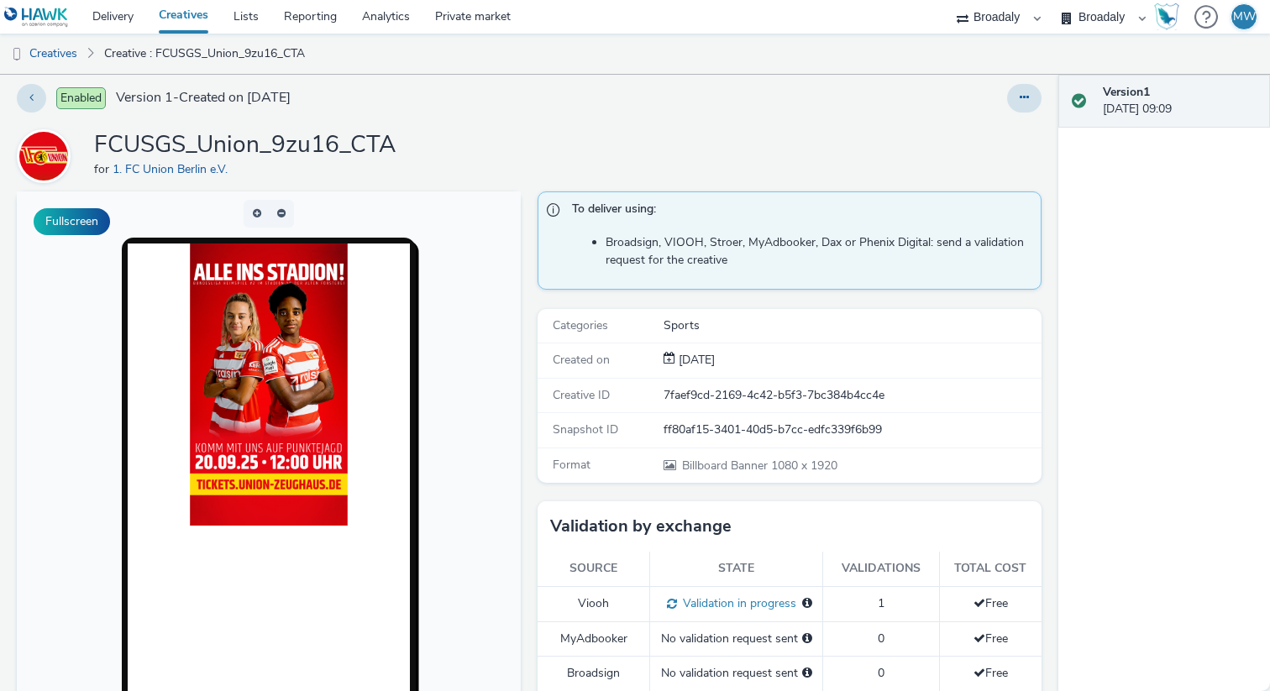
scroll to position [0, 0]
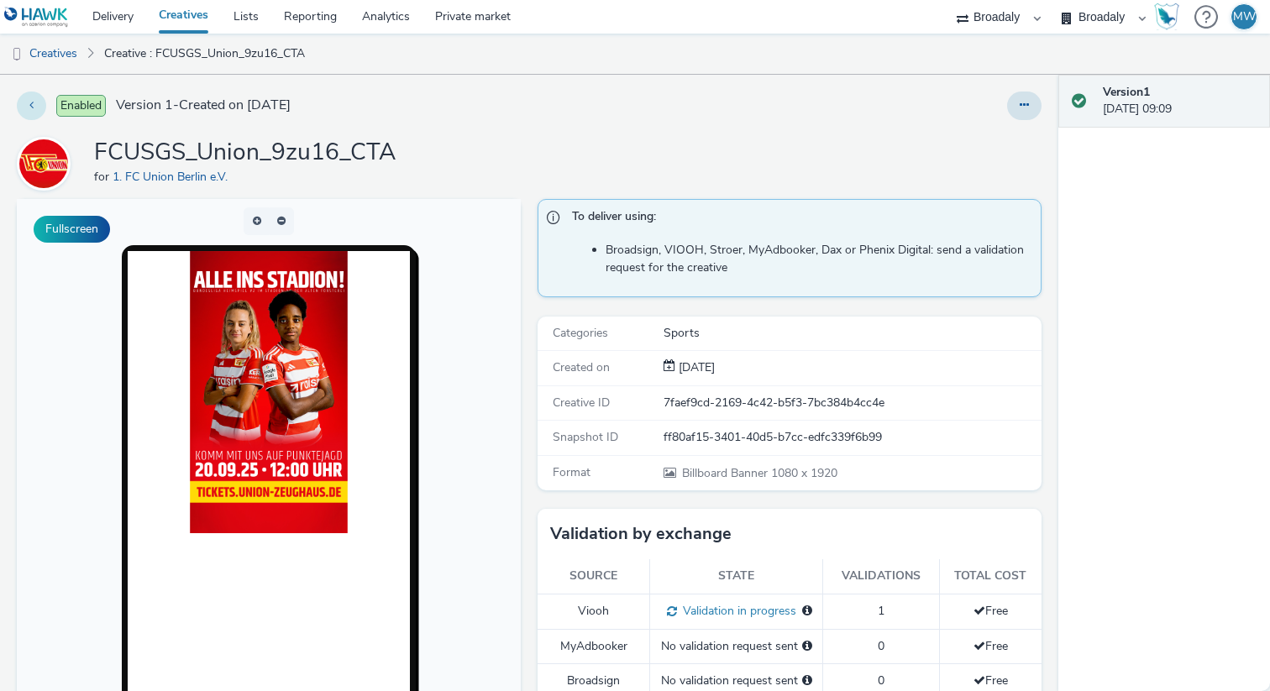
click at [36, 105] on button at bounding box center [31, 106] width 29 height 29
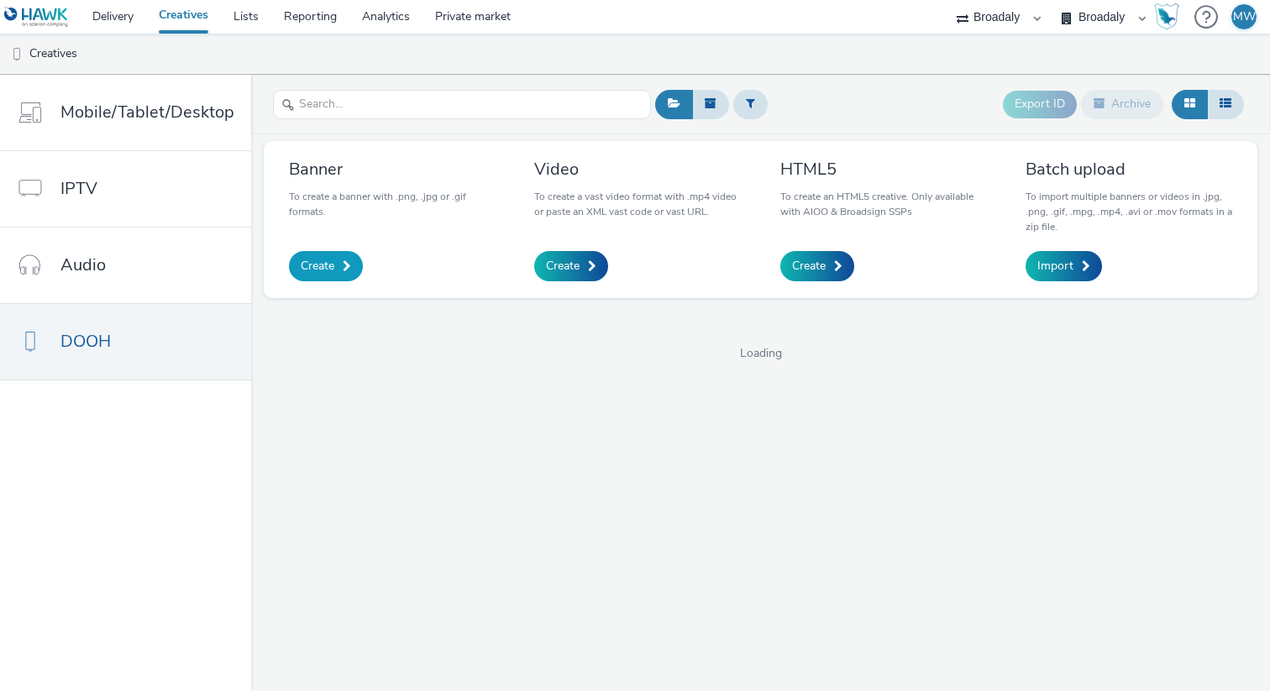
click at [329, 262] on span "Create" at bounding box center [318, 266] width 34 height 17
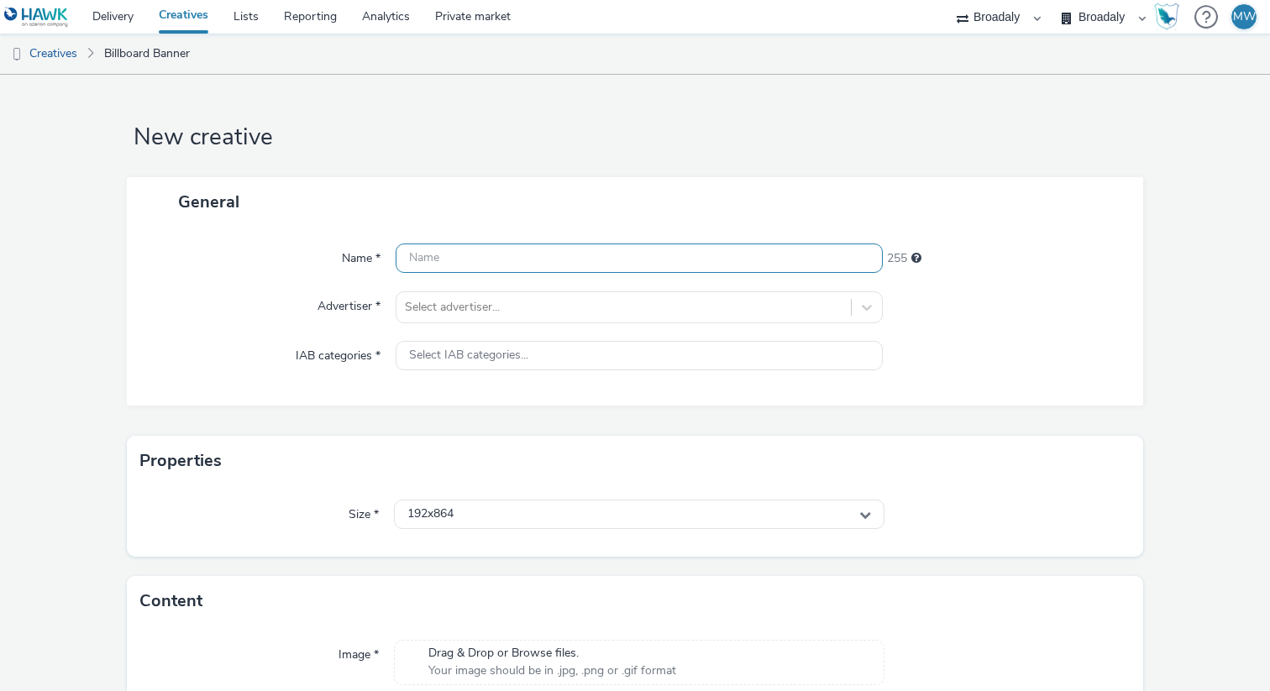
click at [488, 257] on input "text" at bounding box center [639, 258] width 487 height 29
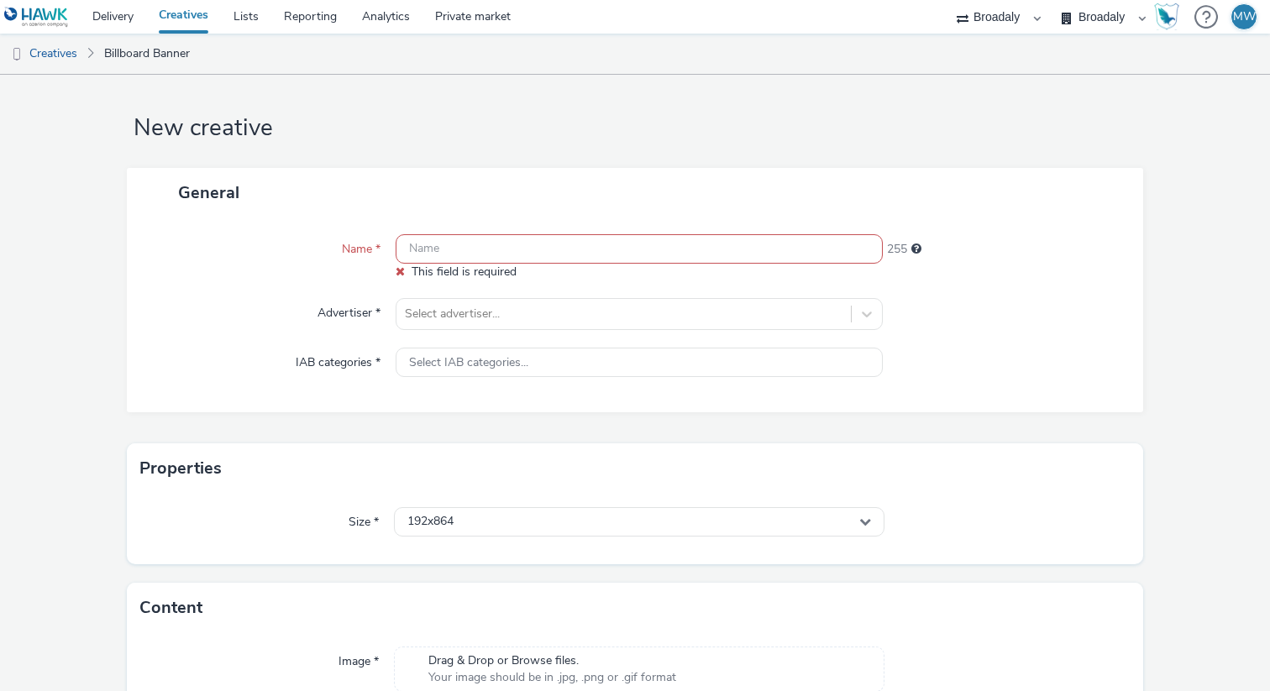
paste input "FCUSGS_Union_16zu9_CTA"
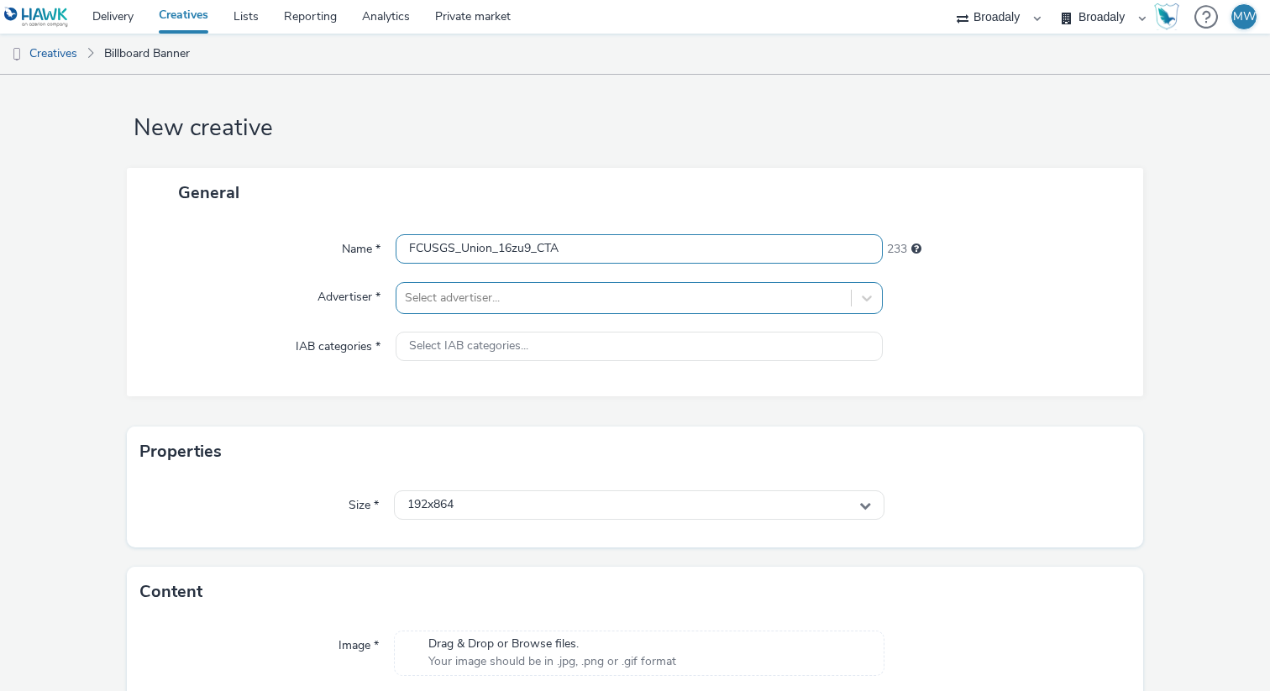
type input "FCUSGS_Union_16zu9_CTA"
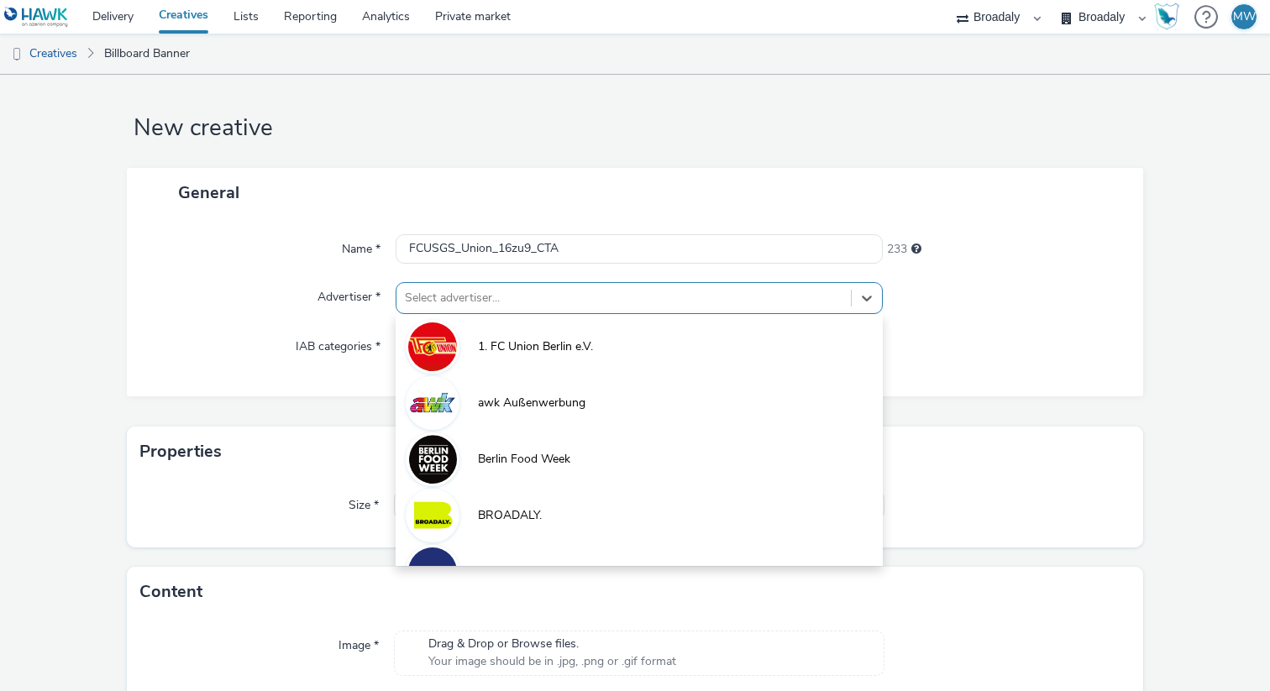
click at [490, 298] on div at bounding box center [624, 298] width 438 height 20
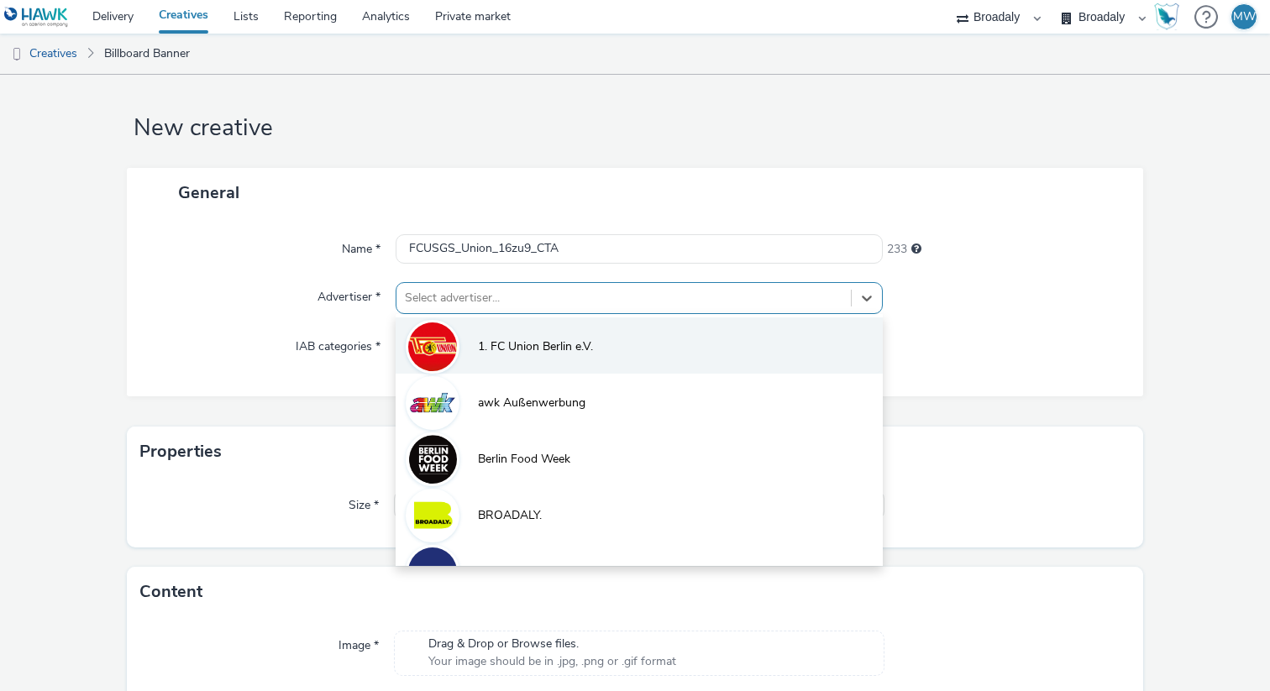
click at [490, 339] on span "1. FC Union Berlin e.V." at bounding box center [535, 347] width 115 height 17
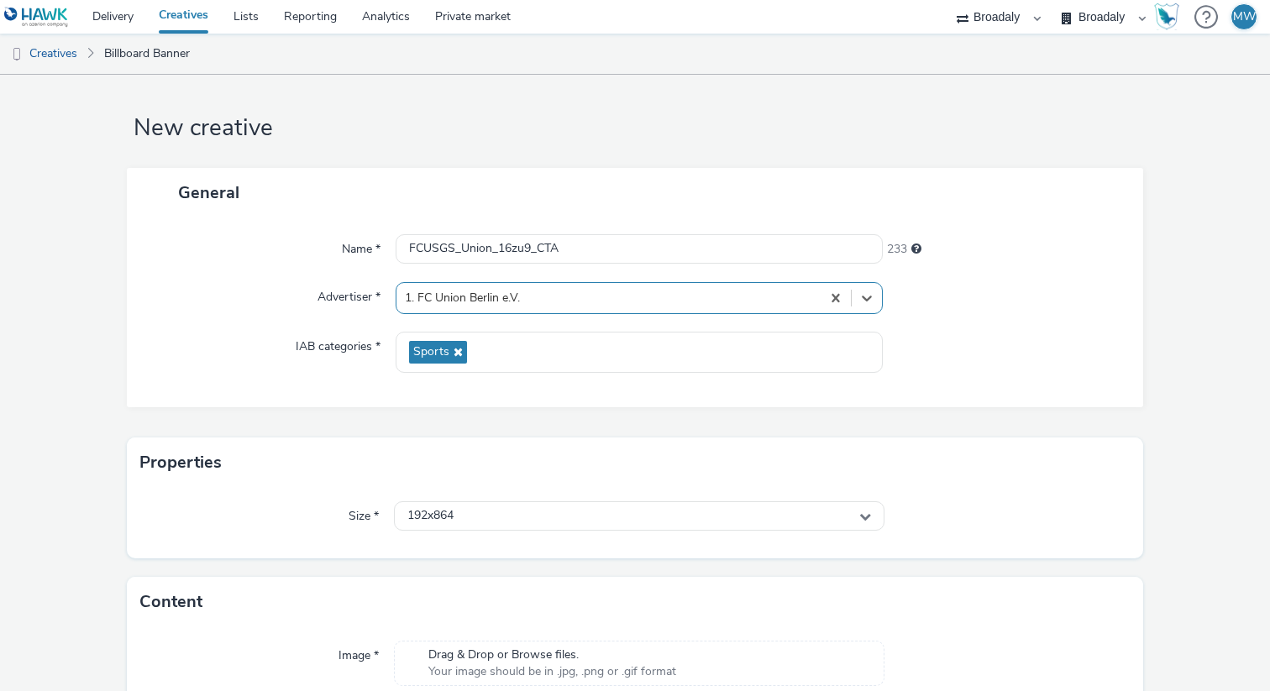
scroll to position [55, 0]
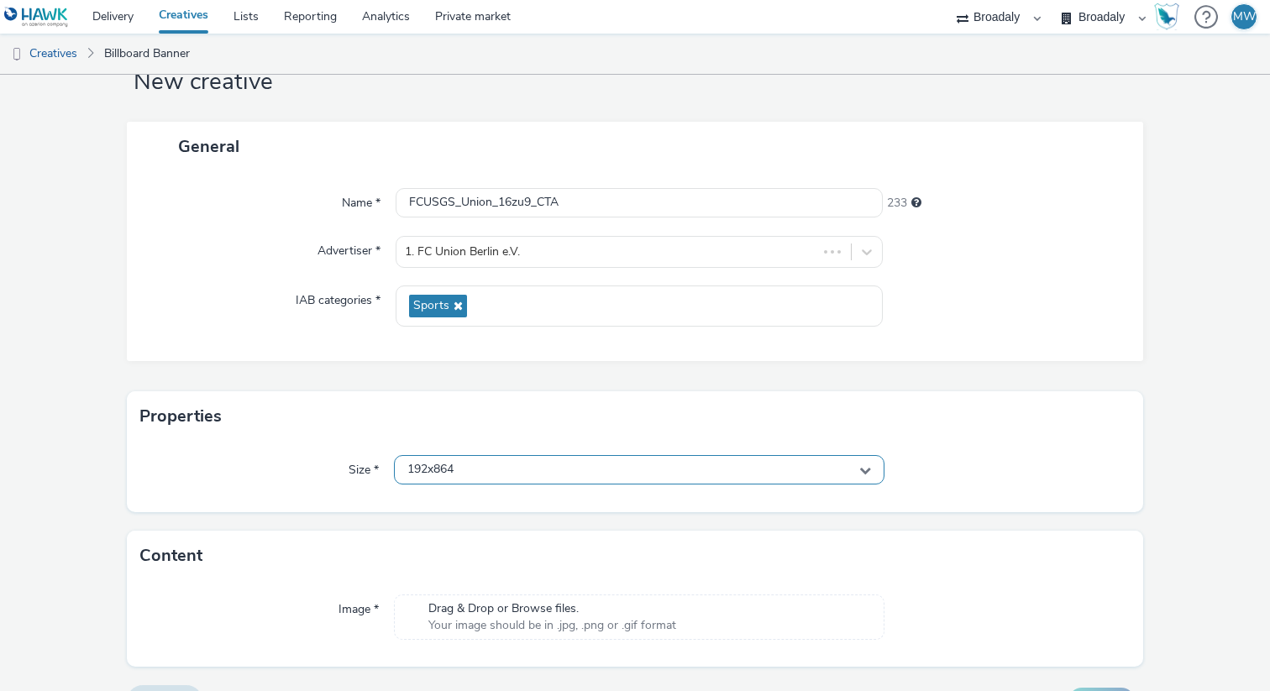
click at [497, 480] on div "192x864" at bounding box center [639, 469] width 491 height 29
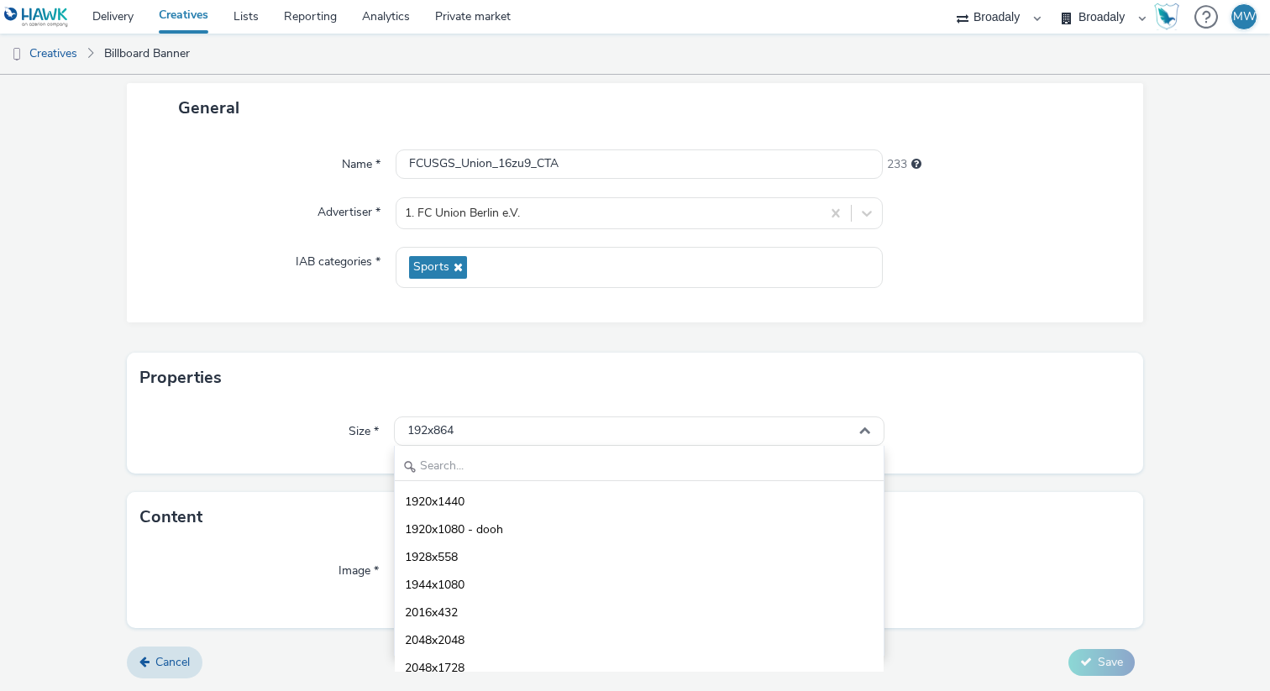
scroll to position [5506, 0]
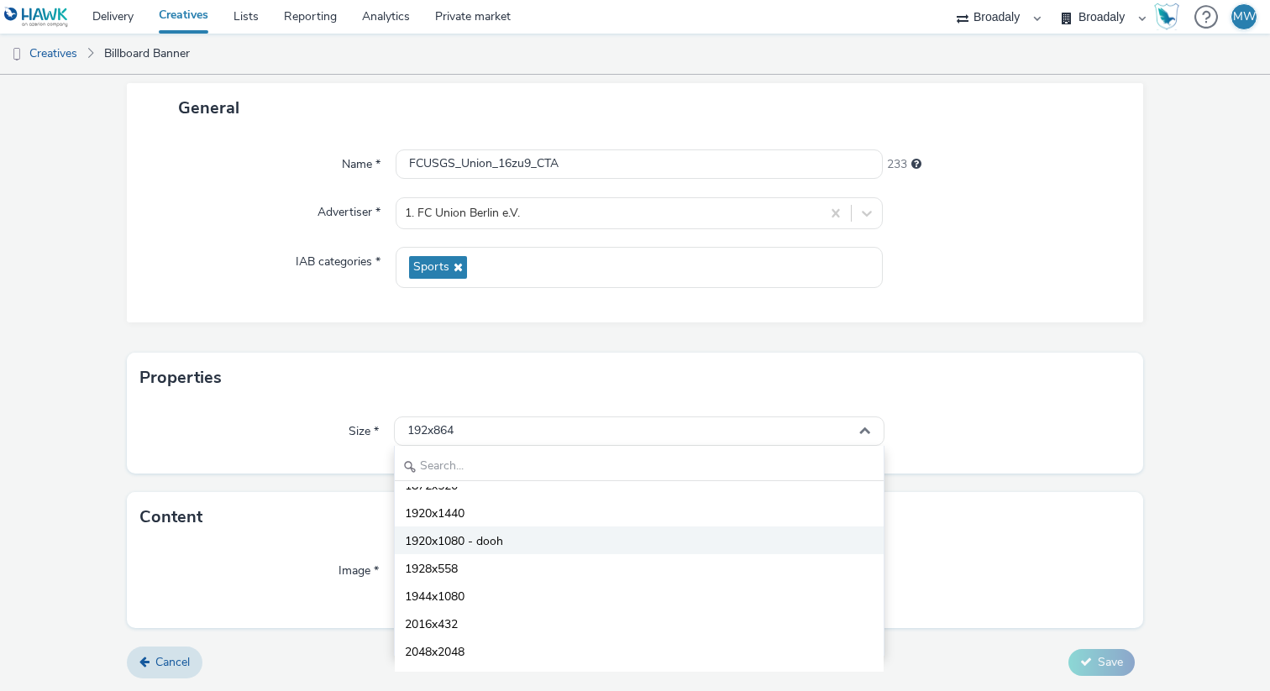
click at [454, 544] on span "1920x1080 - dooh" at bounding box center [454, 542] width 98 height 17
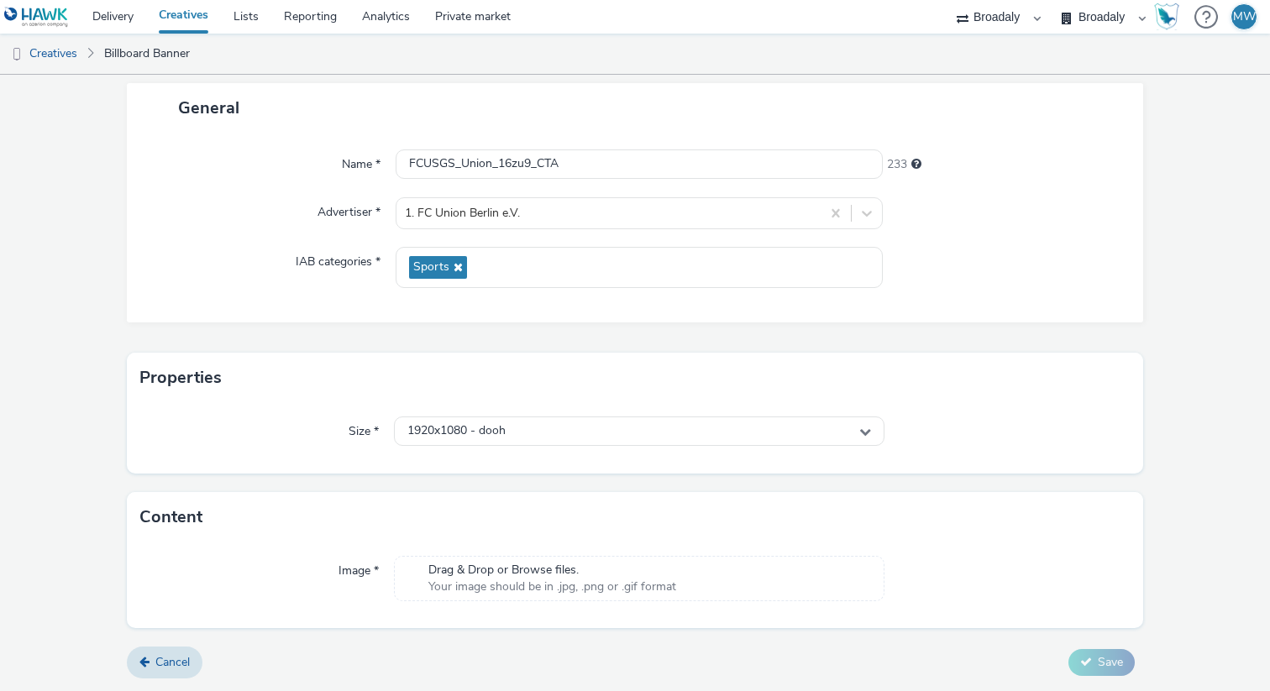
click at [503, 569] on span "Drag & Drop or Browse files." at bounding box center [553, 570] width 248 height 17
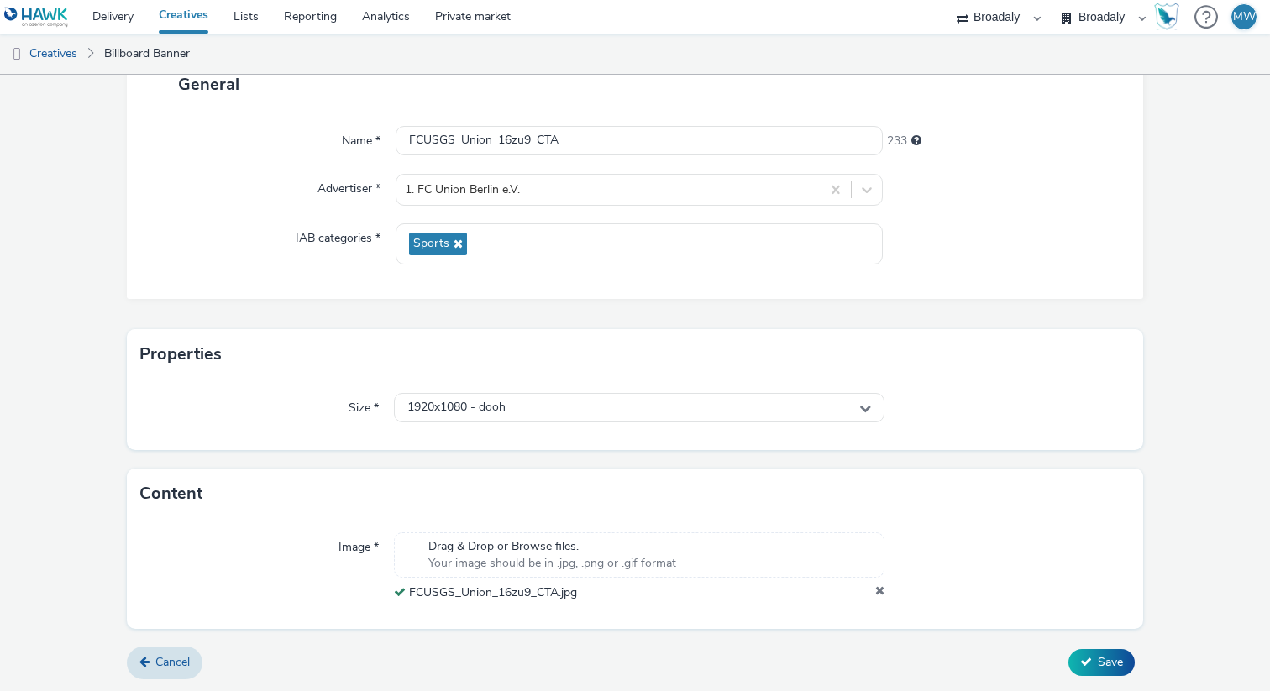
scroll to position [118, 0]
click at [1121, 668] on span "Save" at bounding box center [1110, 663] width 25 height 16
